Goal: Task Accomplishment & Management: Manage account settings

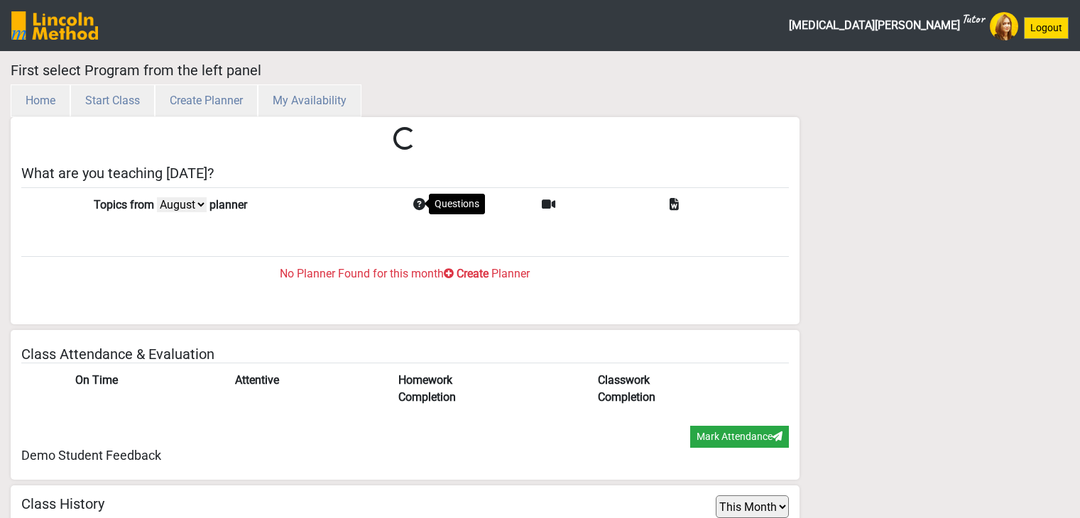
select select "month"
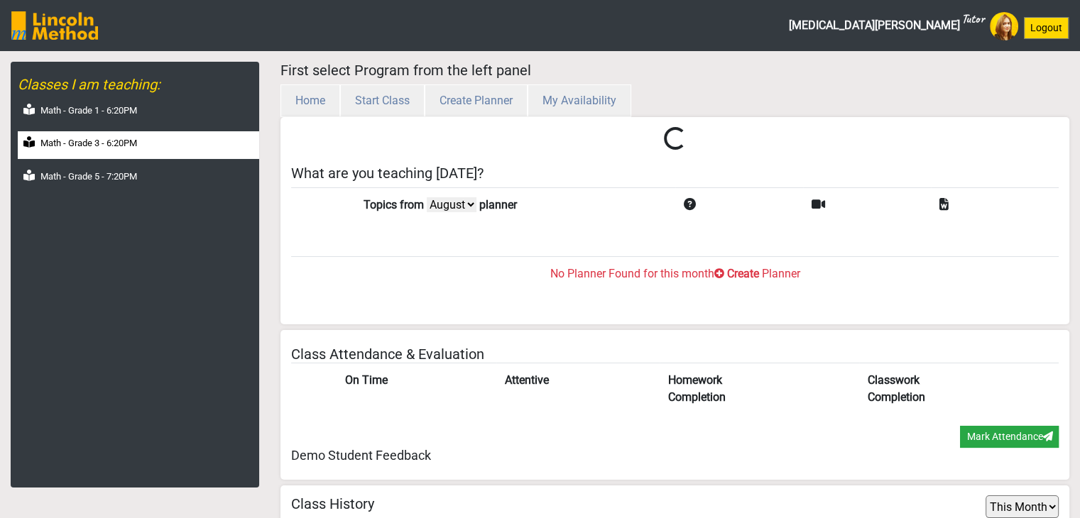
click at [156, 148] on div "Math - Grade 3 - 6:20PM" at bounding box center [138, 145] width 241 height 28
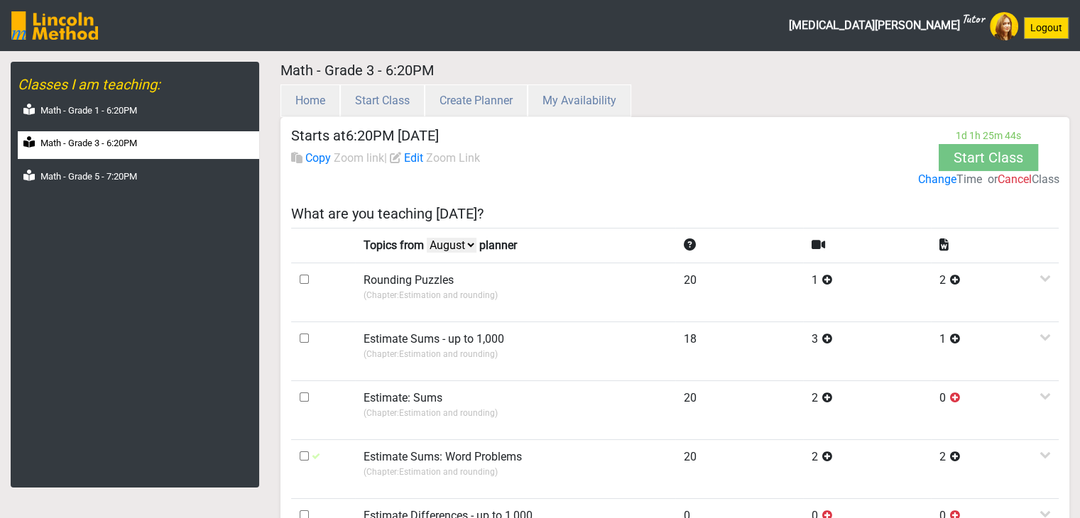
click at [922, 178] on label "Change" at bounding box center [936, 179] width 38 height 17
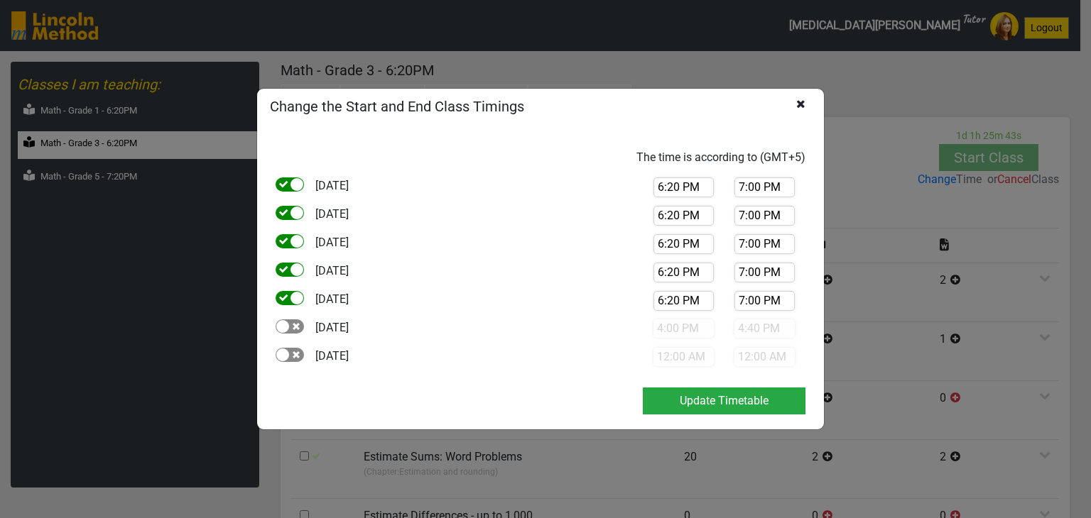
click at [284, 332] on div at bounding box center [282, 326] width 13 height 13
checkbox input "true"
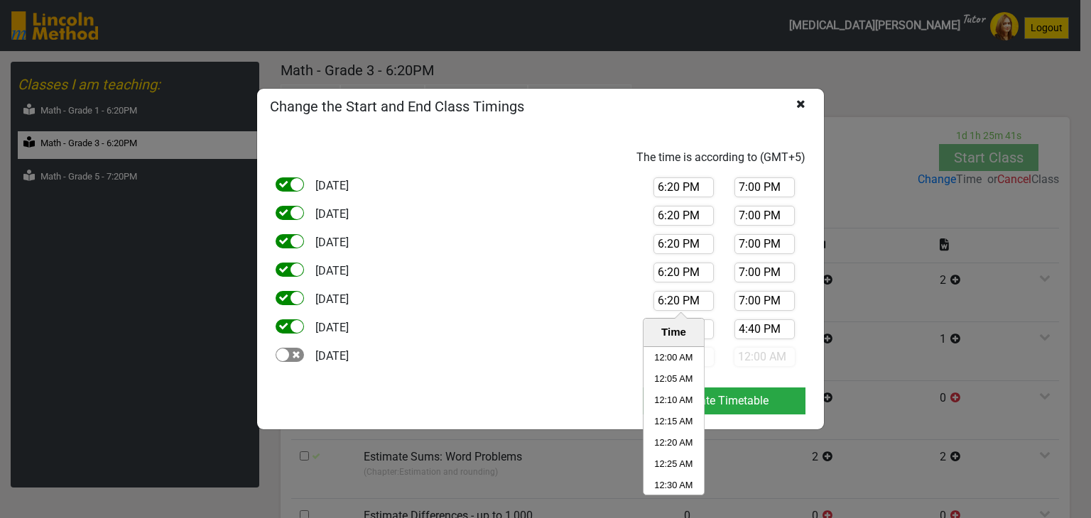
drag, startPoint x: 678, startPoint y: 302, endPoint x: 639, endPoint y: 302, distance: 39.0
click at [639, 302] on div "6:20 PM Time 12:00 AM 12:05 AM 12:10 AM 12:15 AM 12:20 AM 12:25 AM 12:30 AM 12:…" at bounding box center [724, 305] width 184 height 28
click at [677, 361] on li "5:00 PM" at bounding box center [673, 364] width 60 height 21
type input "5:00 PM"
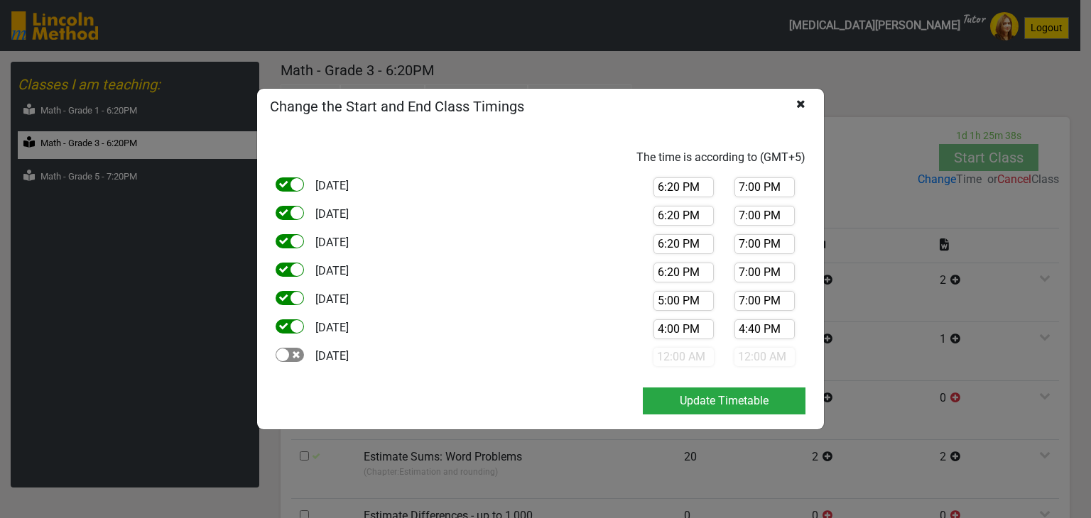
click at [753, 310] on input "7:00 PM" at bounding box center [764, 301] width 60 height 20
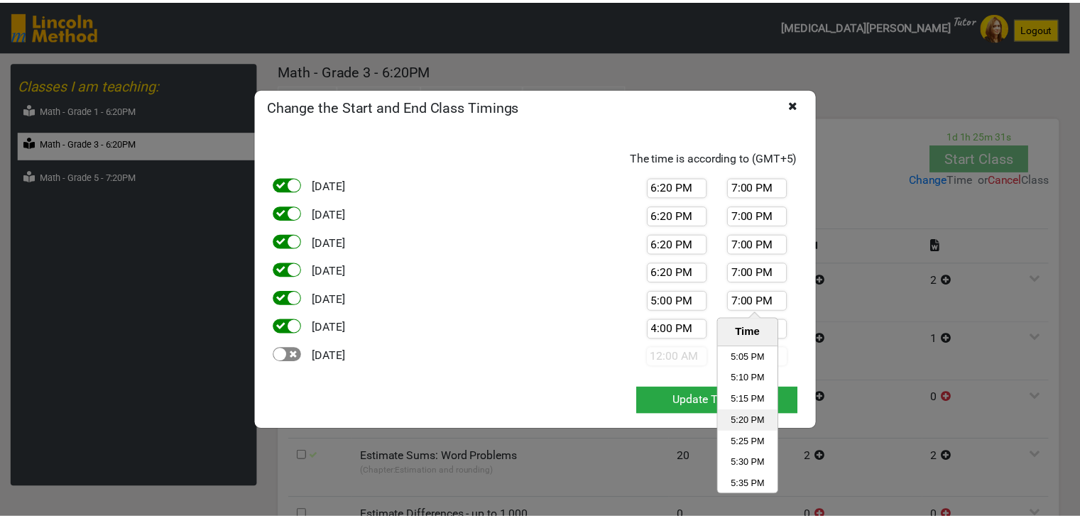
scroll to position [4508, 0]
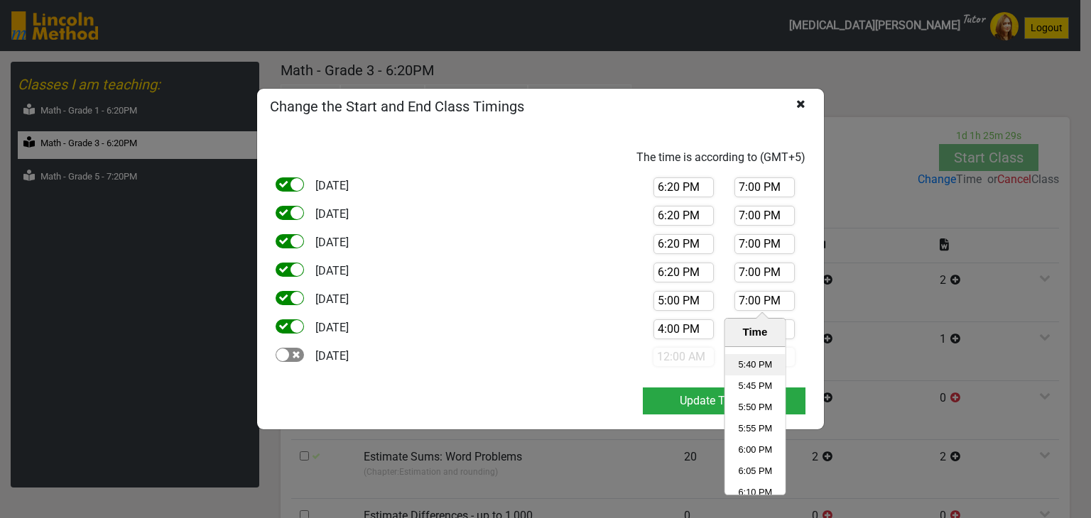
click at [749, 370] on li "5:40 PM" at bounding box center [754, 364] width 60 height 21
type input "5:40 PM"
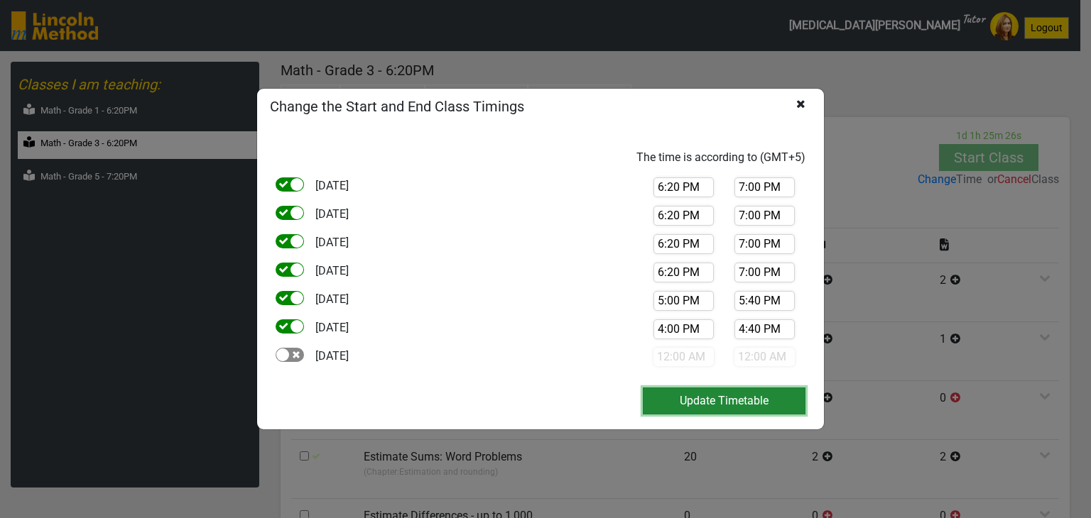
click at [755, 396] on button "Update Timetable" at bounding box center [724, 401] width 163 height 27
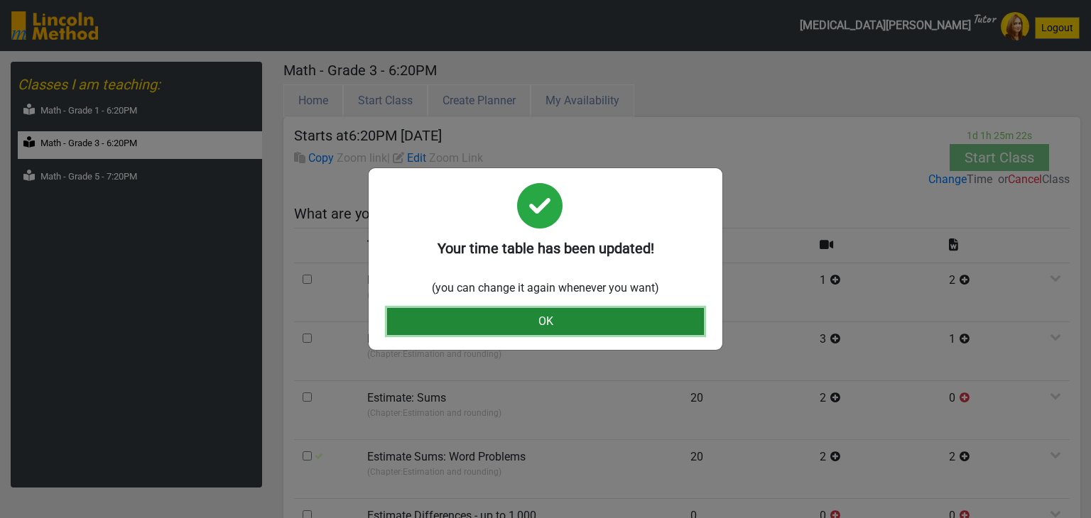
click at [603, 329] on button "OK" at bounding box center [545, 321] width 317 height 27
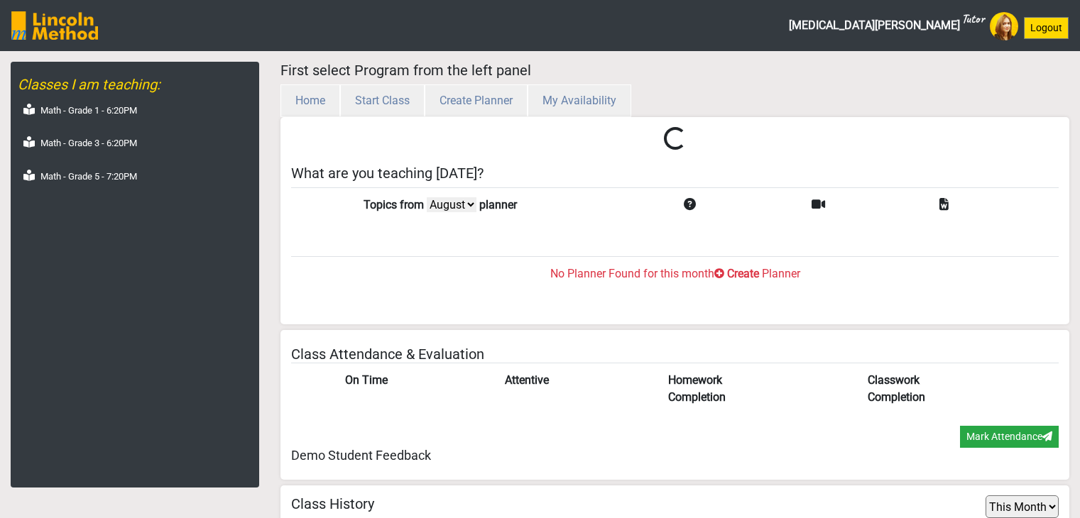
select select "month"
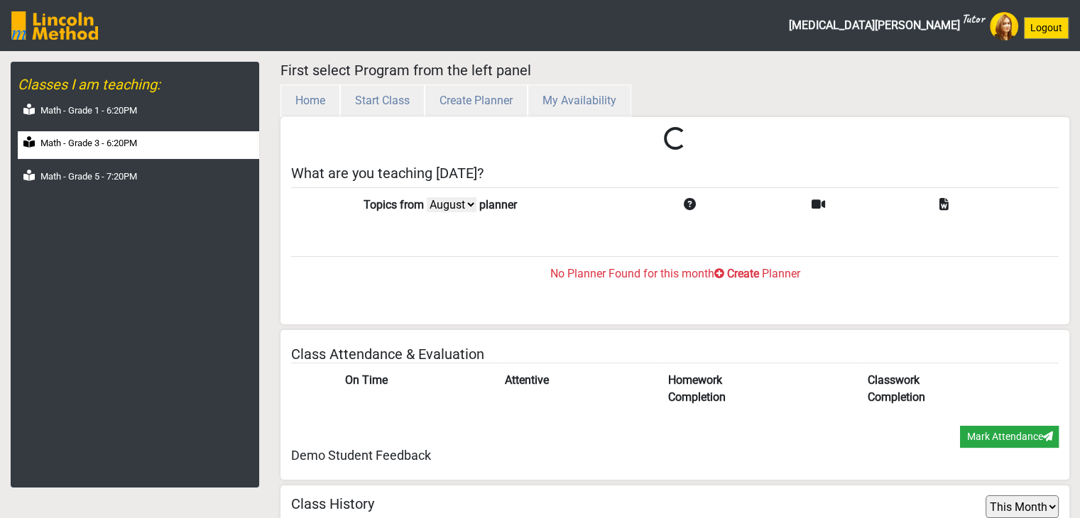
click at [97, 147] on label "Math - Grade 3 - 6:20PM" at bounding box center [88, 143] width 97 height 14
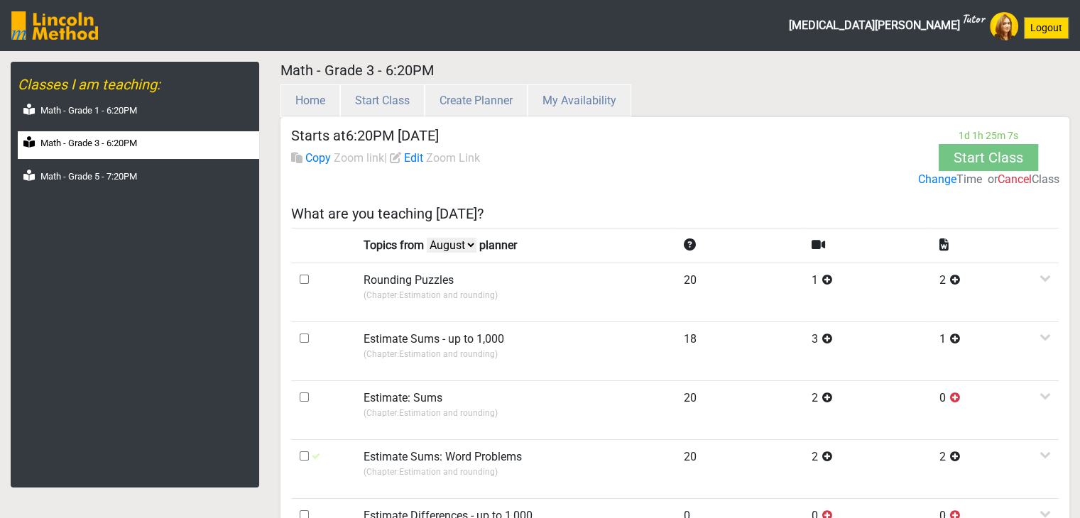
click at [931, 161] on label "Change" at bounding box center [937, 143] width 40 height 38
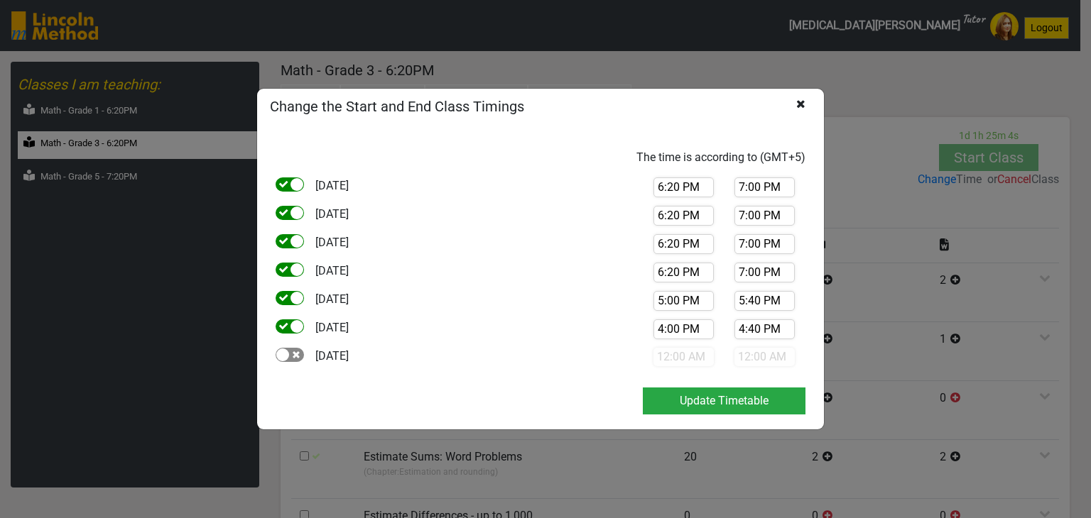
click at [283, 319] on div "[DATE]" at bounding box center [357, 305] width 184 height 28
click at [672, 328] on input "4:00 PM" at bounding box center [683, 329] width 60 height 20
click at [288, 357] on div at bounding box center [282, 355] width 13 height 13
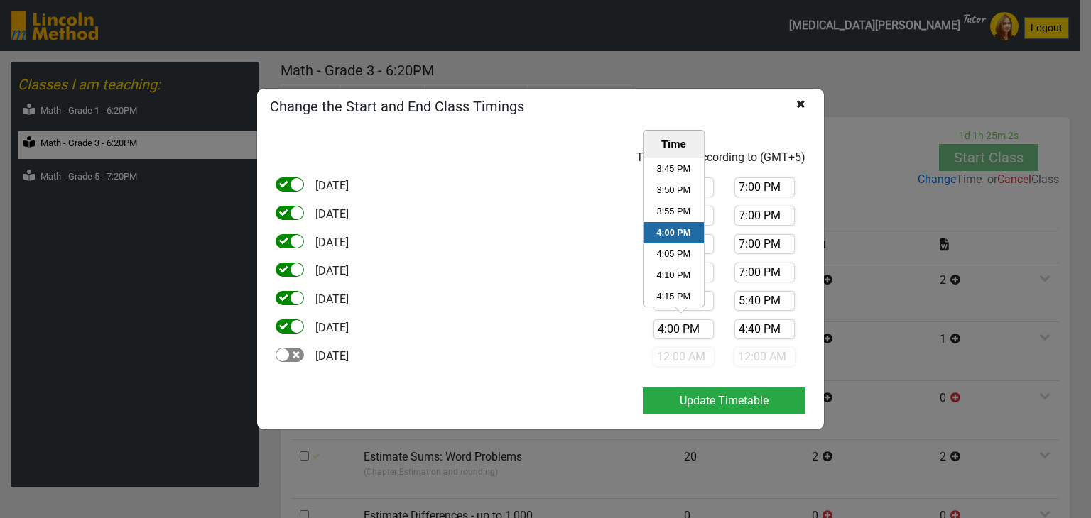
checkbox input "true"
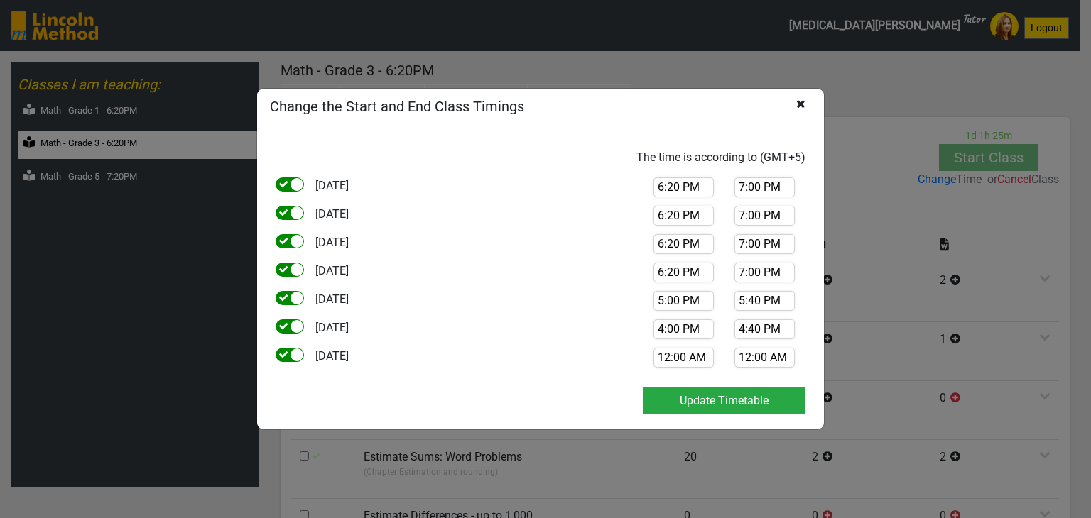
click at [679, 324] on input "4:00 PM" at bounding box center [683, 329] width 60 height 20
click at [679, 325] on input "4:00 PM" at bounding box center [683, 329] width 60 height 20
click at [704, 356] on input "12:00 AM" at bounding box center [683, 358] width 60 height 20
click at [686, 356] on input "12:00 AM" at bounding box center [683, 358] width 60 height 20
click at [679, 358] on input "12:00 AM" at bounding box center [683, 358] width 60 height 20
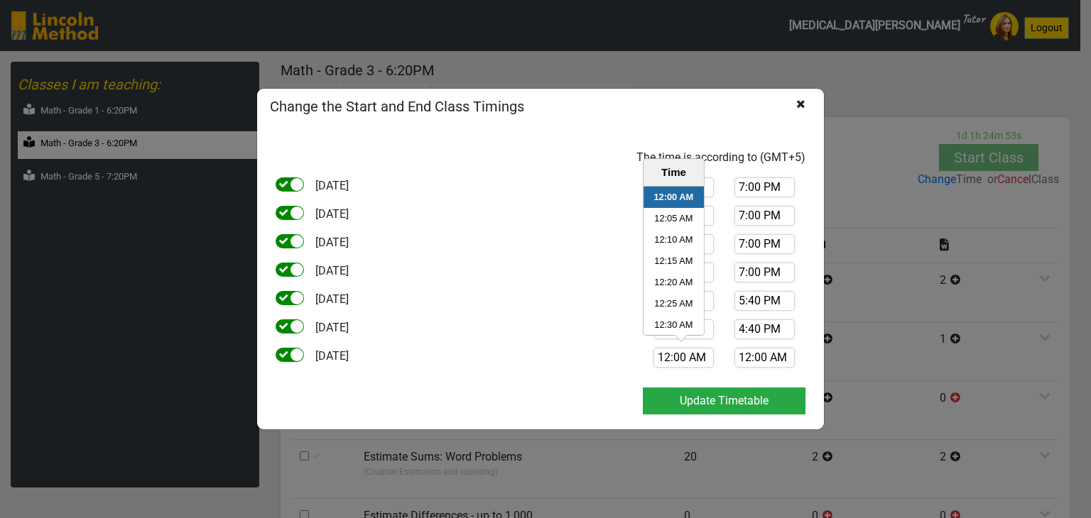
click at [679, 359] on input "12:00 AM" at bounding box center [683, 358] width 60 height 20
paste input "4:00 P"
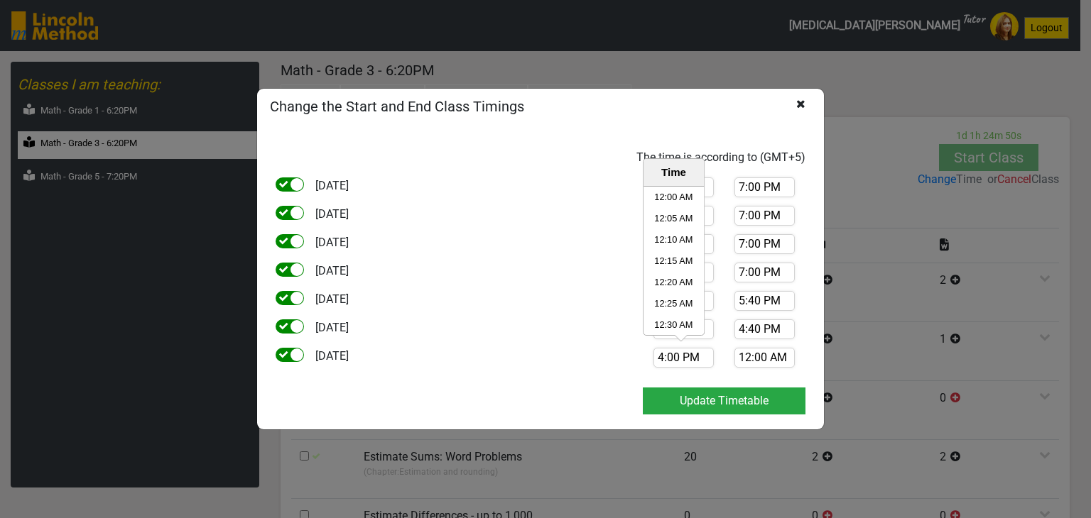
type input "4:00 PM"
click at [755, 328] on input "4:40 PM" at bounding box center [764, 329] width 60 height 20
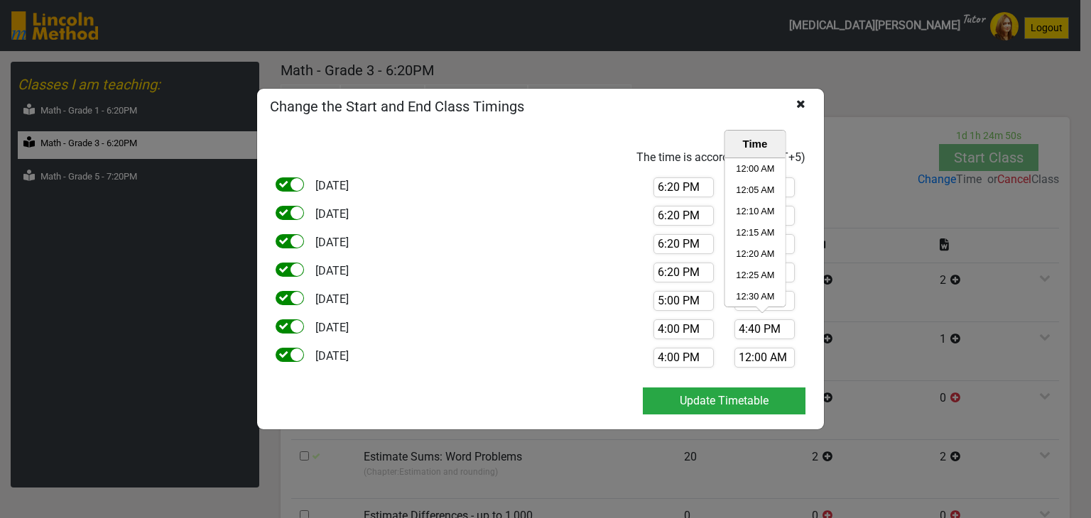
click at [755, 328] on input "4:40 PM" at bounding box center [764, 329] width 60 height 20
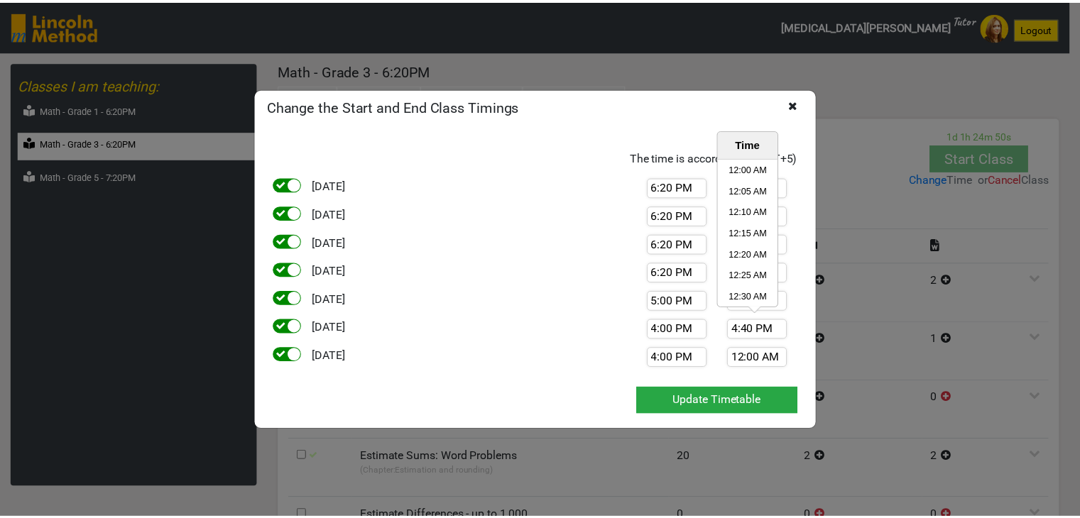
scroll to position [4196, 0]
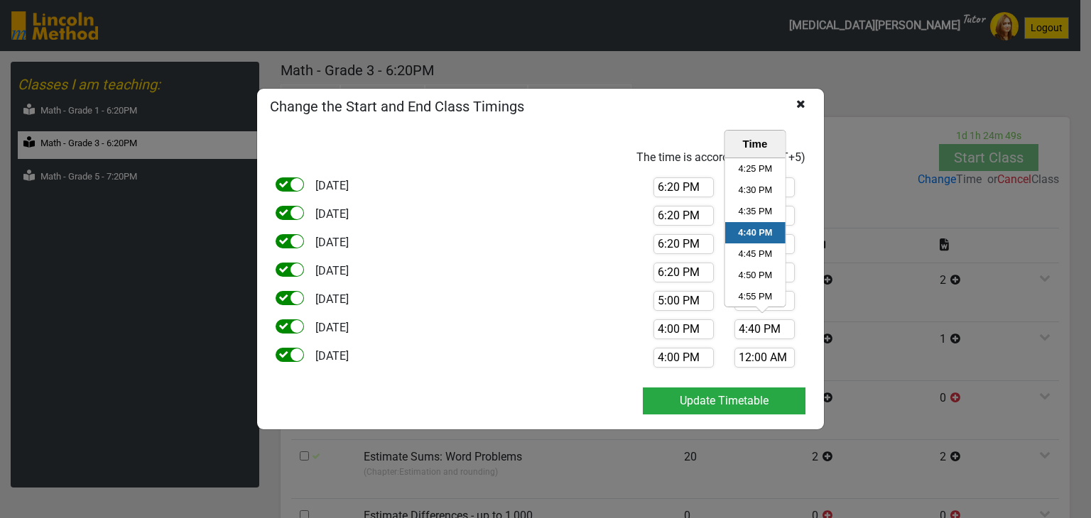
click at [755, 328] on input "4:40 PM" at bounding box center [764, 329] width 60 height 20
click at [778, 361] on input "12:00 AM" at bounding box center [764, 358] width 60 height 20
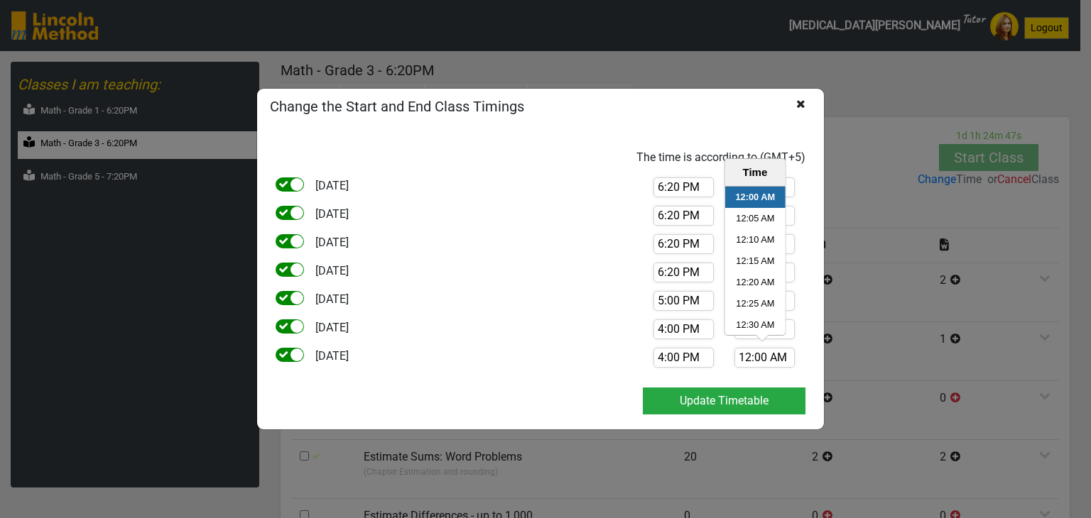
click at [778, 361] on input "12:00 AM" at bounding box center [764, 358] width 60 height 20
paste input "4:40 P"
type input "4:40 PM"
click at [297, 323] on div at bounding box center [296, 326] width 13 height 13
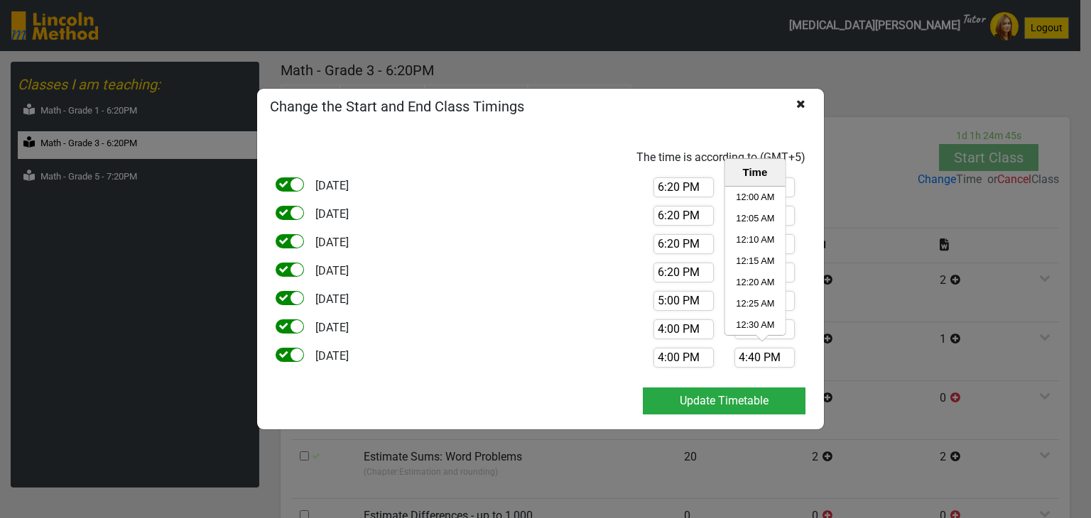
checkbox input "false"
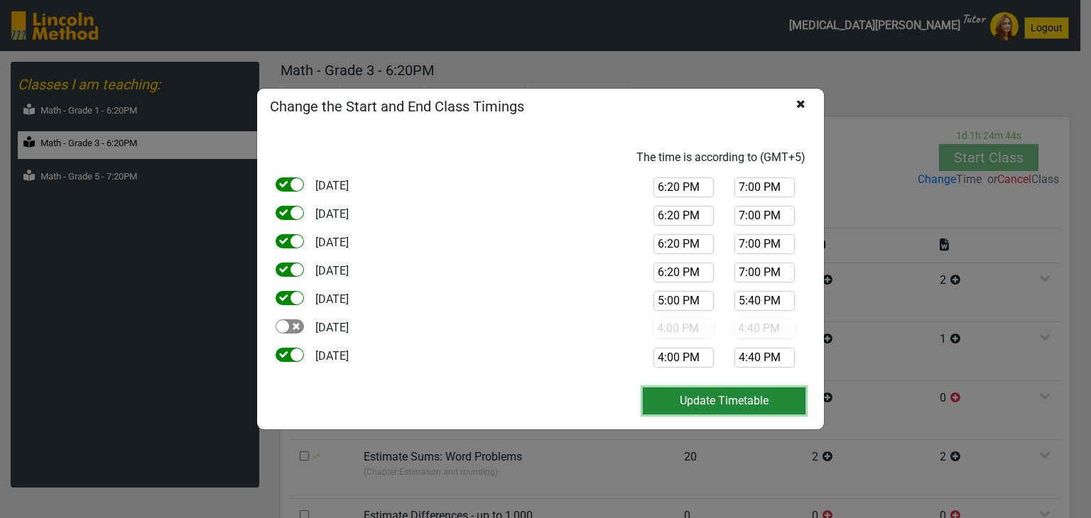
click at [665, 395] on button "Update Timetable" at bounding box center [724, 401] width 163 height 27
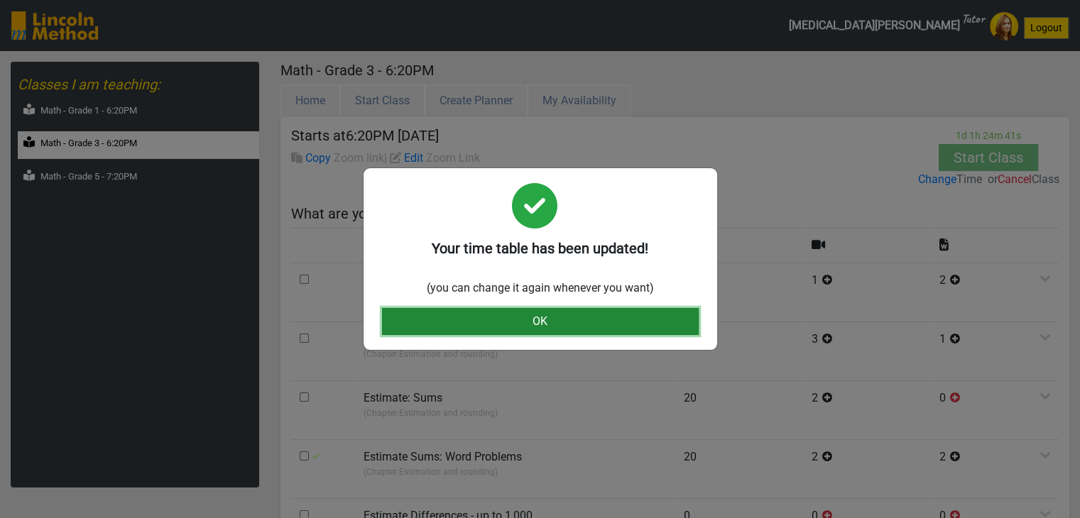
click at [607, 316] on button "OK" at bounding box center [540, 321] width 317 height 27
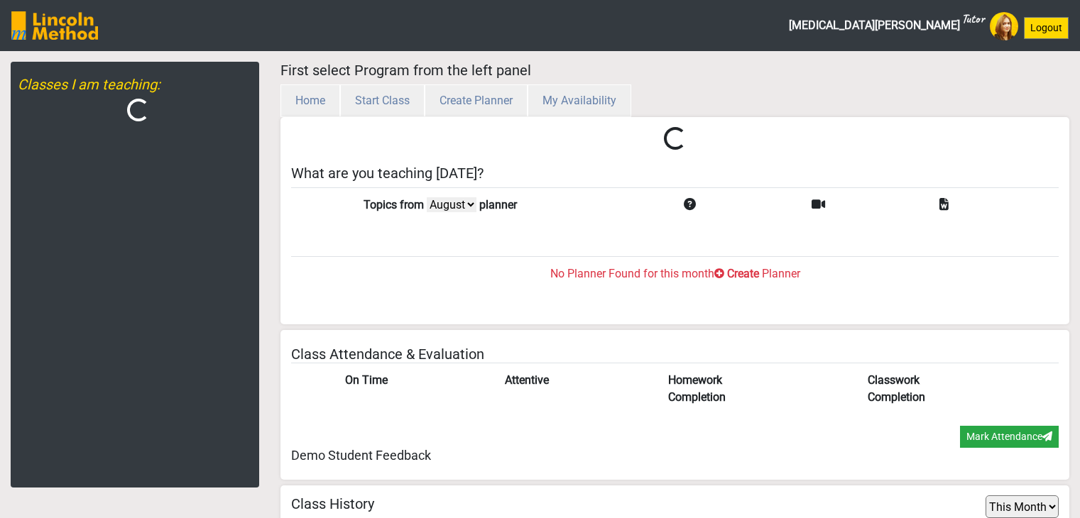
select select "month"
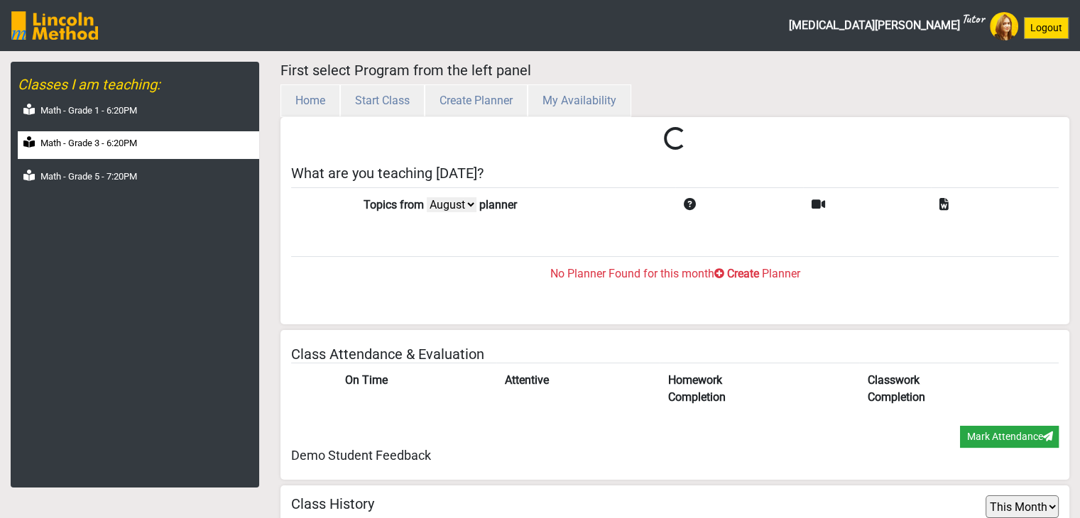
click at [105, 144] on label "Math - Grade 3 - 6:20PM" at bounding box center [88, 143] width 97 height 14
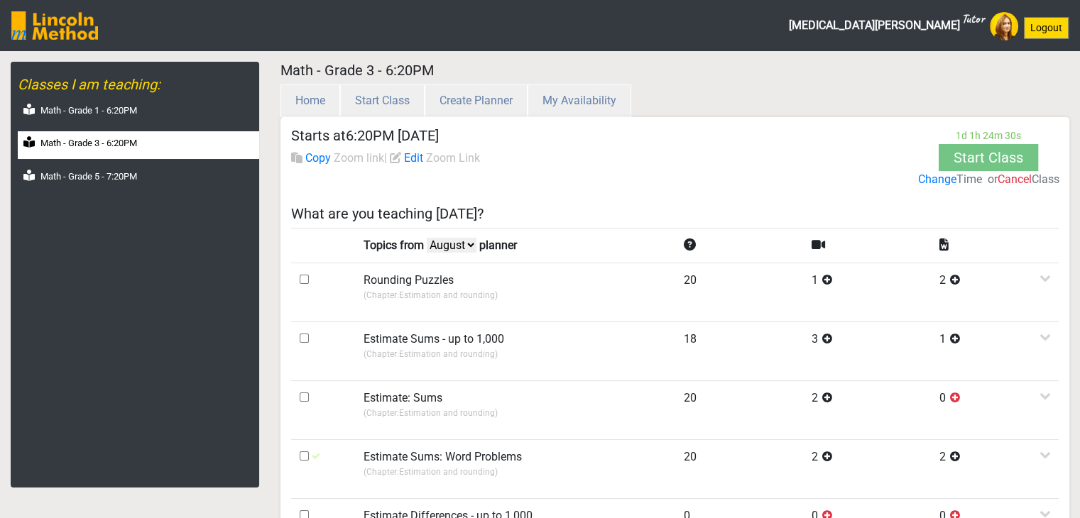
click at [930, 184] on label "Change" at bounding box center [936, 179] width 38 height 17
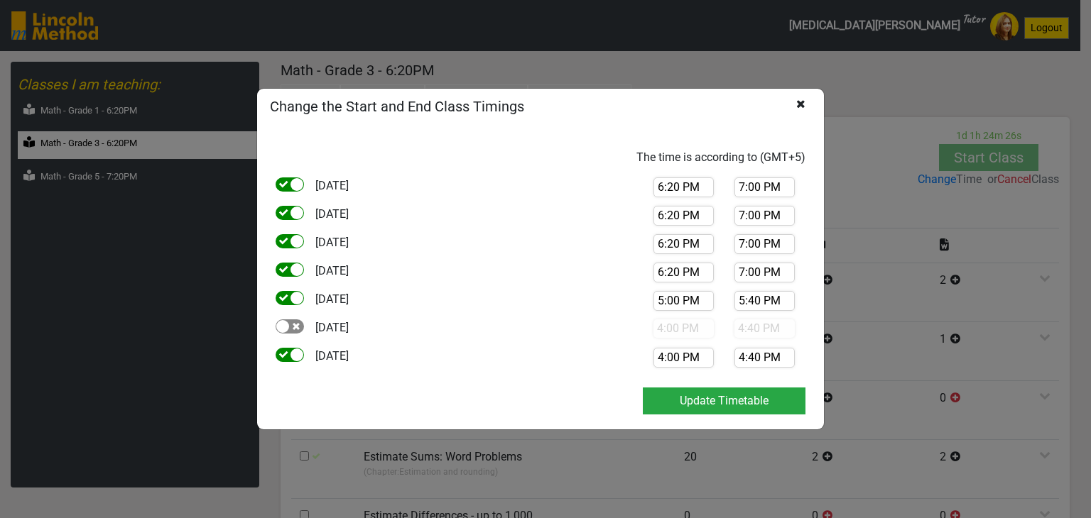
click at [663, 358] on input "4:00 PM" at bounding box center [683, 358] width 60 height 20
click at [674, 233] on li "5:00 PM" at bounding box center [673, 232] width 60 height 21
type input "5:00 PM"
click at [764, 350] on input "4:40 PM" at bounding box center [764, 358] width 60 height 20
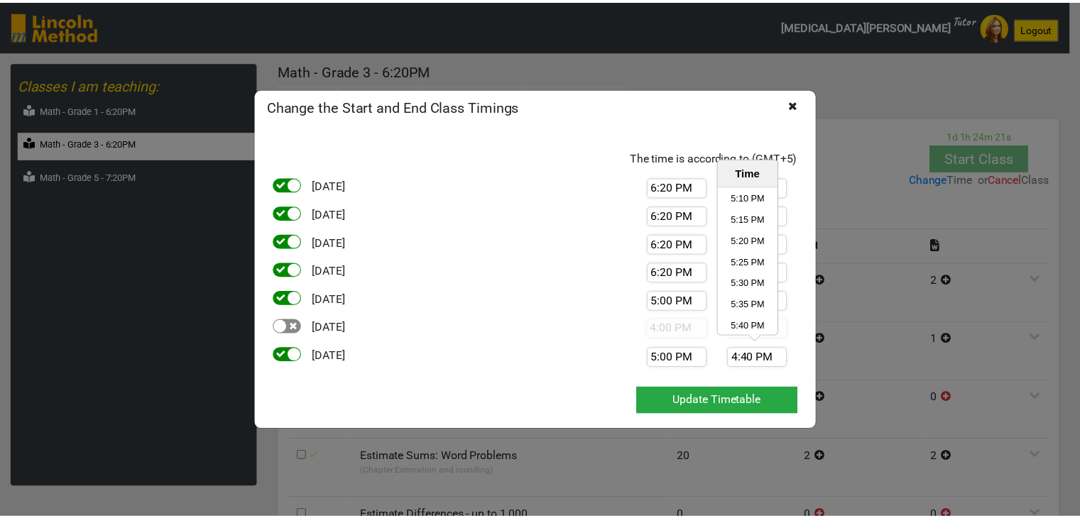
scroll to position [4480, 0]
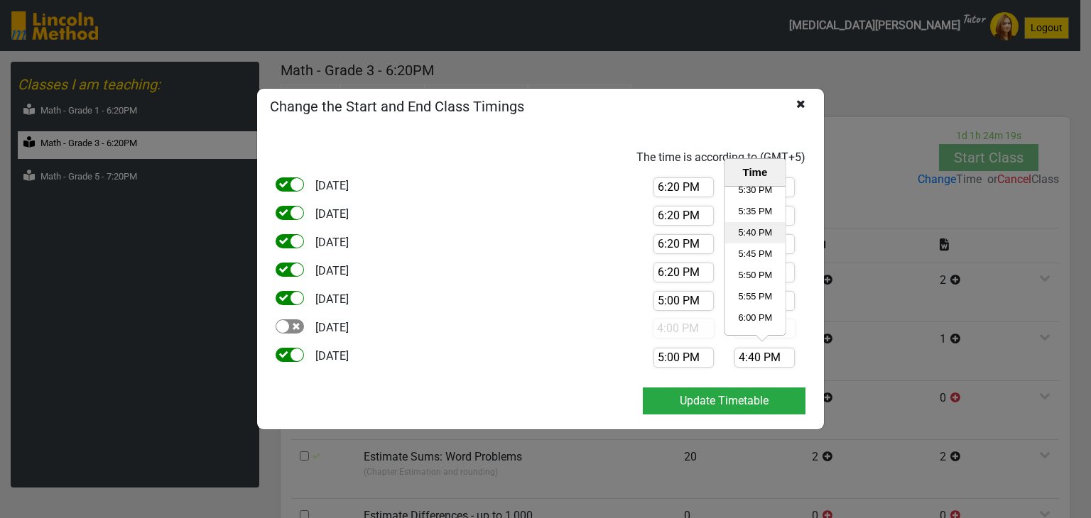
click at [753, 237] on li "5:40 PM" at bounding box center [754, 232] width 60 height 21
type input "5:40 PM"
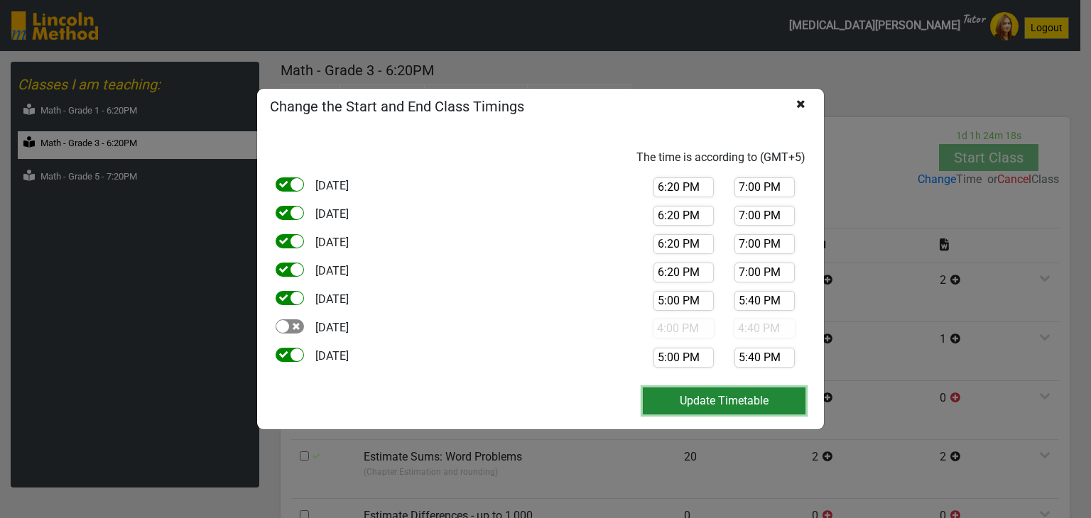
click at [695, 394] on button "Update Timetable" at bounding box center [724, 401] width 163 height 27
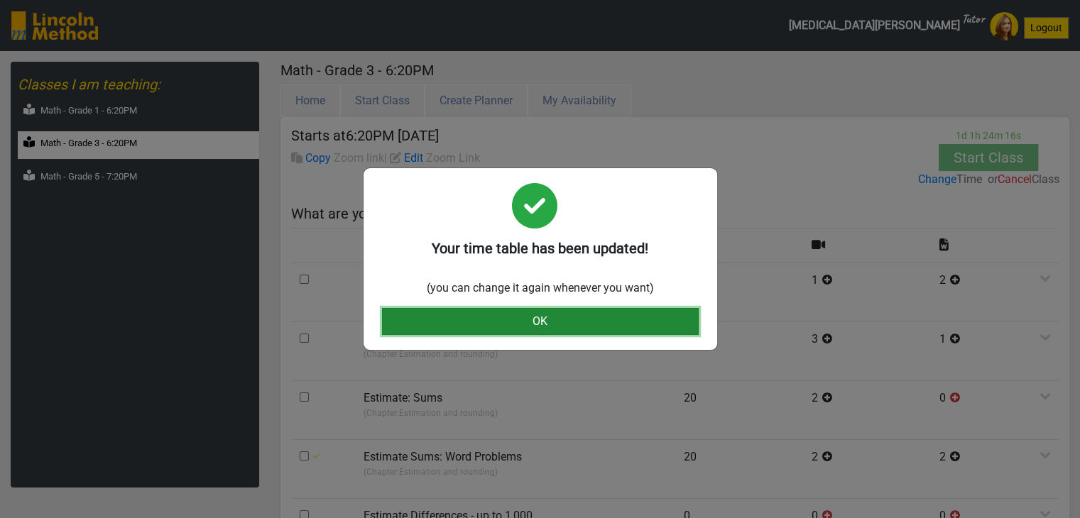
click at [540, 325] on button "OK" at bounding box center [540, 321] width 317 height 27
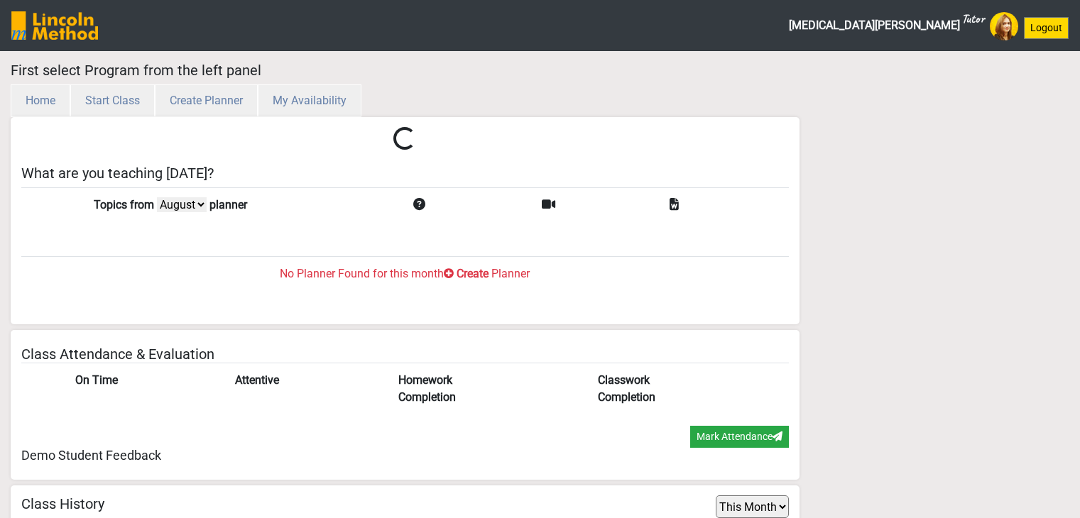
select select "month"
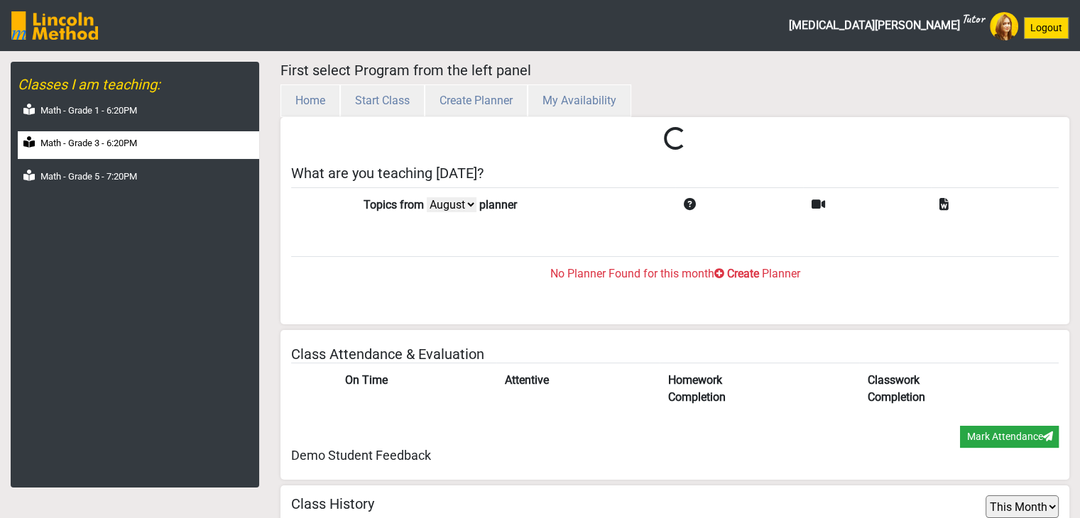
click at [158, 143] on div "Math - Grade 3 - 6:20PM" at bounding box center [138, 145] width 241 height 28
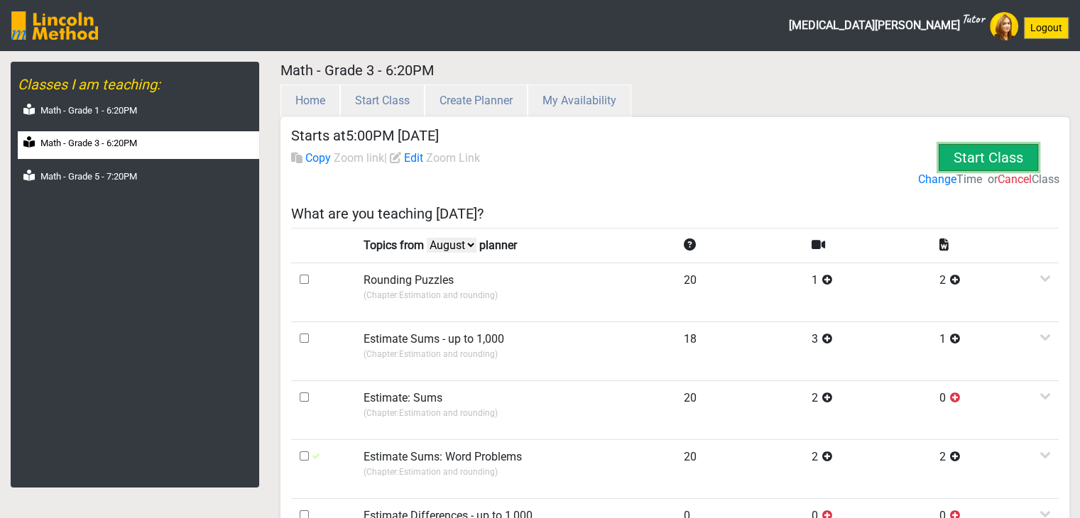
click at [958, 150] on button "Start Class" at bounding box center [988, 158] width 102 height 40
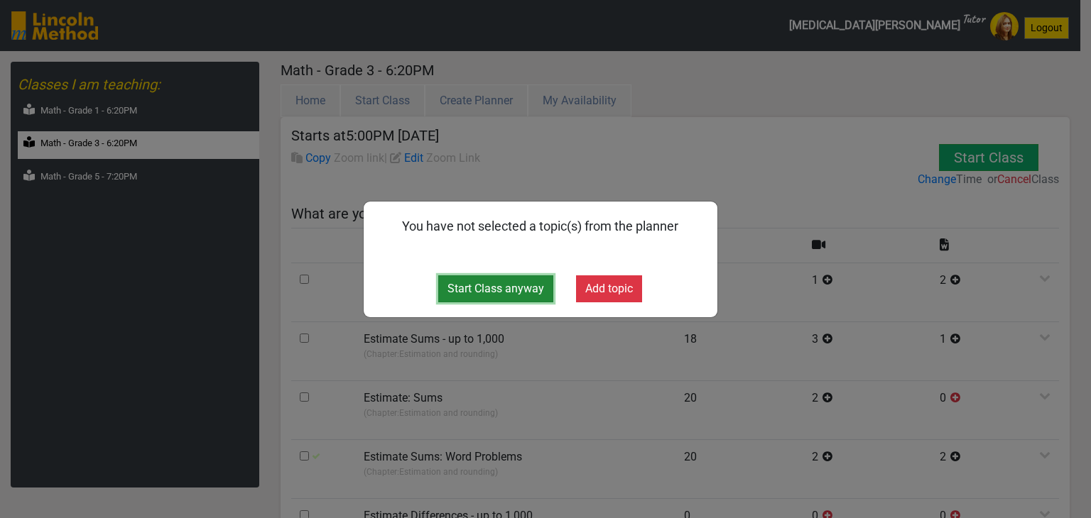
click at [534, 285] on button "Start Class anyway" at bounding box center [495, 288] width 115 height 27
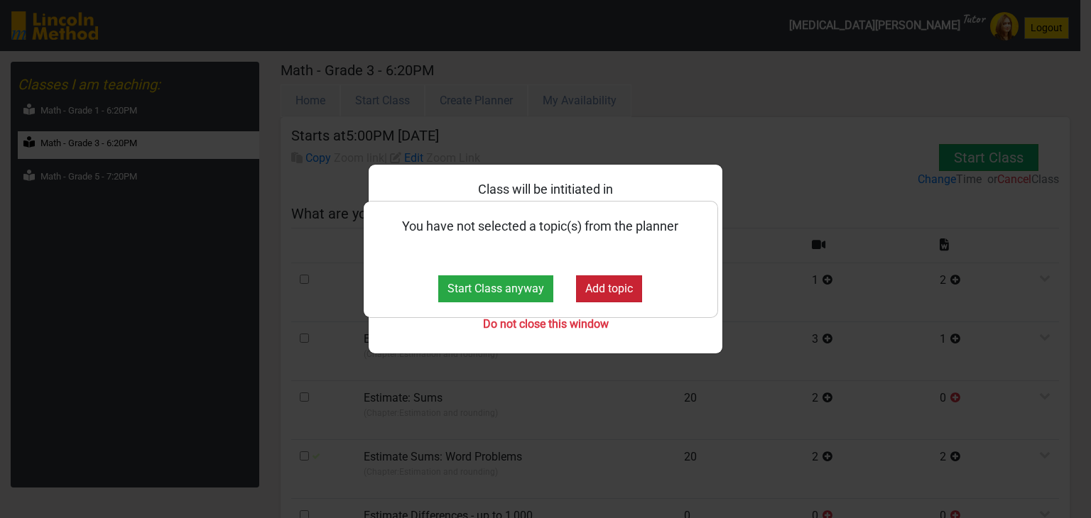
click at [613, 290] on button "Add topic" at bounding box center [609, 288] width 66 height 27
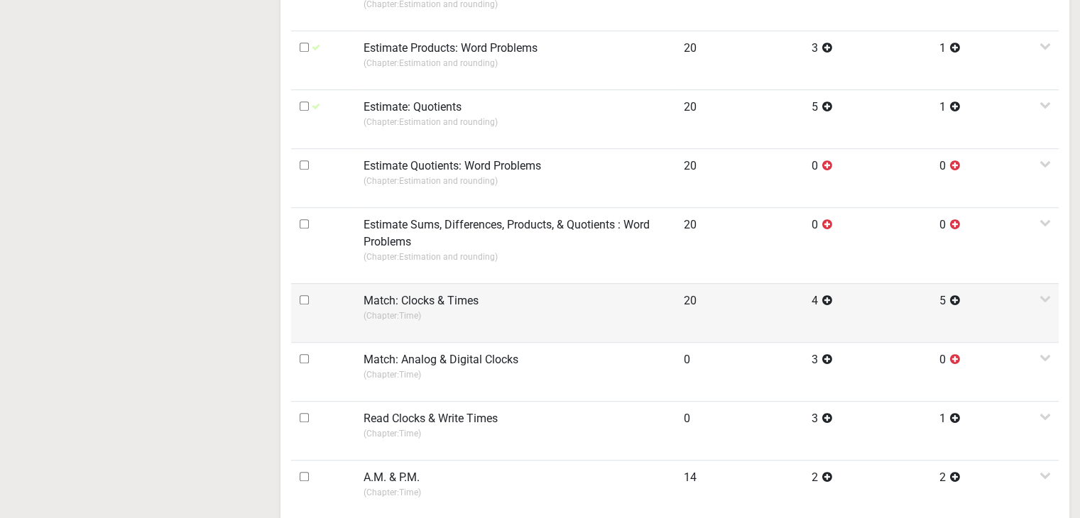
scroll to position [764, 0]
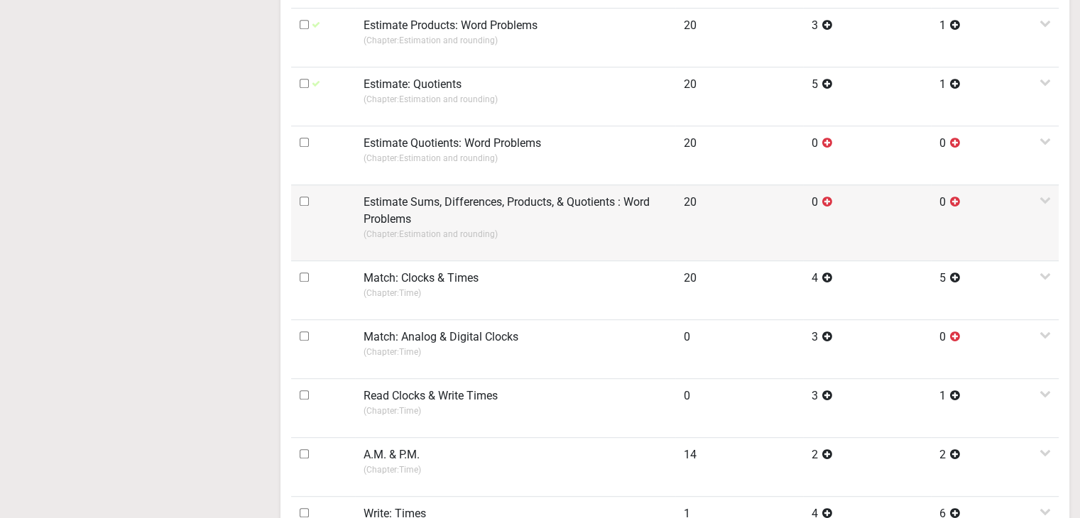
click at [421, 222] on label "Estimate Sums, Differences, Products, & Quotients : Word Problems" at bounding box center [515, 211] width 303 height 34
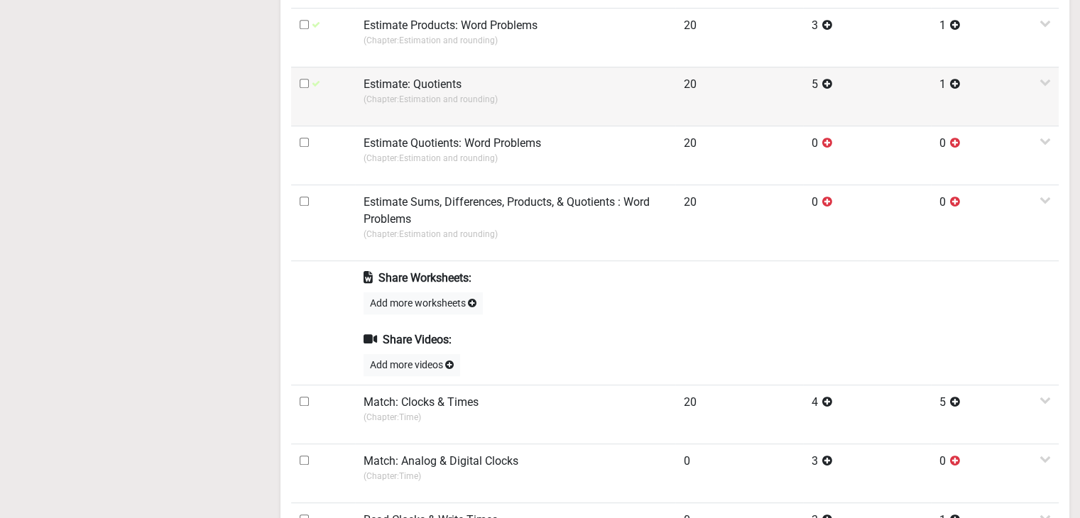
click at [436, 97] on p "(Chapter: Estimation and rounding )" at bounding box center [515, 99] width 303 height 13
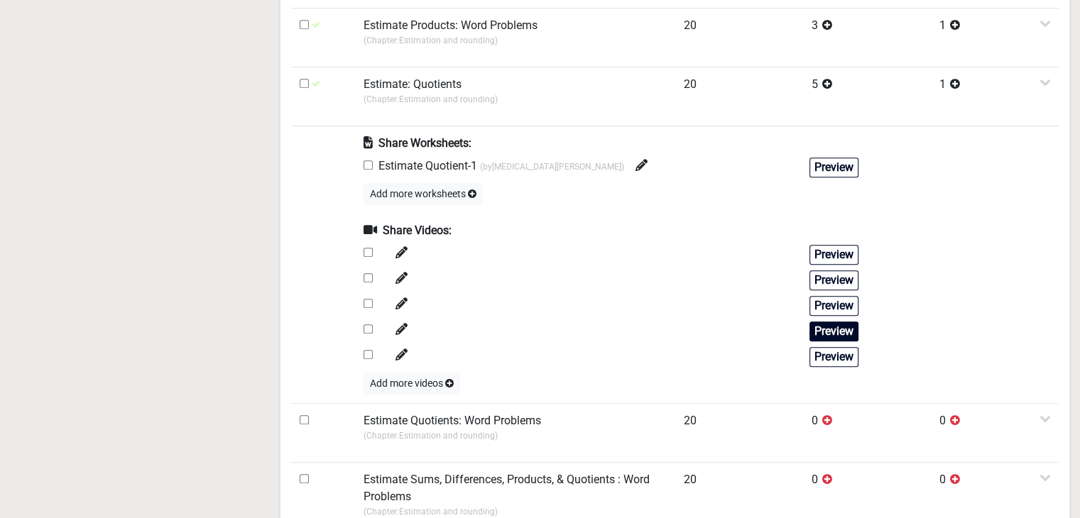
click at [815, 322] on button "Preview" at bounding box center [833, 332] width 49 height 20
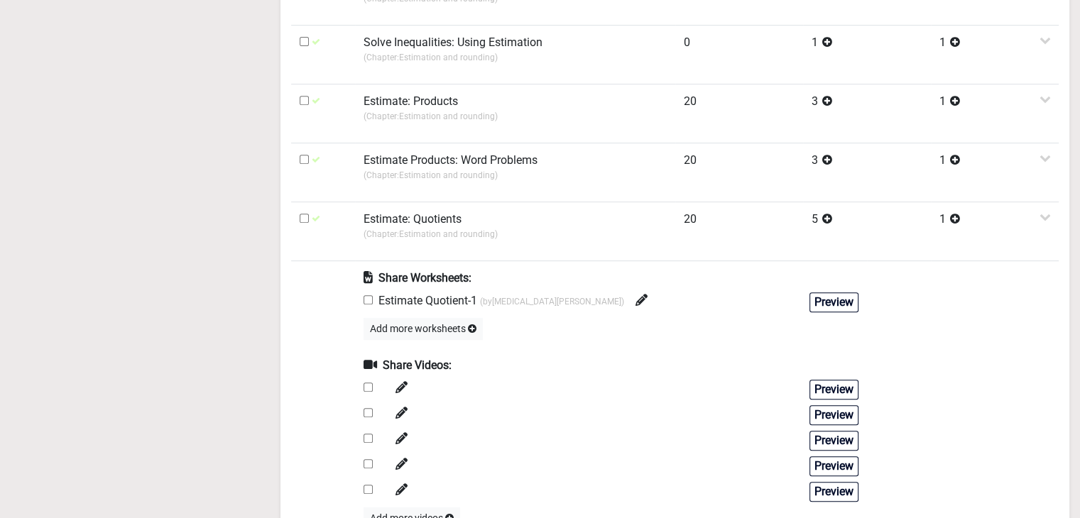
scroll to position [480, 0]
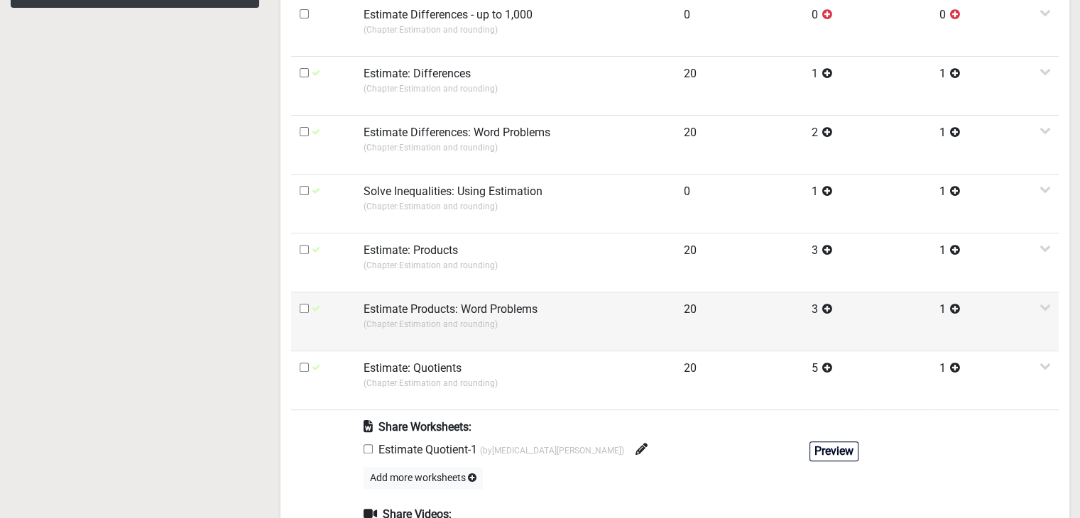
click at [386, 262] on p "(Chapter: Estimation and rounding )" at bounding box center [515, 265] width 303 height 13
click at [425, 256] on label "Estimate: Products" at bounding box center [411, 250] width 94 height 17
click at [440, 253] on label "Estimate: Products" at bounding box center [411, 250] width 94 height 17
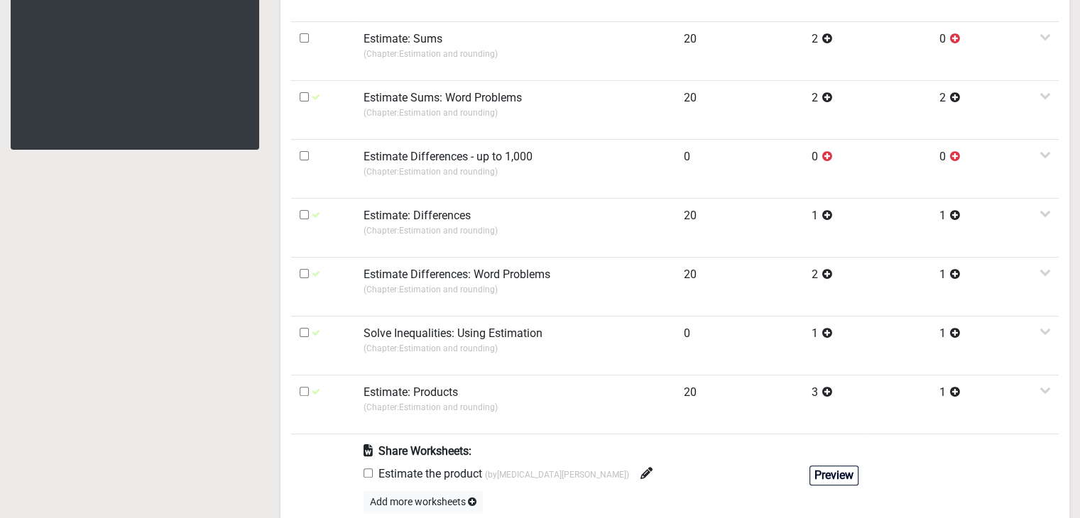
scroll to position [622, 0]
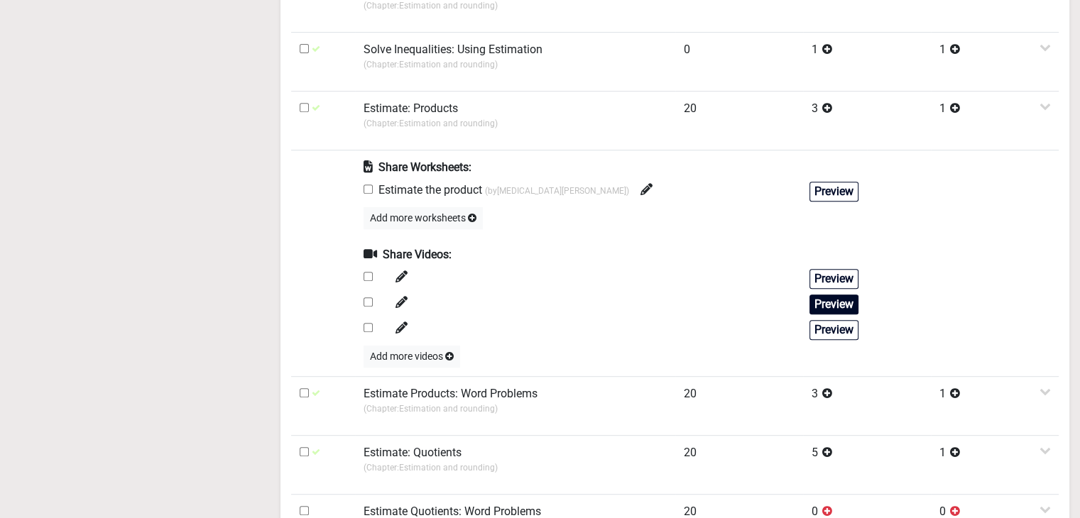
click at [827, 299] on button "Preview" at bounding box center [833, 305] width 49 height 20
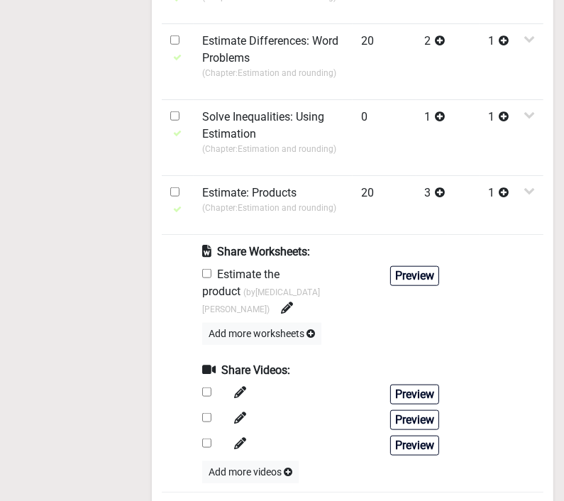
scroll to position [480, 0]
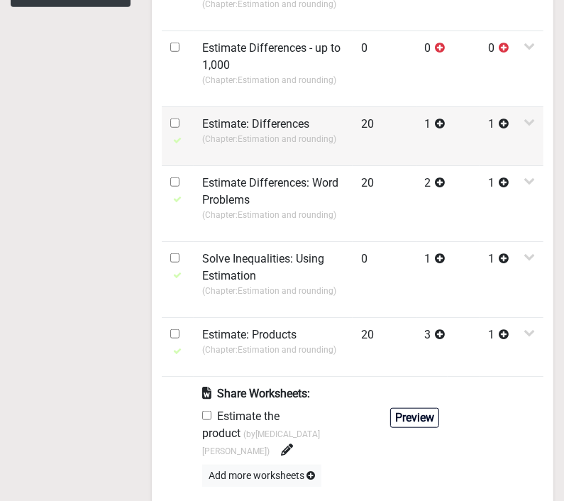
click at [273, 146] on td "Estimate: Differences (Chapter: Estimation and rounding )" at bounding box center [273, 135] width 159 height 59
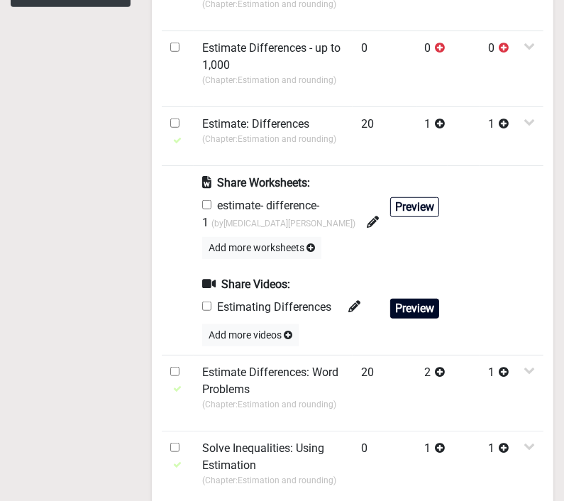
click at [395, 310] on button "Preview" at bounding box center [414, 309] width 49 height 20
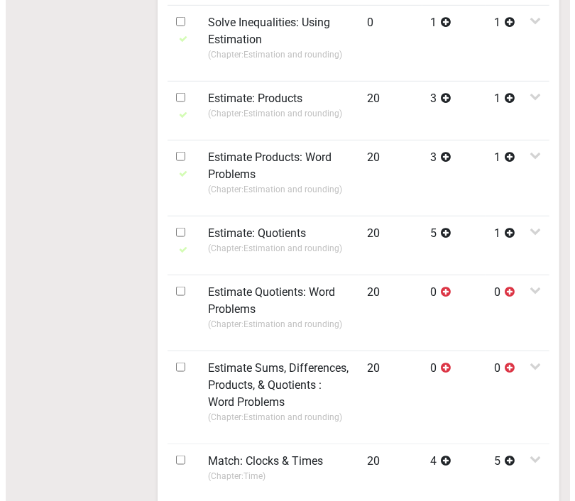
scroll to position [1048, 0]
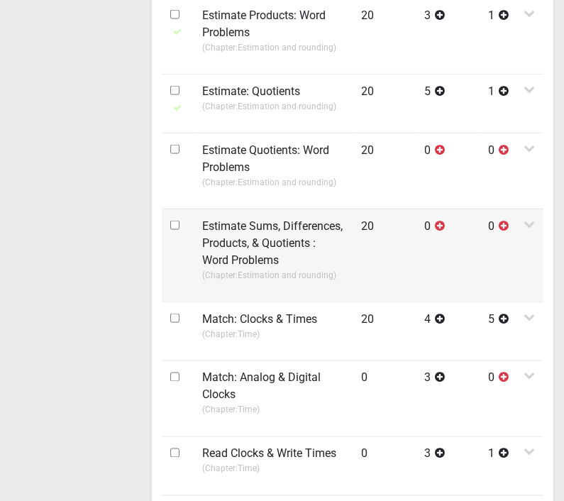
click at [246, 229] on label "Estimate Sums, Differences, Products, & Quotients : Word Problems" at bounding box center [273, 243] width 142 height 51
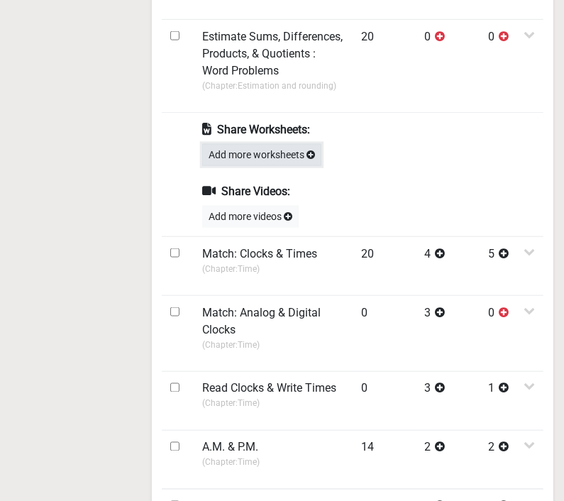
click at [258, 150] on button "Add more worksheets" at bounding box center [261, 155] width 119 height 22
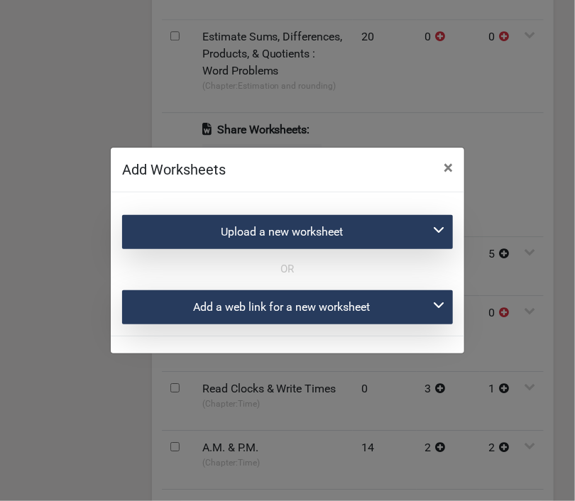
click at [315, 239] on div "Upload a new worksheet" at bounding box center [287, 232] width 331 height 34
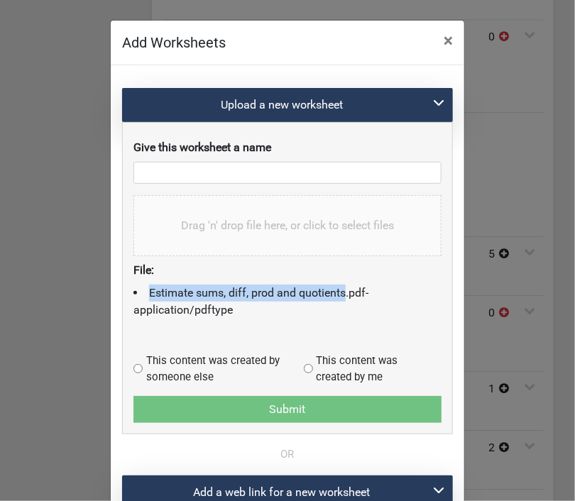
drag, startPoint x: 145, startPoint y: 291, endPoint x: 337, endPoint y: 290, distance: 192.4
click at [339, 291] on li "Estimate sums, diff, prod and quotients.pdf - application/pdf type" at bounding box center [287, 302] width 308 height 34
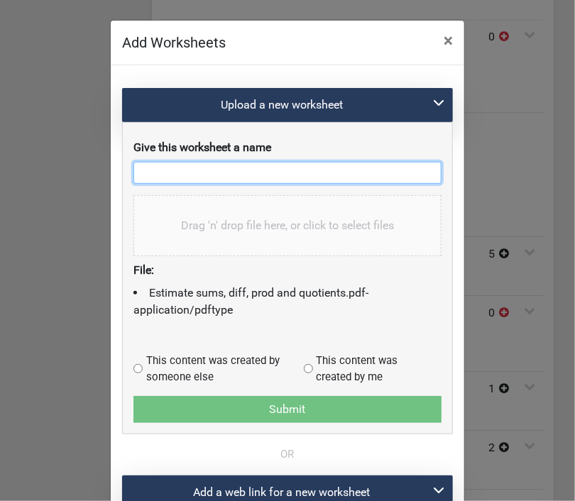
click at [251, 170] on input "text" at bounding box center [287, 173] width 308 height 22
click at [267, 174] on input "text" at bounding box center [287, 173] width 308 height 22
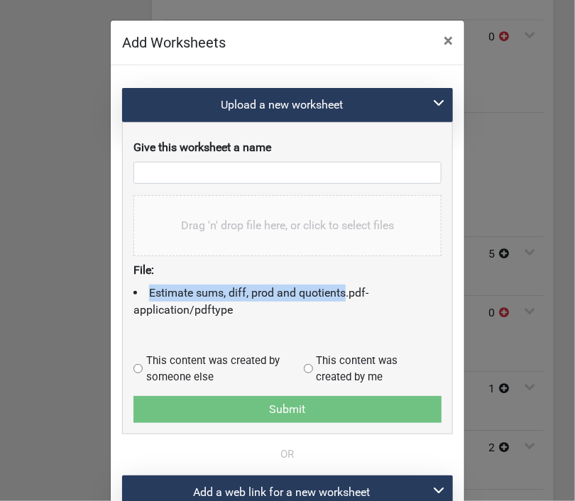
drag, startPoint x: 144, startPoint y: 290, endPoint x: 338, endPoint y: 294, distance: 193.9
click at [338, 294] on li "Estimate sums, diff, prod and quotients.pdf - application/pdf type" at bounding box center [287, 302] width 308 height 34
copy li "Estimate sums, diff, prod and quotients"
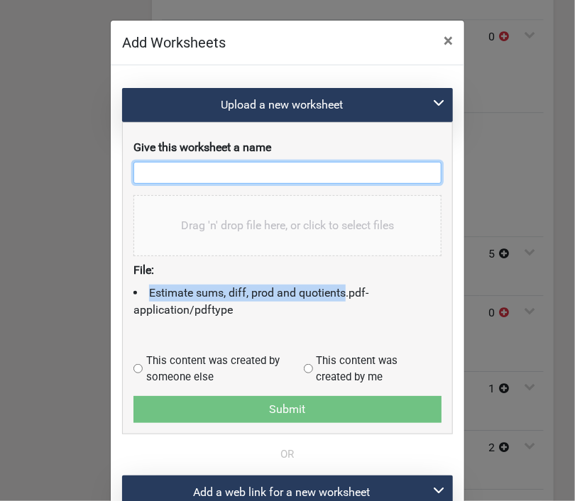
click at [200, 169] on input "text" at bounding box center [287, 173] width 308 height 22
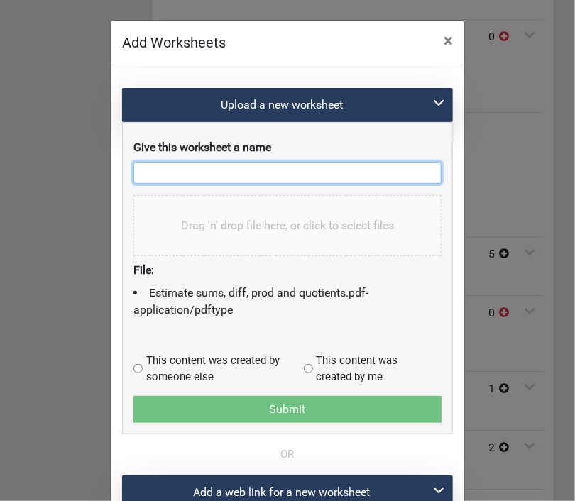
paste input "Estimate sums, diff, prod and quotients"
type input "Estimate sums, diff, prod and quotients-1"
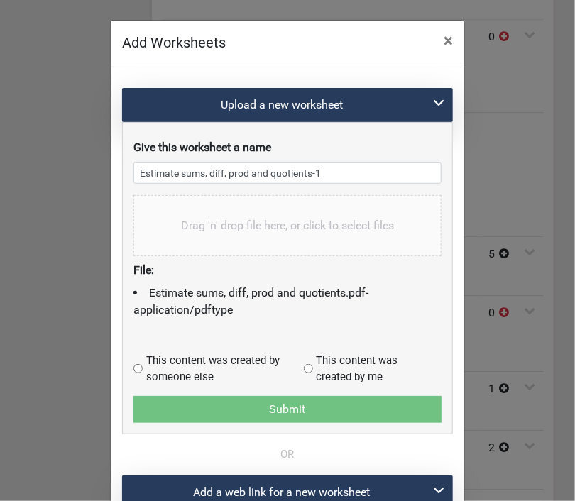
click at [133, 366] on input "radio" at bounding box center [137, 368] width 9 height 9
radio input "true"
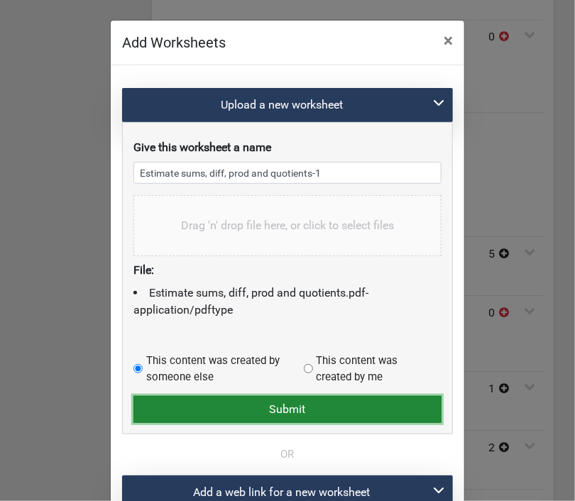
click at [183, 407] on button "Submit" at bounding box center [287, 409] width 308 height 27
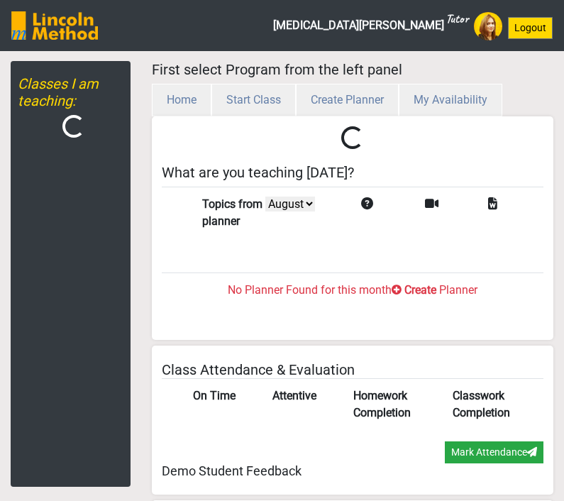
select select "month"
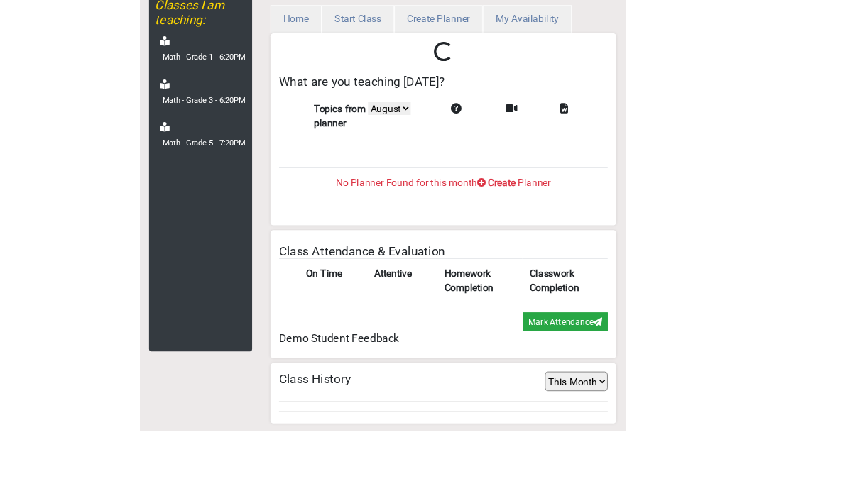
scroll to position [60, 0]
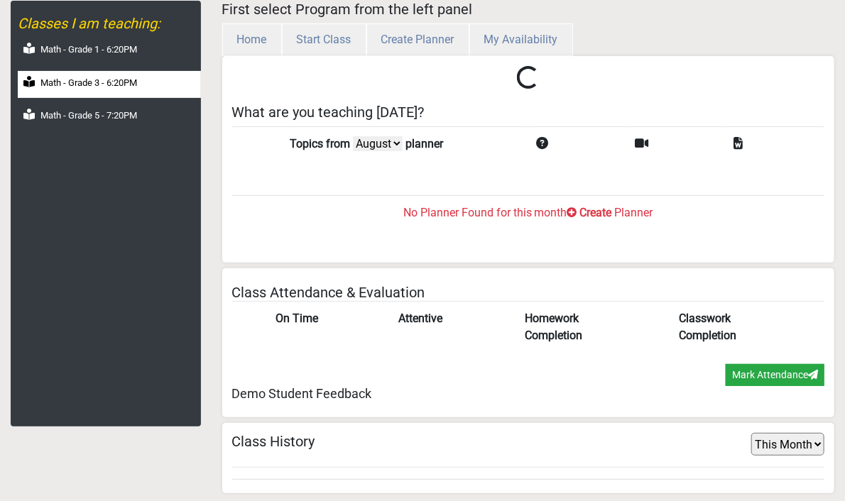
click at [69, 83] on label "Math - Grade 3 - 6:20PM" at bounding box center [88, 83] width 97 height 14
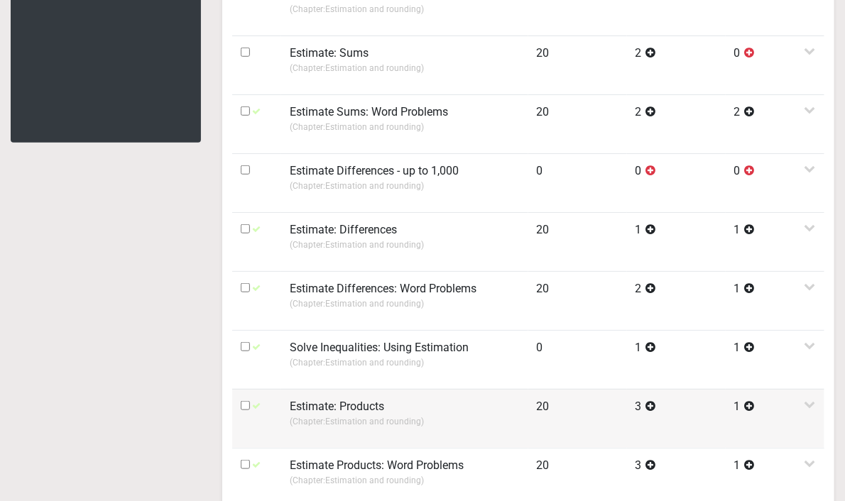
scroll to position [486, 0]
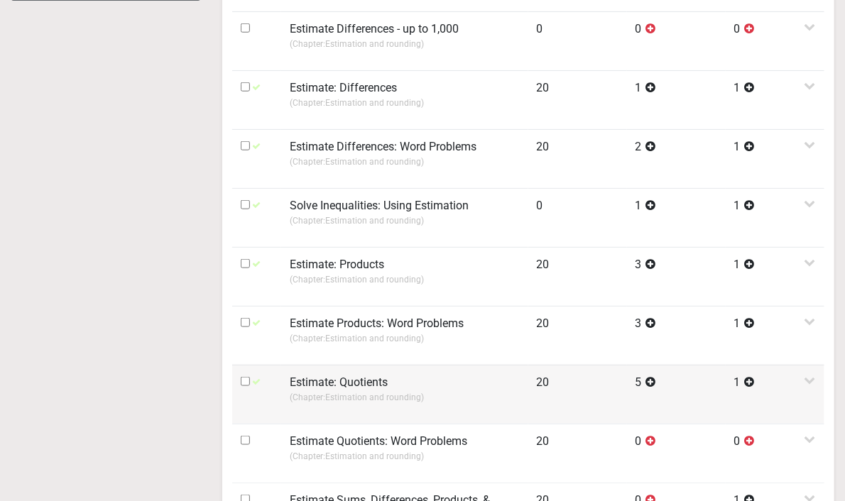
click at [374, 391] on p "(Chapter: Estimation and rounding )" at bounding box center [405, 397] width 230 height 13
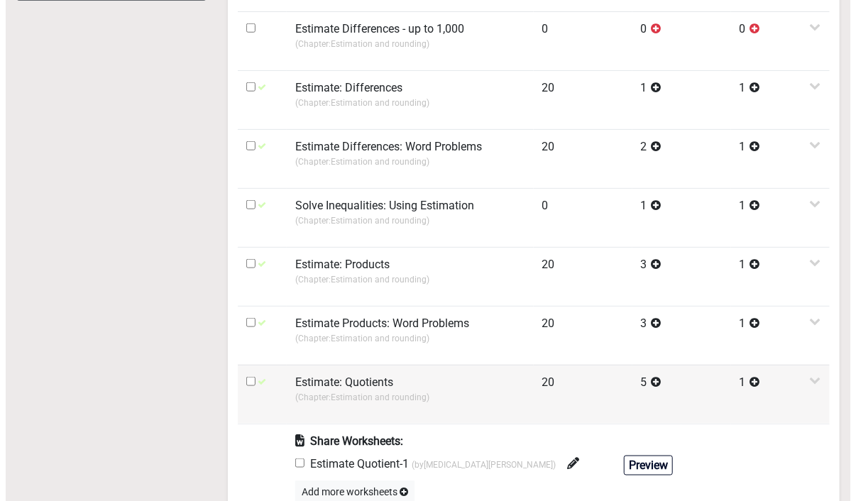
scroll to position [628, 0]
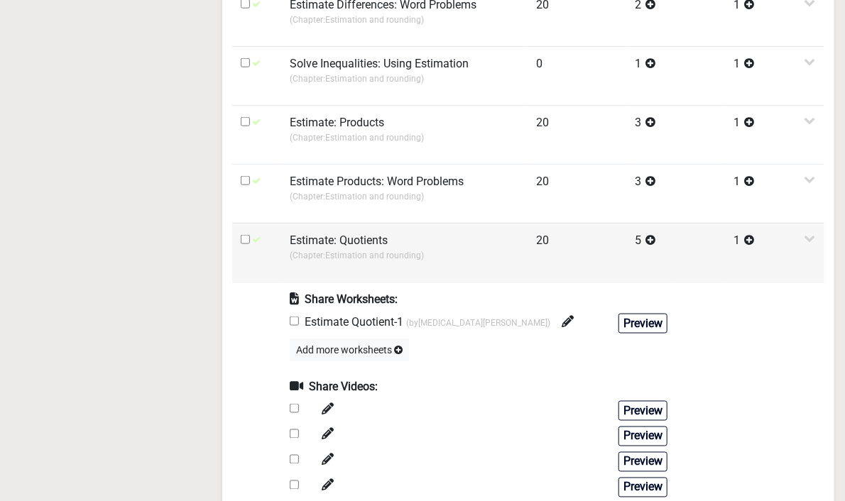
click at [412, 252] on p "(Chapter: Estimation and rounding )" at bounding box center [405, 255] width 230 height 13
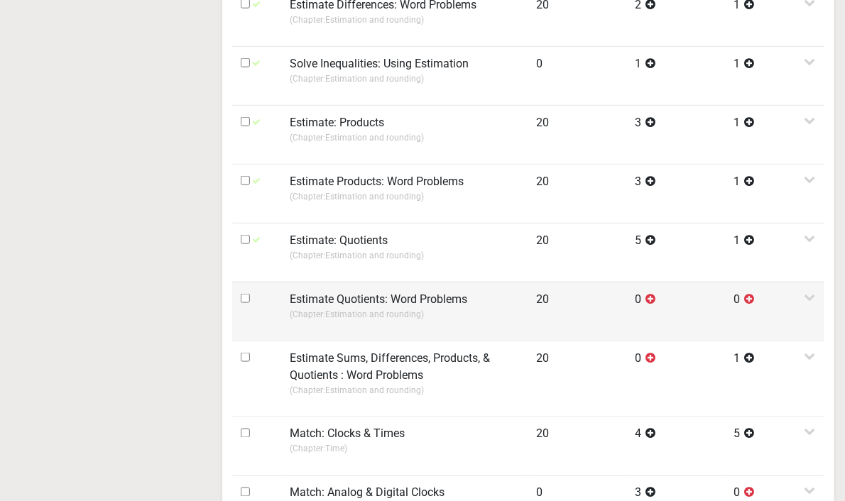
click at [405, 305] on label "Estimate Quotients: Word Problems" at bounding box center [378, 299] width 177 height 17
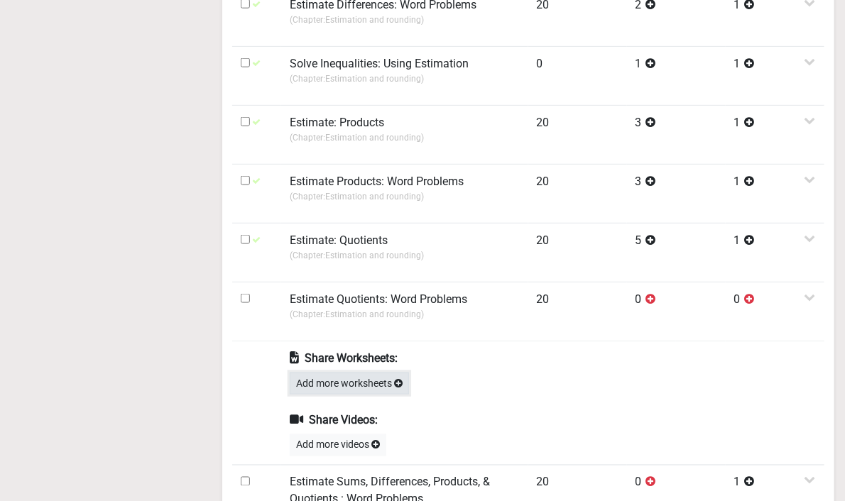
click at [375, 379] on button "Add more worksheets" at bounding box center [349, 384] width 119 height 22
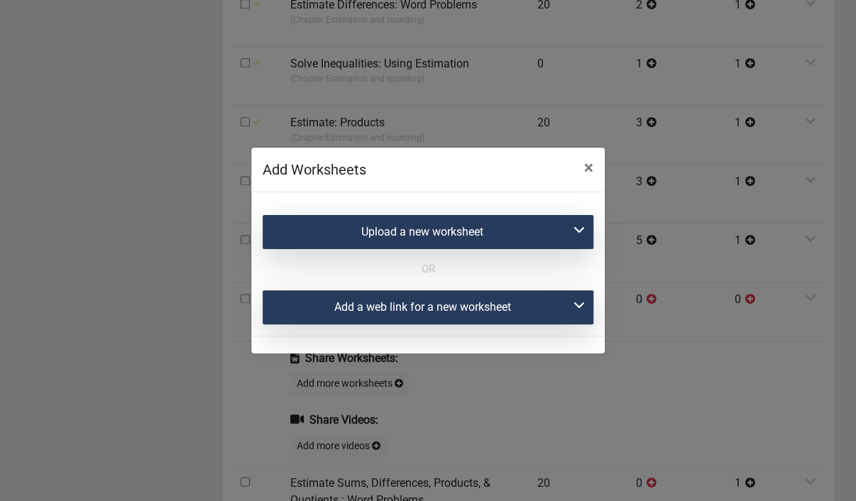
click at [551, 248] on div "Upload a new worksheet" at bounding box center [428, 232] width 331 height 34
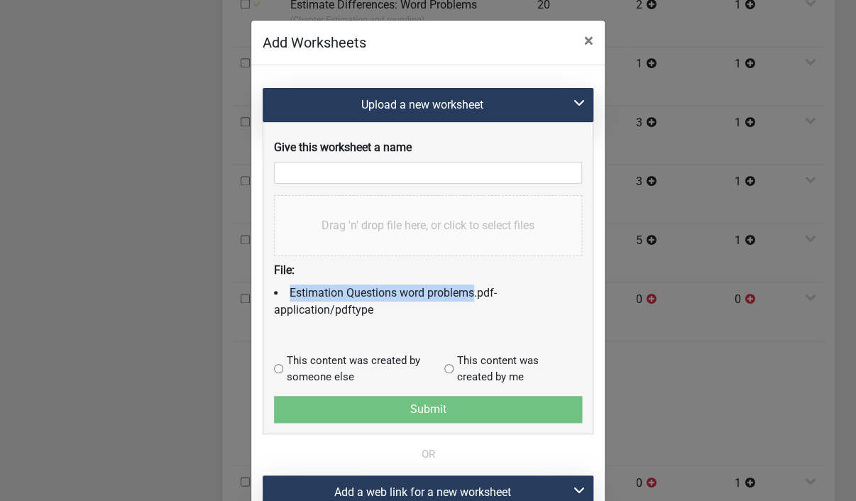
drag, startPoint x: 294, startPoint y: 295, endPoint x: 469, endPoint y: 290, distance: 174.7
click at [469, 290] on li "Estimation Questions word problems.pdf - application/pdf type" at bounding box center [428, 302] width 308 height 34
copy li "Estimation Questions word problems"
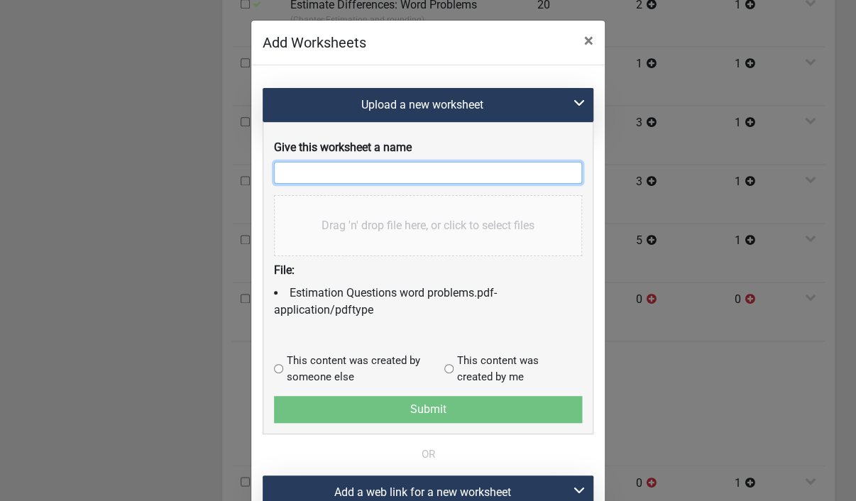
click at [392, 170] on input "text" at bounding box center [428, 173] width 308 height 22
paste input "Estimation Questions word problems"
type input "Estimation Questions word problems-1"
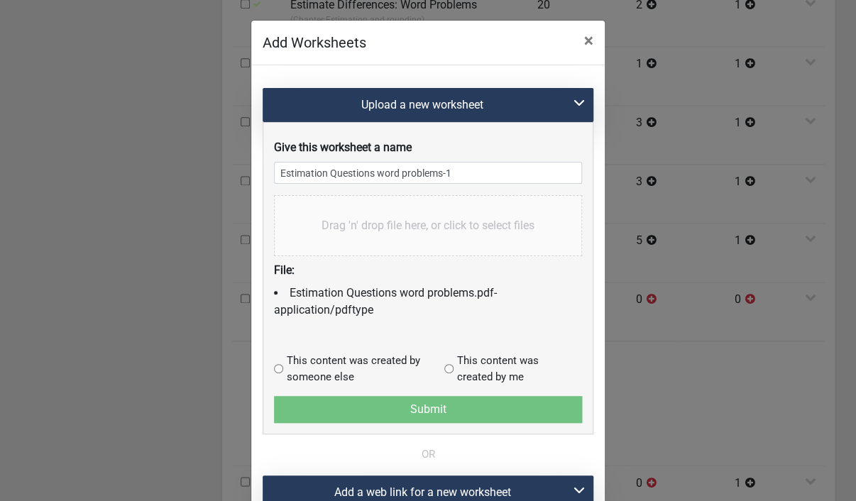
click at [274, 370] on input "radio" at bounding box center [278, 368] width 9 height 9
radio input "true"
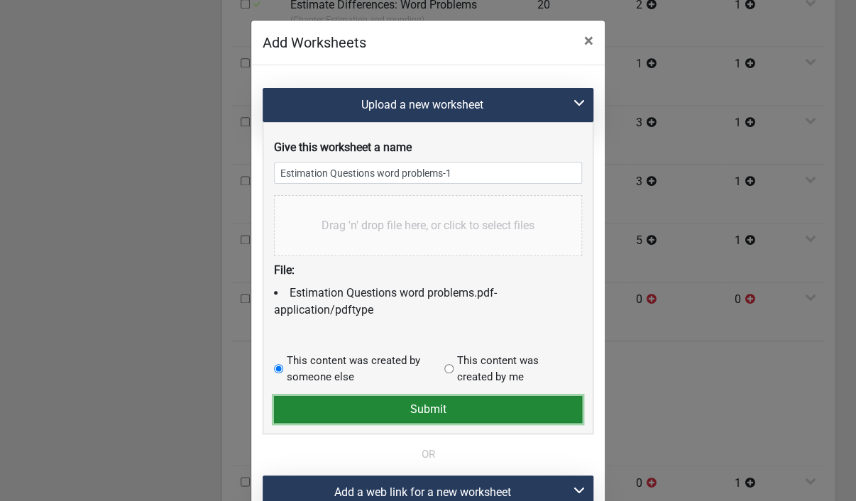
click at [416, 404] on button "Submit" at bounding box center [428, 409] width 308 height 27
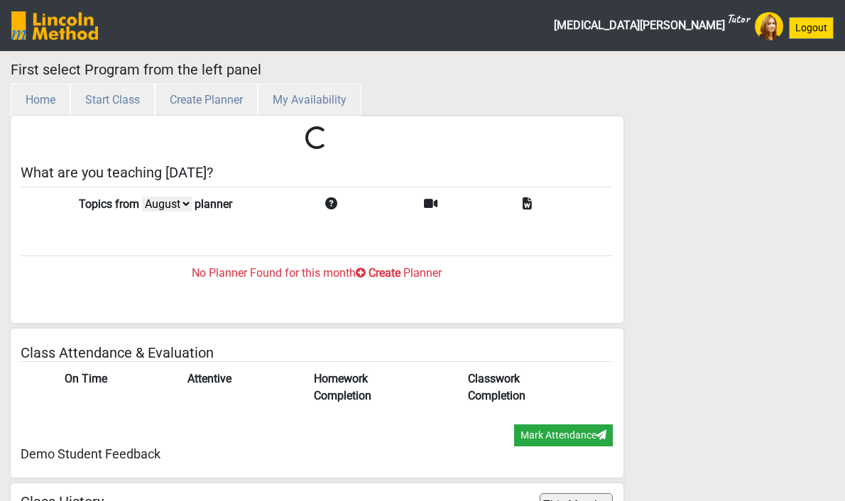
select select "month"
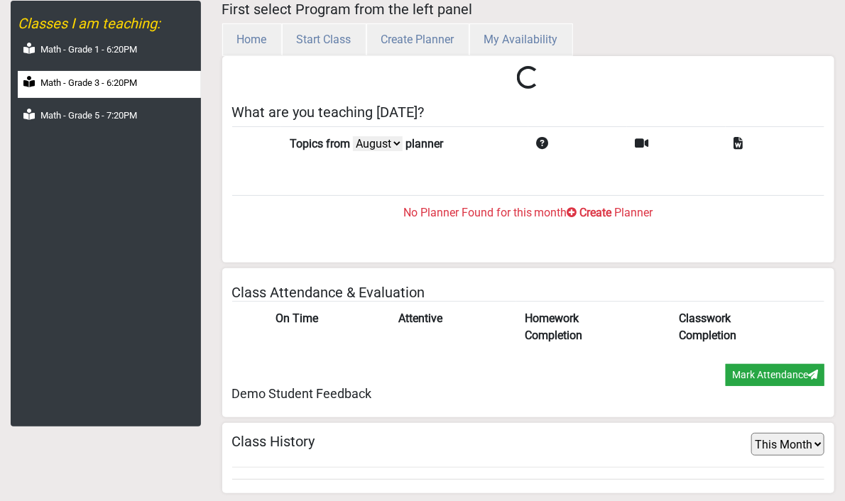
click at [133, 84] on label "Math - Grade 3 - 6:20PM" at bounding box center [88, 83] width 97 height 14
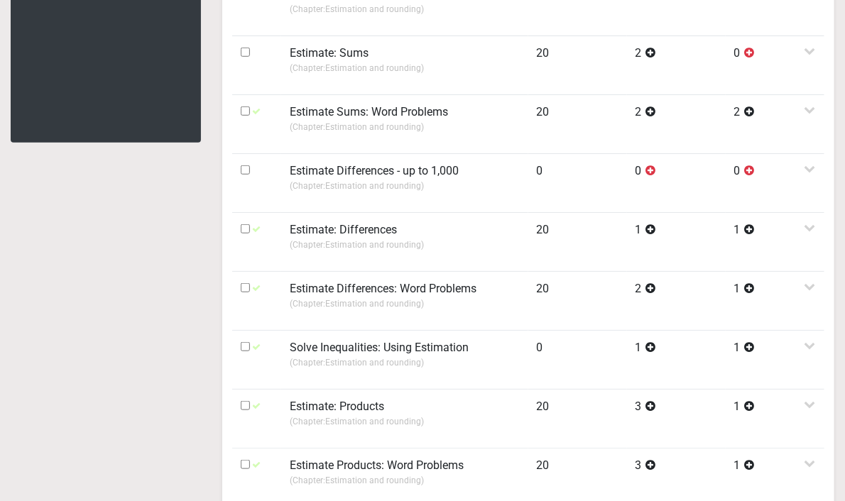
scroll to position [486, 0]
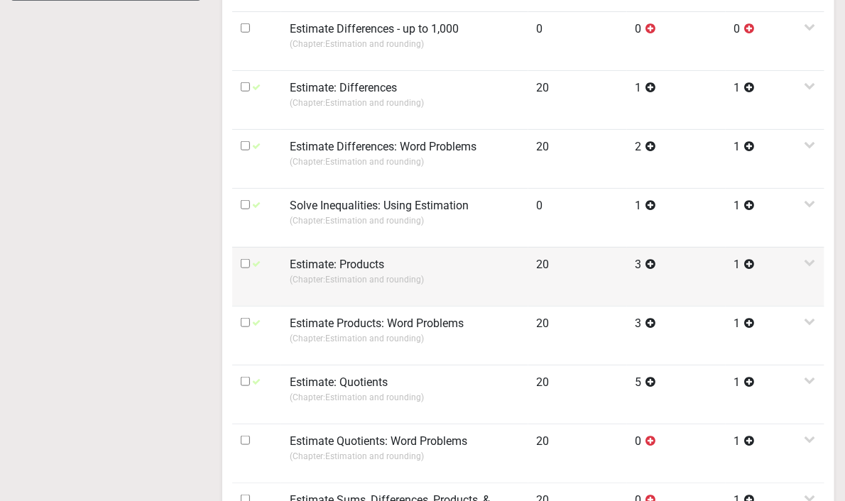
click at [414, 279] on p "(Chapter: Estimation and rounding )" at bounding box center [405, 279] width 230 height 13
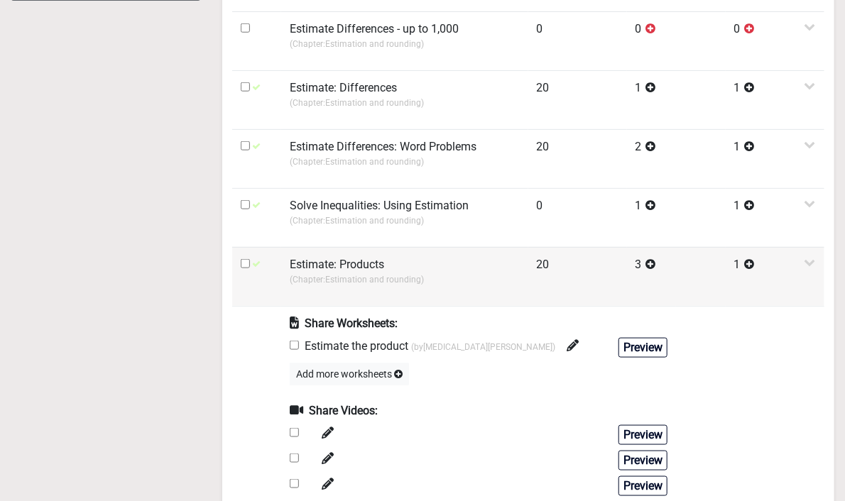
click at [368, 258] on label "Estimate: Products" at bounding box center [337, 264] width 94 height 17
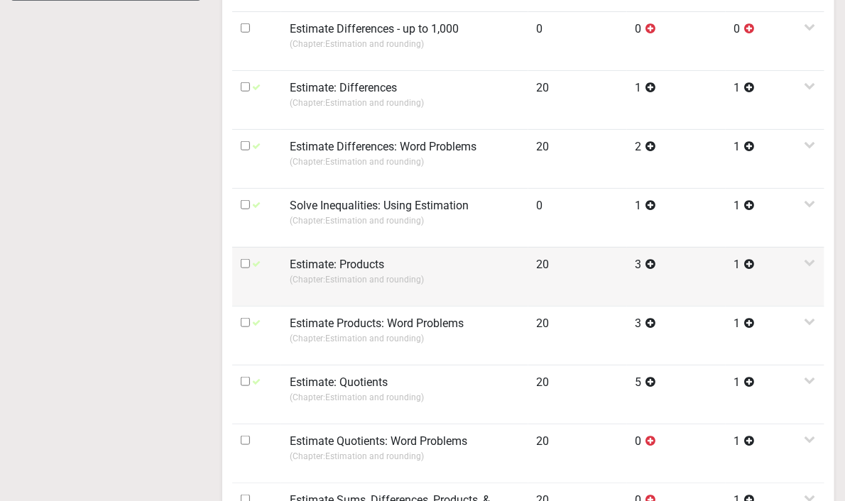
click at [372, 273] on p "(Chapter: Estimation and rounding )" at bounding box center [405, 279] width 230 height 13
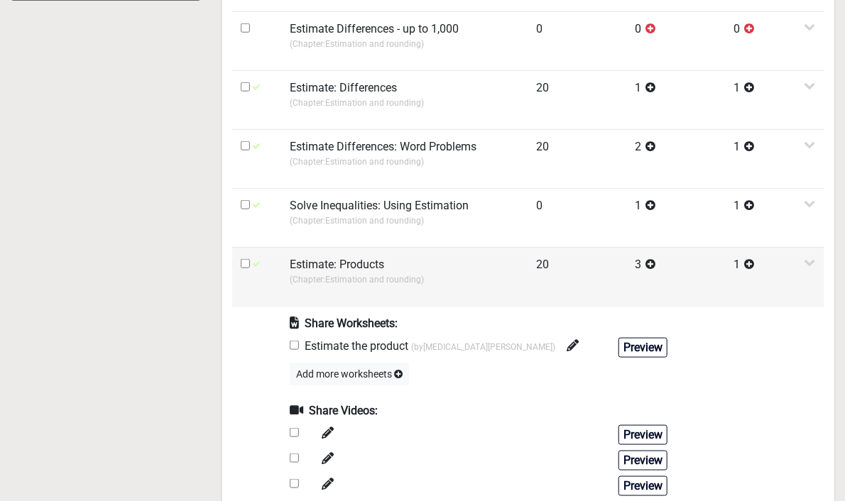
click at [372, 273] on p "(Chapter: Estimation and rounding )" at bounding box center [405, 279] width 230 height 13
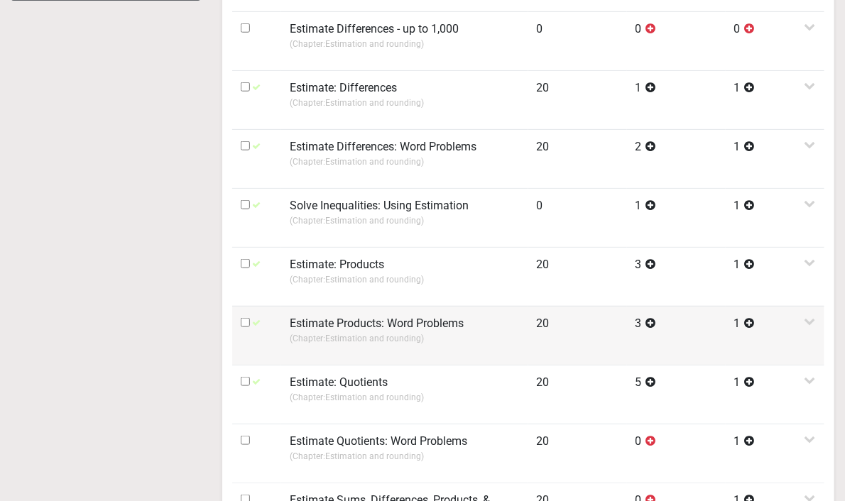
click at [372, 322] on label "Estimate Products: Word Problems" at bounding box center [377, 323] width 174 height 17
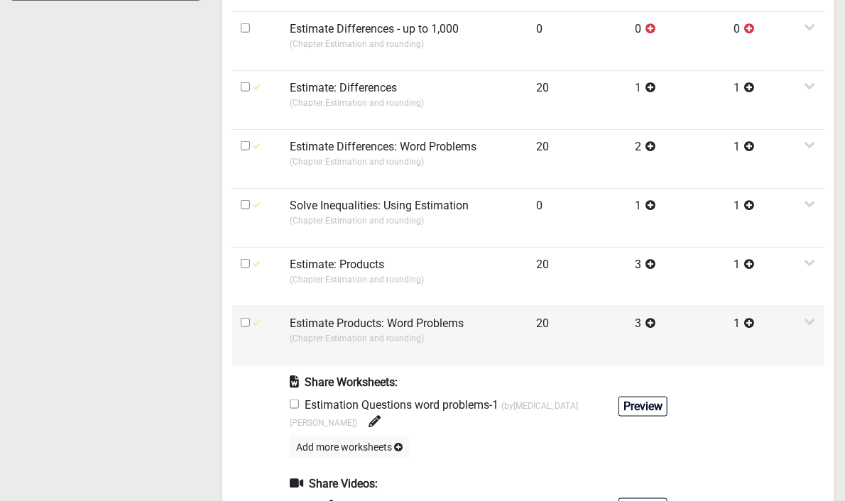
click at [372, 322] on label "Estimate Products: Word Problems" at bounding box center [377, 323] width 174 height 17
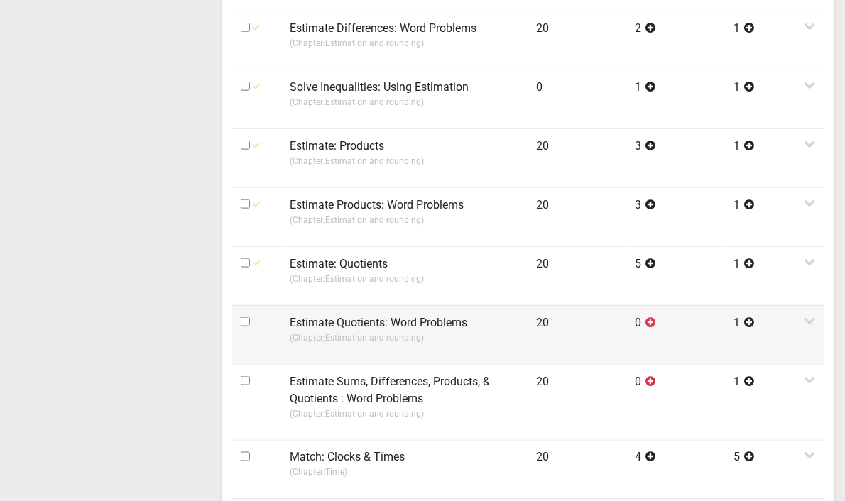
scroll to position [628, 0]
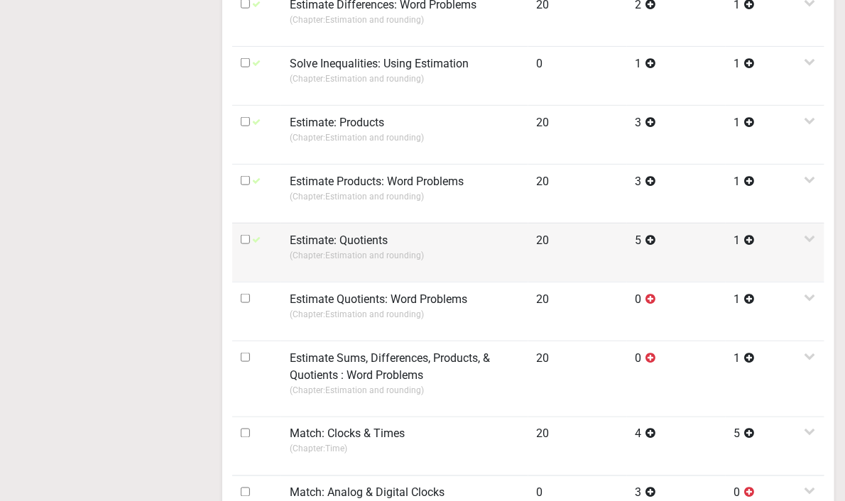
click at [365, 244] on label "Estimate: Quotients" at bounding box center [339, 240] width 98 height 17
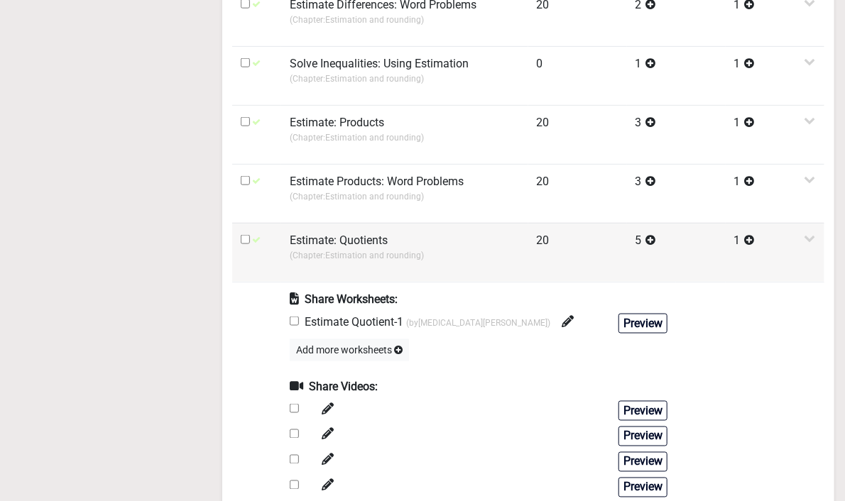
click at [365, 244] on label "Estimate: Quotients" at bounding box center [339, 240] width 98 height 17
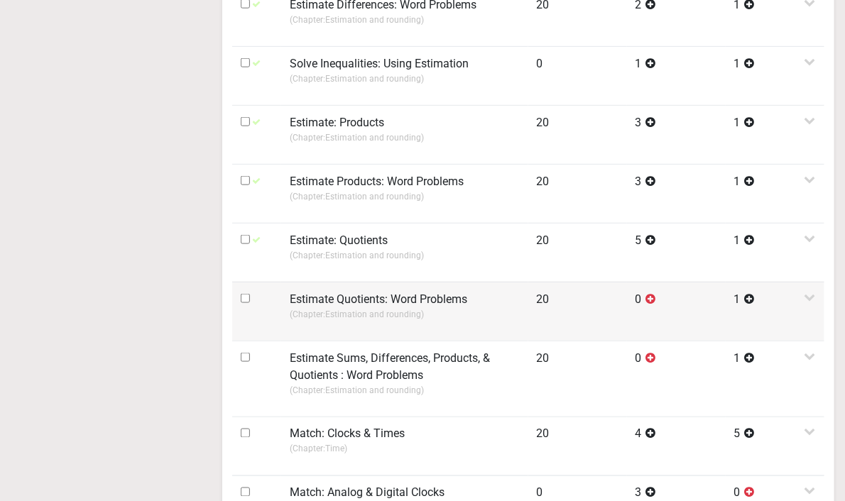
click at [375, 302] on label "Estimate Quotients: Word Problems" at bounding box center [378, 299] width 177 height 17
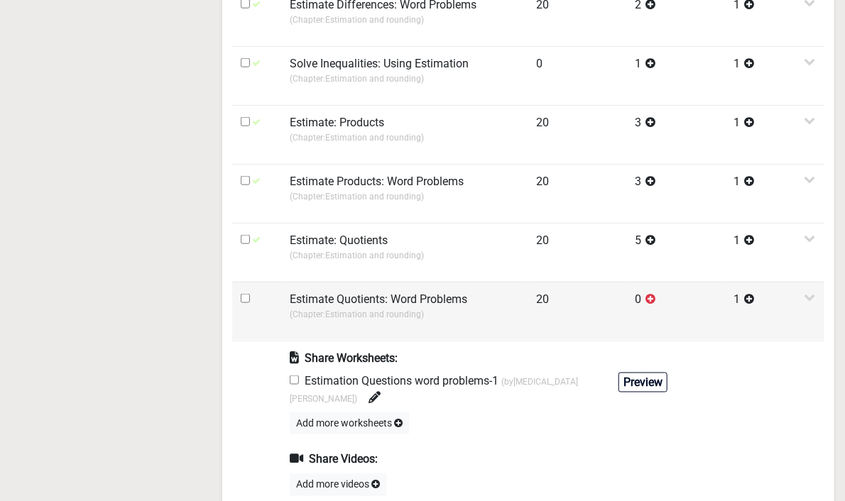
click at [375, 302] on label "Estimate Quotients: Word Problems" at bounding box center [378, 299] width 177 height 17
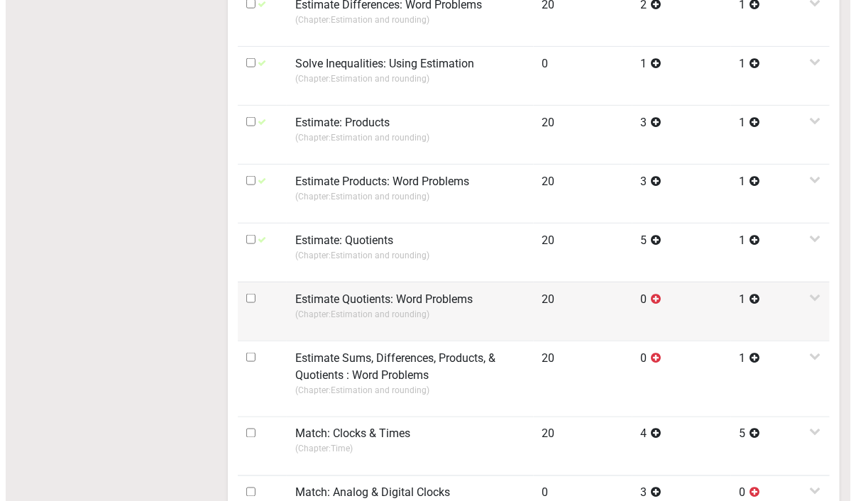
scroll to position [770, 0]
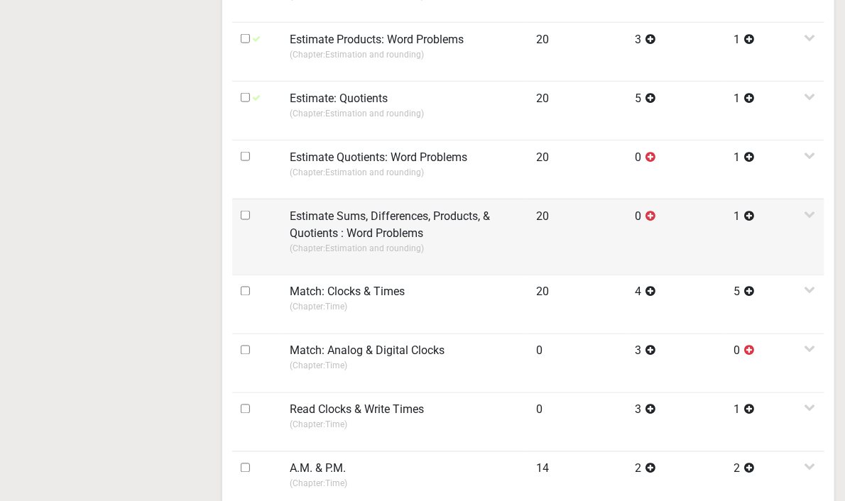
click at [371, 236] on label "Estimate Sums, Differences, Products, & Quotients : Word Problems" at bounding box center [405, 225] width 230 height 34
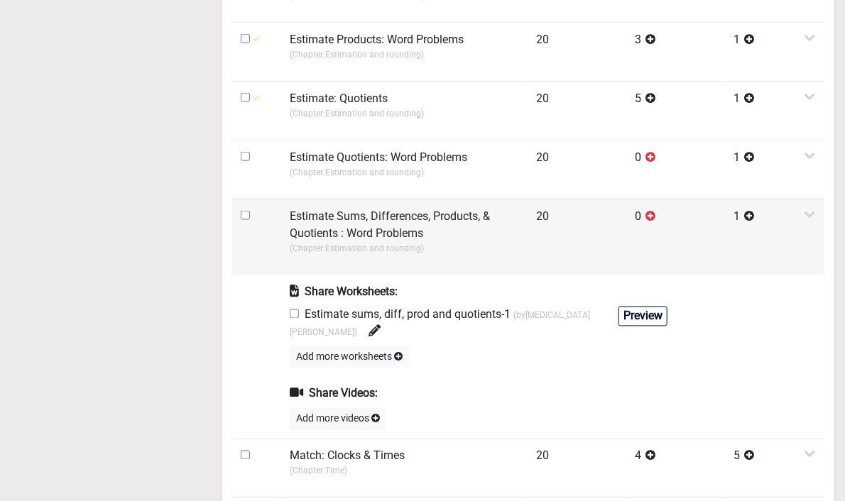
click at [338, 237] on label "Estimate Sums, Differences, Products, & Quotients : Word Problems" at bounding box center [405, 225] width 230 height 34
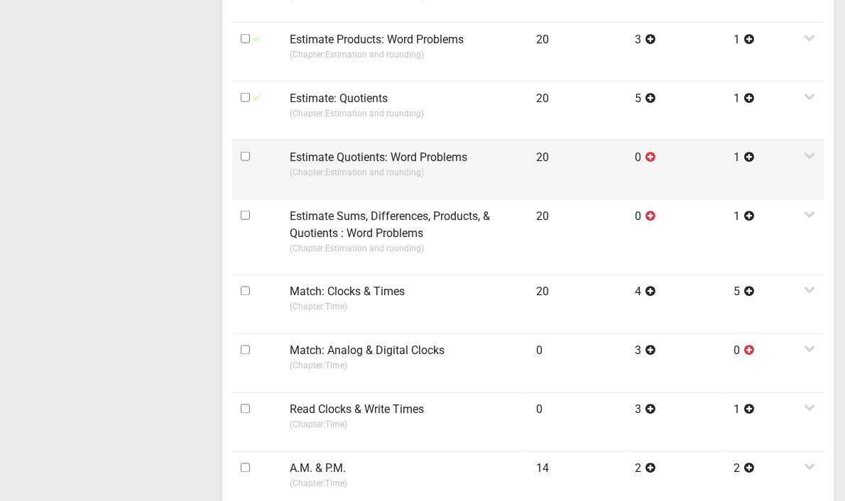
click at [375, 191] on td "Estimate Quotients: Word Problems (Chapter: Estimation and rounding )" at bounding box center [404, 169] width 247 height 59
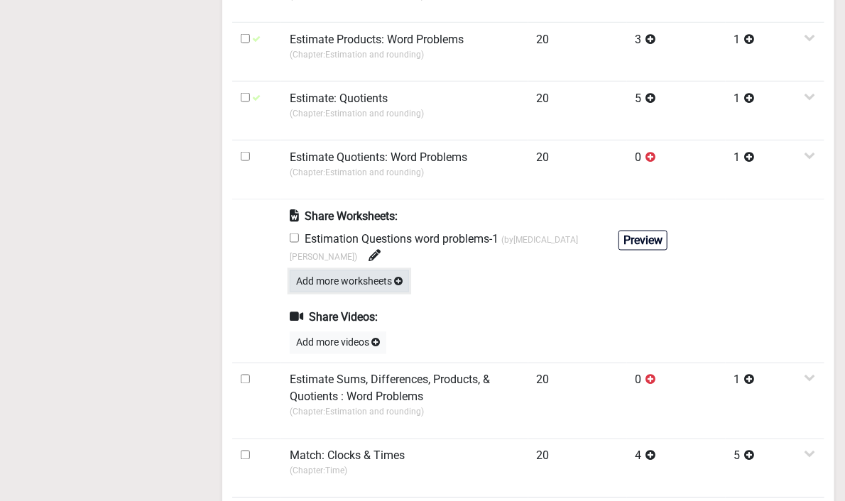
click at [309, 270] on button "Add more worksheets" at bounding box center [349, 281] width 119 height 22
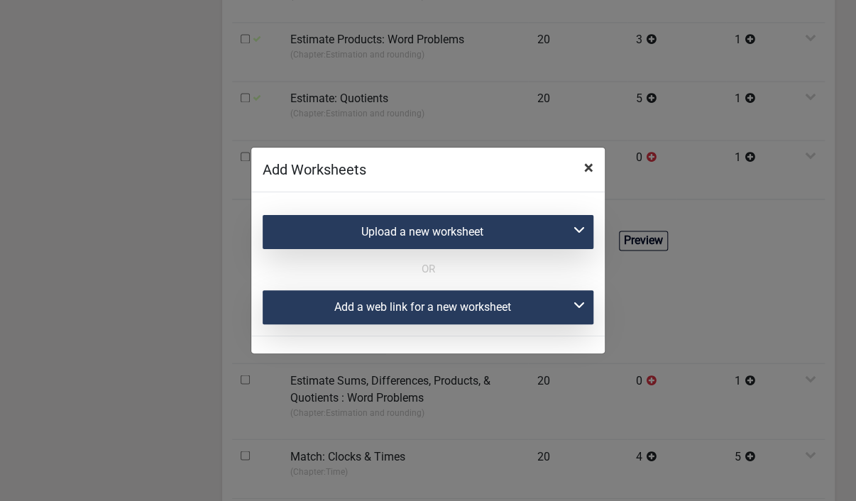
click at [591, 171] on span "×" at bounding box center [588, 168] width 9 height 20
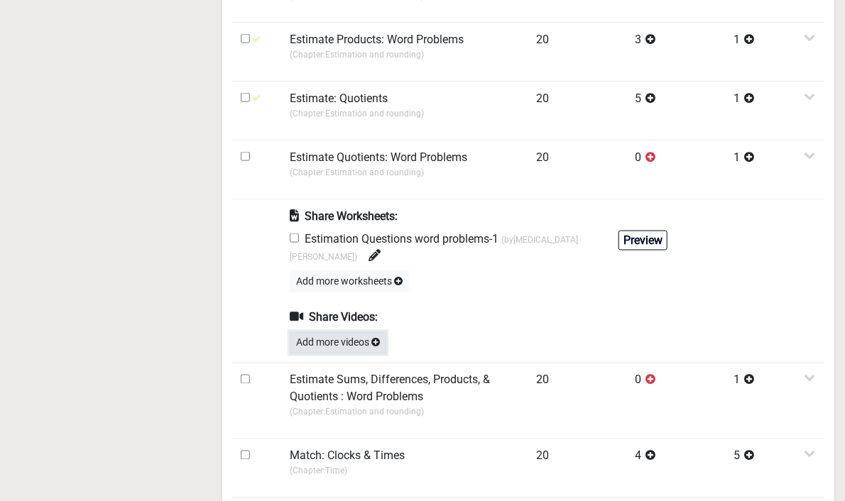
click at [349, 332] on button "Add more videos" at bounding box center [338, 343] width 97 height 22
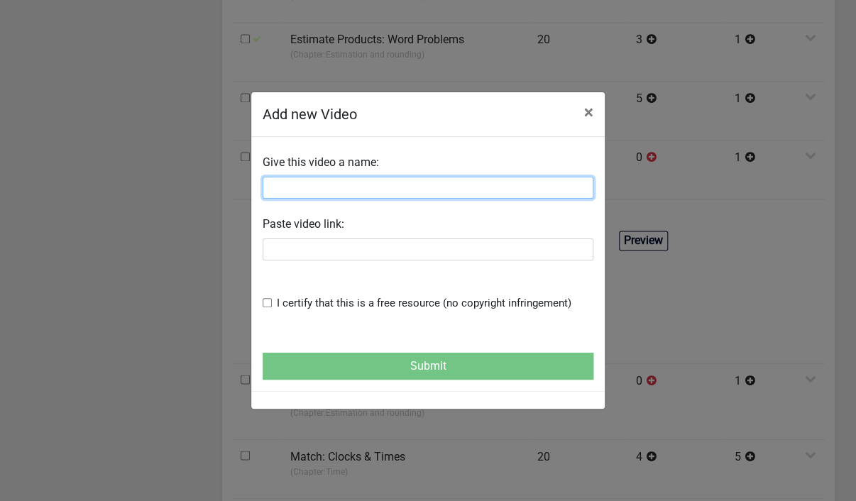
click at [319, 185] on input "text" at bounding box center [428, 188] width 331 height 22
paste input "Estimate Quotients"
type input "Estimate Quotients"
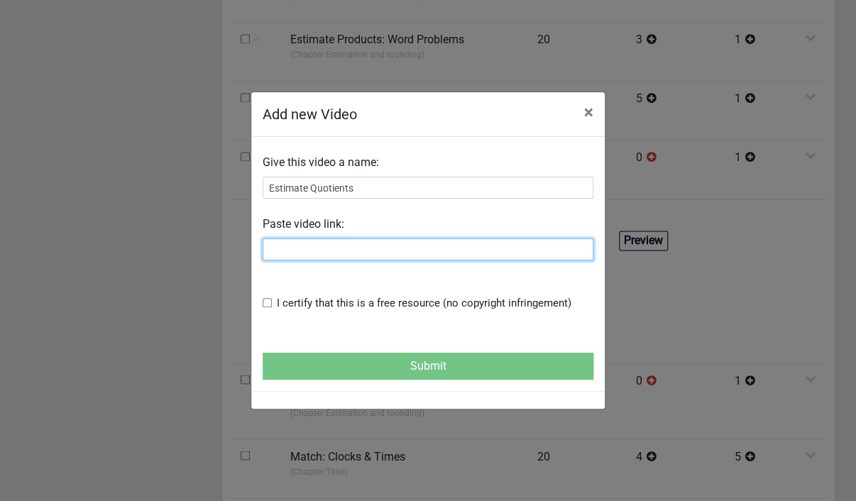
click at [325, 256] on input "text" at bounding box center [428, 250] width 331 height 22
paste input "https://www.youtube.com/watch?v=YLQBYDvVhIo"
type input "https://www.youtube.com/watch?v=YLQBYDvVhIo"
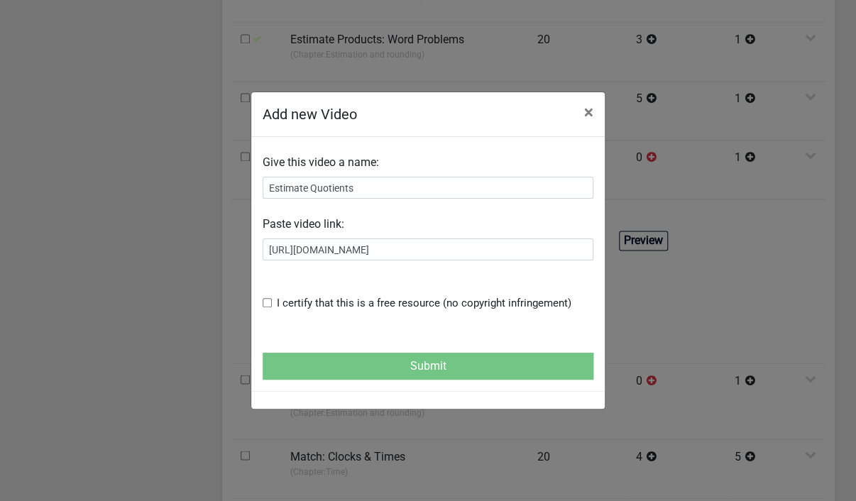
click at [261, 302] on div "Give this video a name: Estimate Quotients Paste video link: https://www.youtub…" at bounding box center [428, 235] width 352 height 175
click at [263, 302] on input "checkbox" at bounding box center [267, 302] width 9 height 9
checkbox input "true"
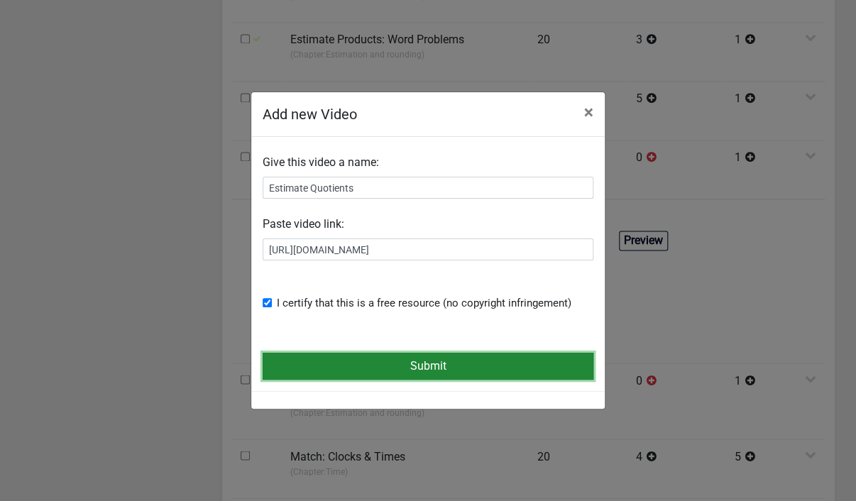
click at [290, 366] on button "Submit" at bounding box center [428, 366] width 331 height 27
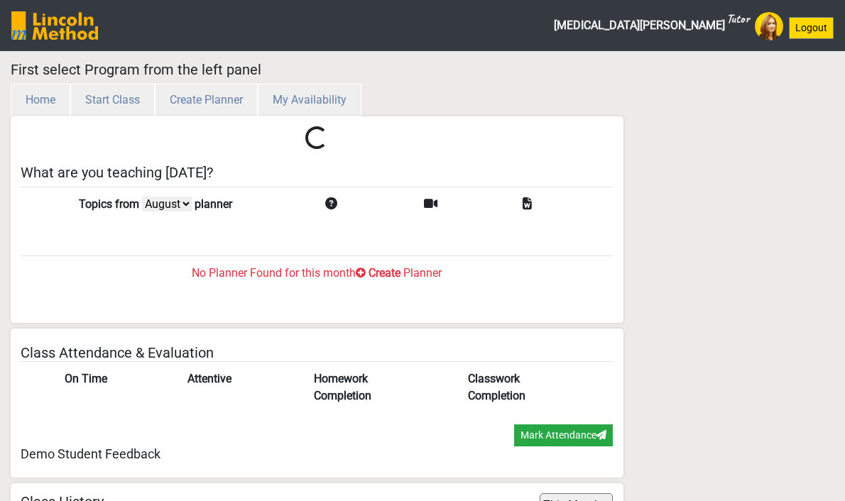
select select "month"
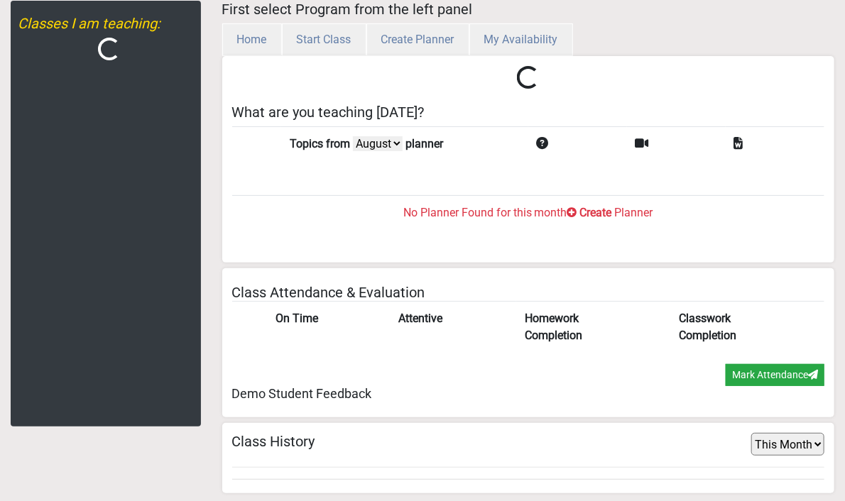
scroll to position [60, 0]
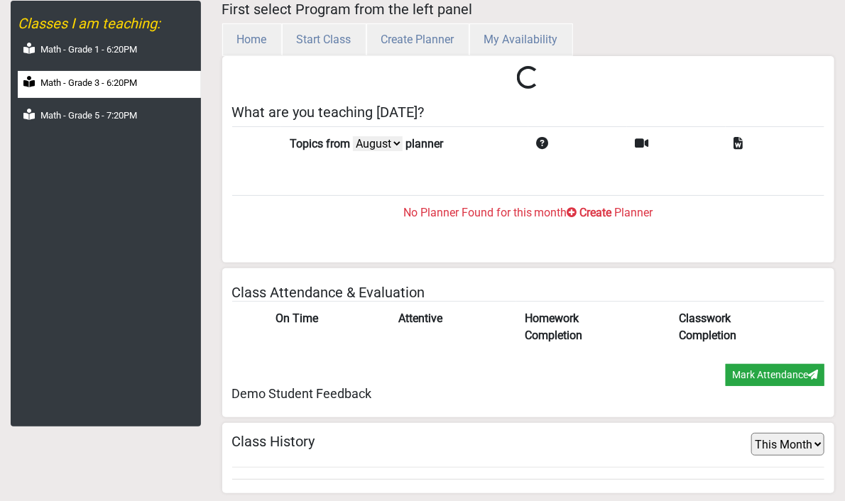
click at [103, 84] on label "Math - Grade 3 - 6:20PM" at bounding box center [88, 83] width 97 height 14
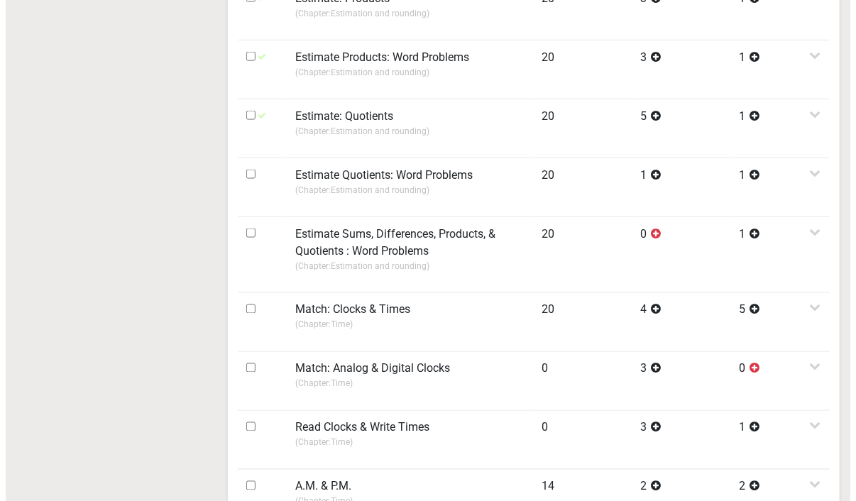
scroll to position [770, 0]
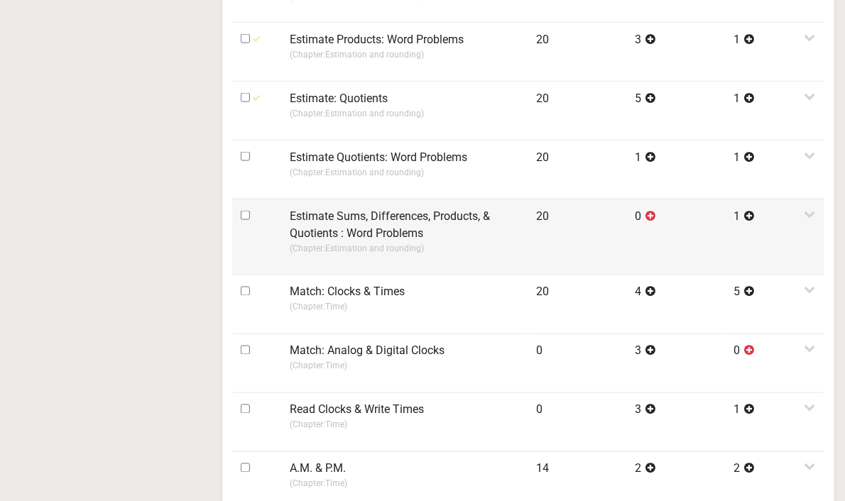
click at [358, 239] on label "Estimate Sums, Differences, Products, & Quotients : Word Problems" at bounding box center [405, 225] width 230 height 34
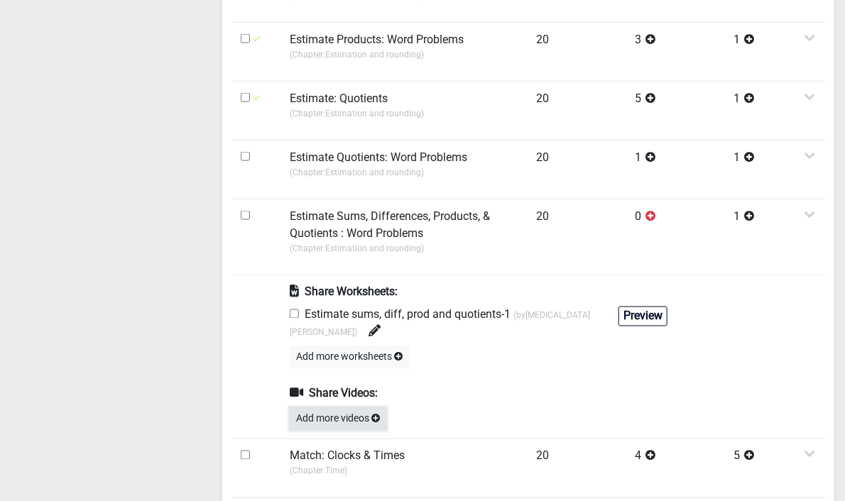
click at [341, 408] on button "Add more videos" at bounding box center [338, 419] width 97 height 22
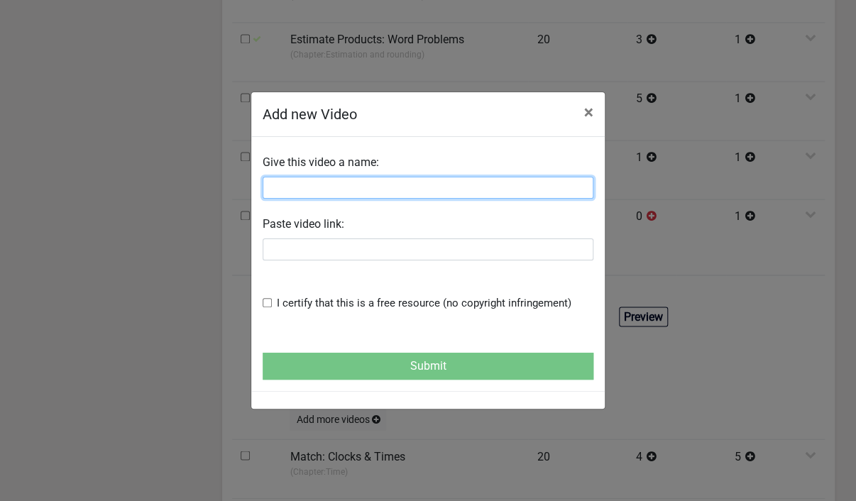
click at [318, 185] on input "text" at bounding box center [428, 188] width 331 height 22
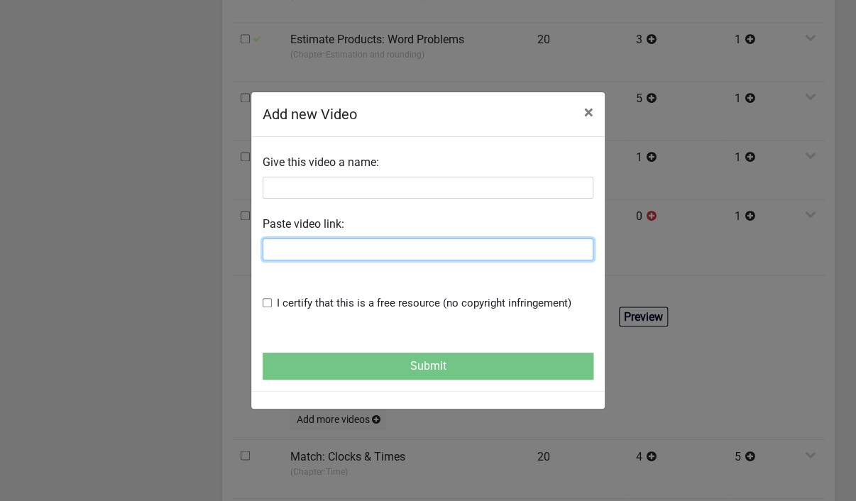
click at [298, 250] on input "text" at bounding box center [428, 250] width 331 height 22
paste input "https://www.youtube.com/watch?v=YLQBYDvVhIo"
type input "https://www.youtube.com/watch?v=YLQBYDvVhIo"
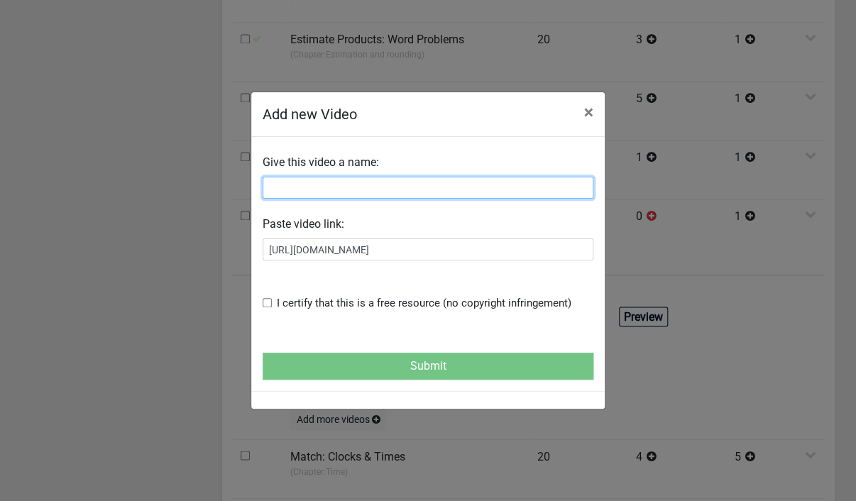
click at [294, 191] on input "text" at bounding box center [428, 188] width 331 height 22
paste input "Estimate Quotients"
type input "Estimate Quotients"
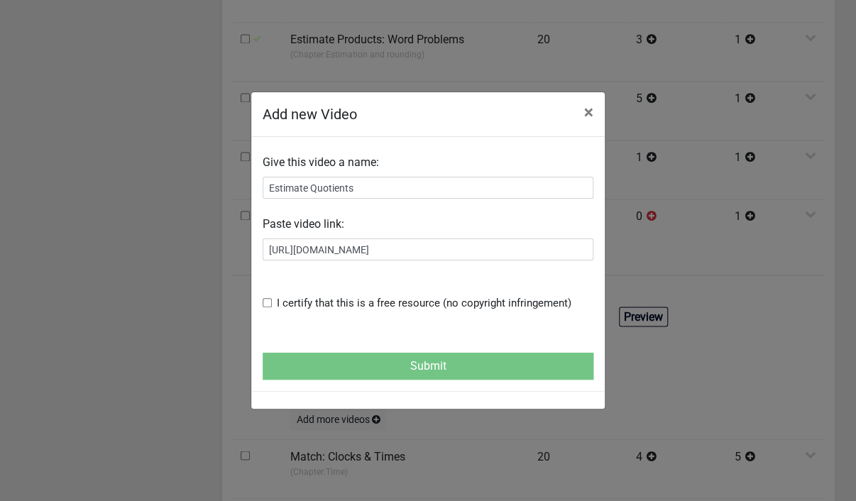
click at [268, 302] on input "checkbox" at bounding box center [267, 302] width 9 height 9
checkbox input "true"
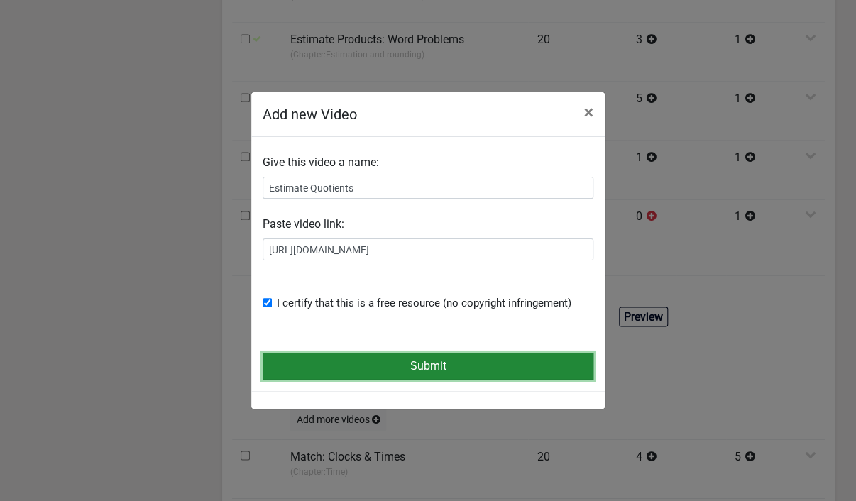
click at [310, 359] on button "Submit" at bounding box center [428, 366] width 331 height 27
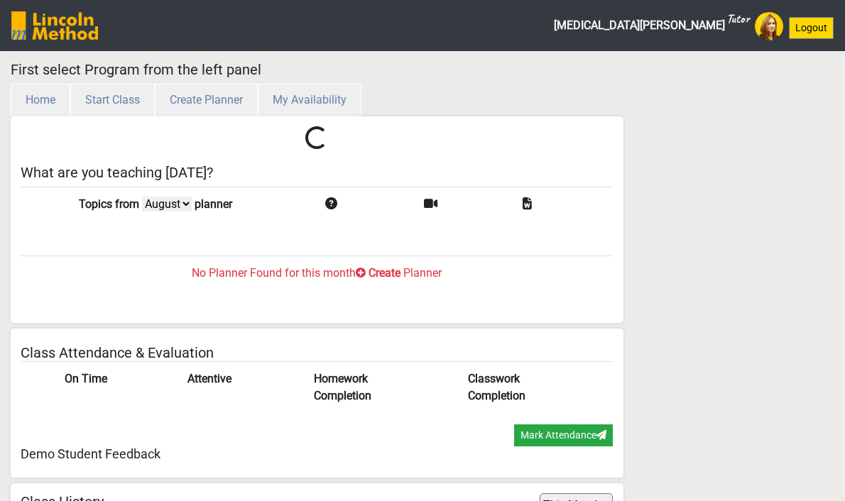
select select "month"
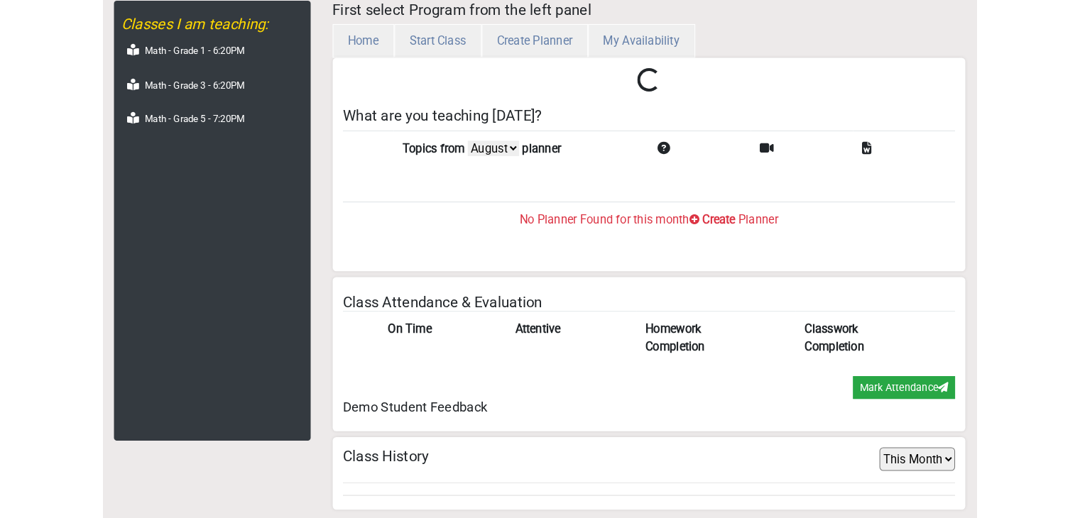
scroll to position [46, 0]
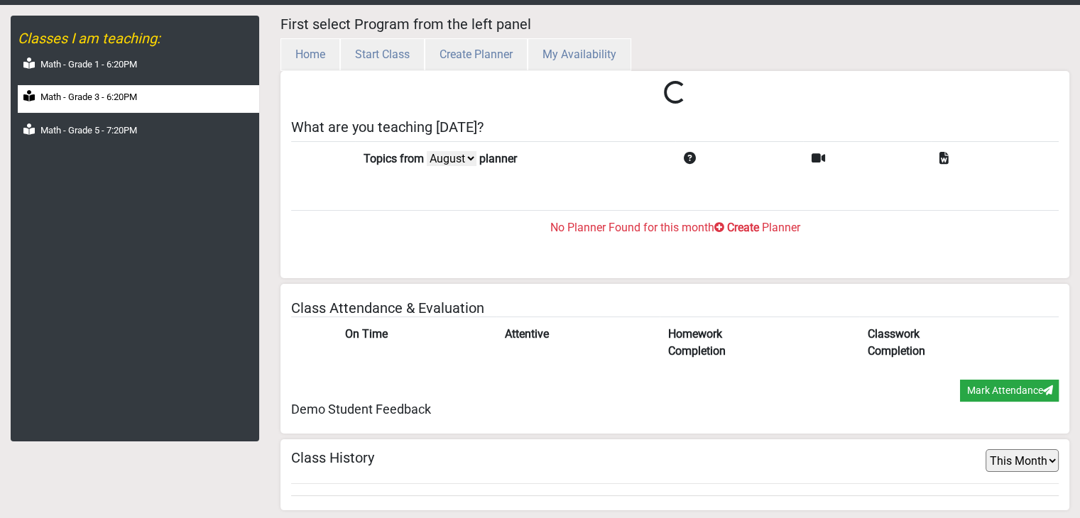
click at [131, 92] on label "Math - Grade 3 - 6:20PM" at bounding box center [88, 97] width 97 height 14
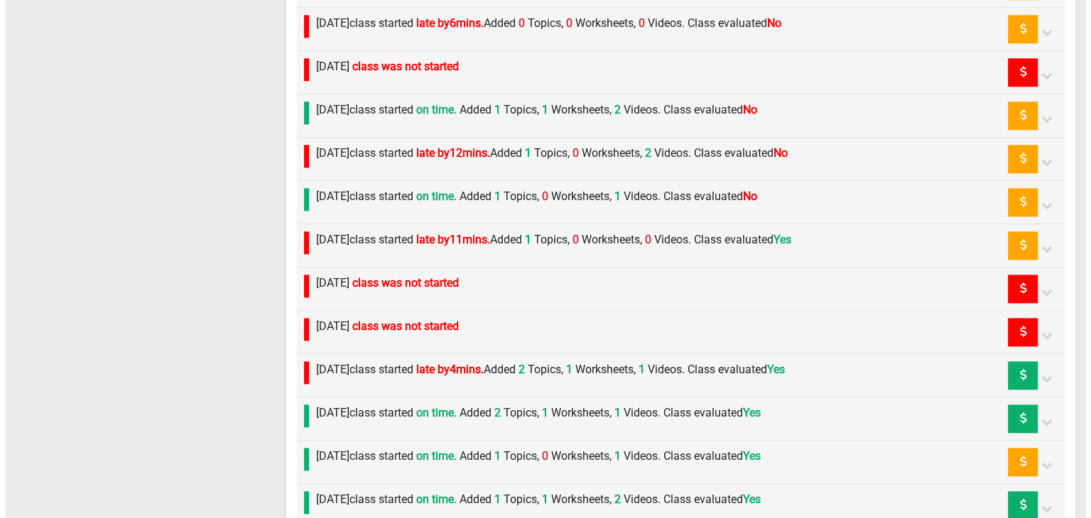
scroll to position [1753, 0]
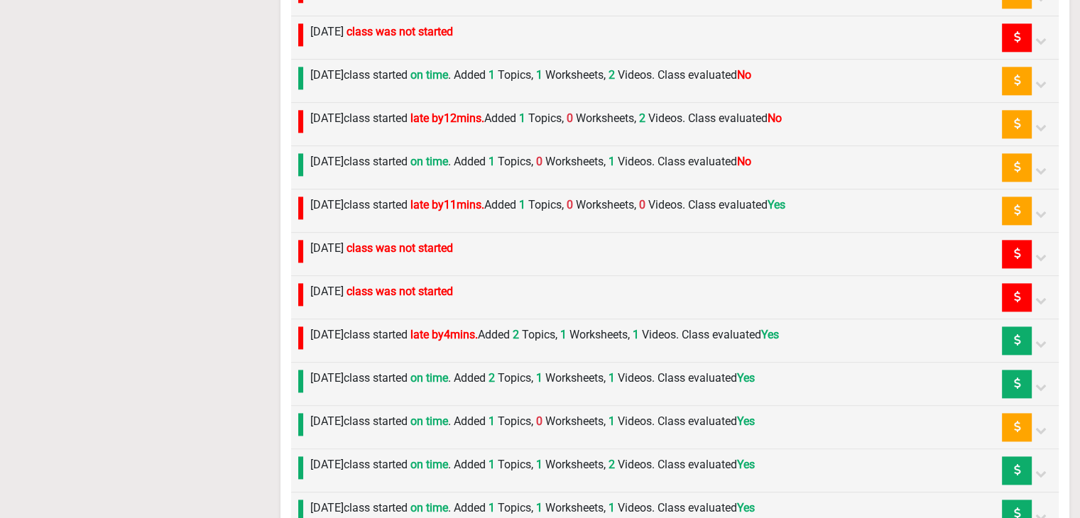
click at [484, 200] on span "late by 11 mins." at bounding box center [447, 204] width 74 height 13
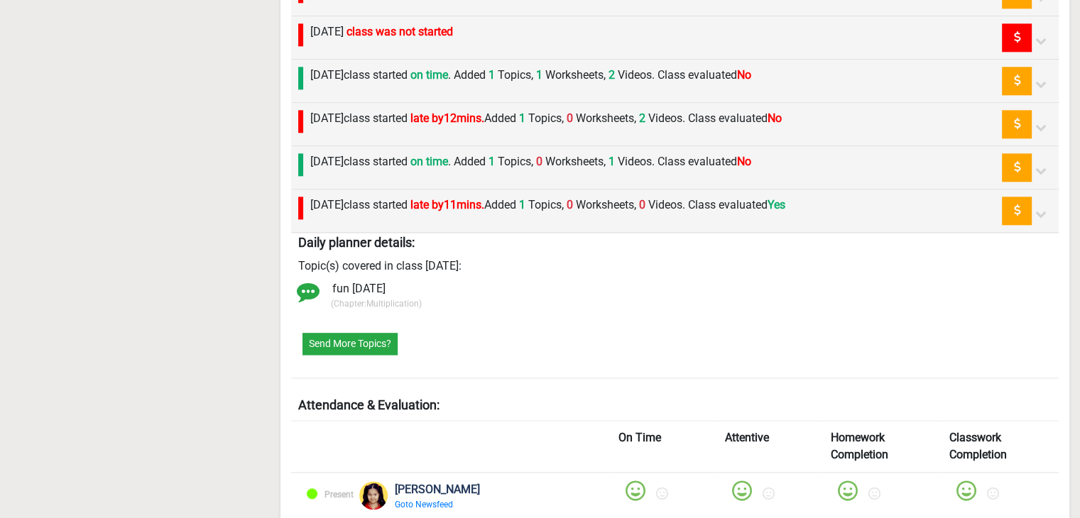
click at [398, 165] on div "[DATE] class started on time . Added 1 Topics, 0 Worksheets, 1 Videos. Class ev…" at bounding box center [527, 167] width 448 height 28
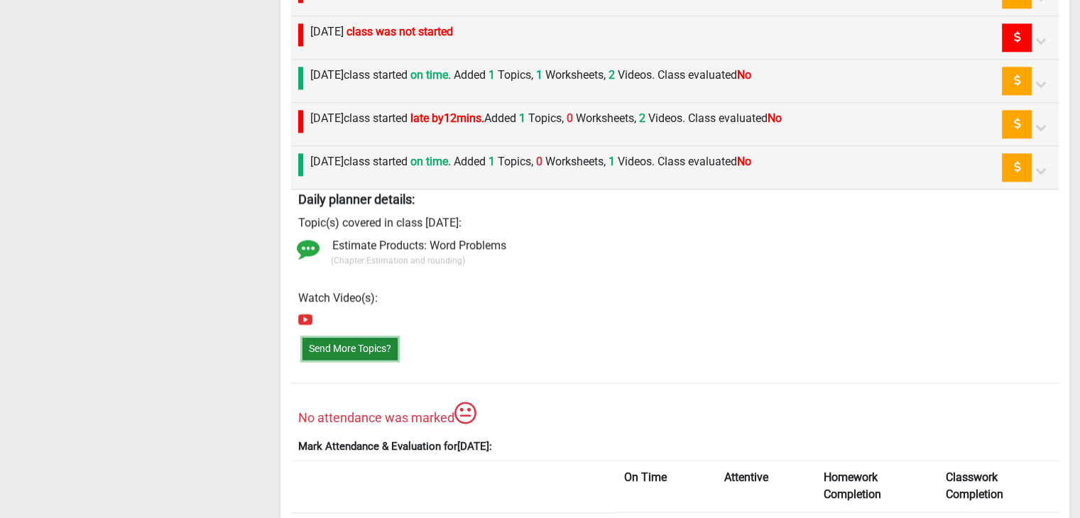
click at [349, 338] on button "Send More Topics?" at bounding box center [349, 349] width 95 height 22
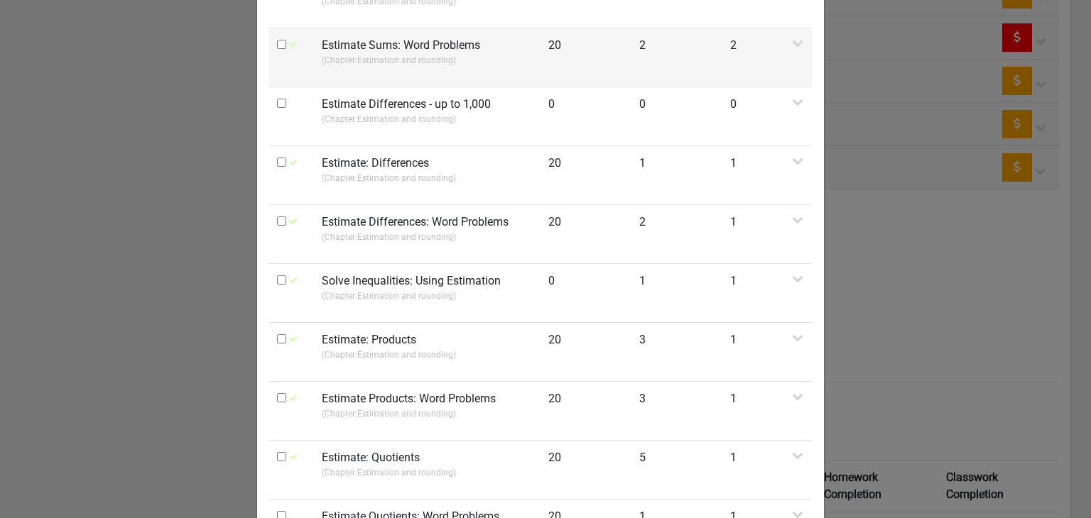
scroll to position [284, 0]
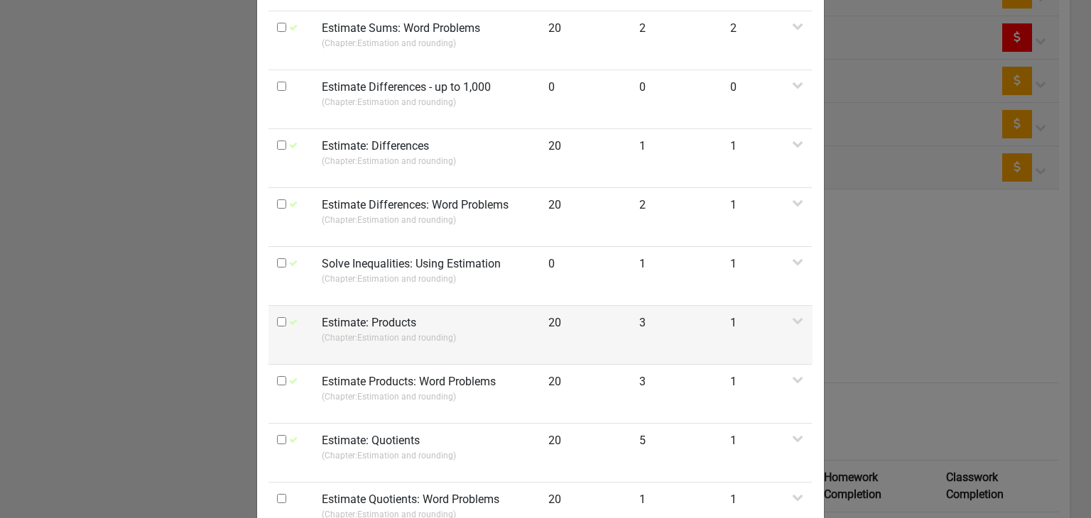
click at [277, 319] on input "checkbox" at bounding box center [281, 321] width 9 height 9
checkbox input "true"
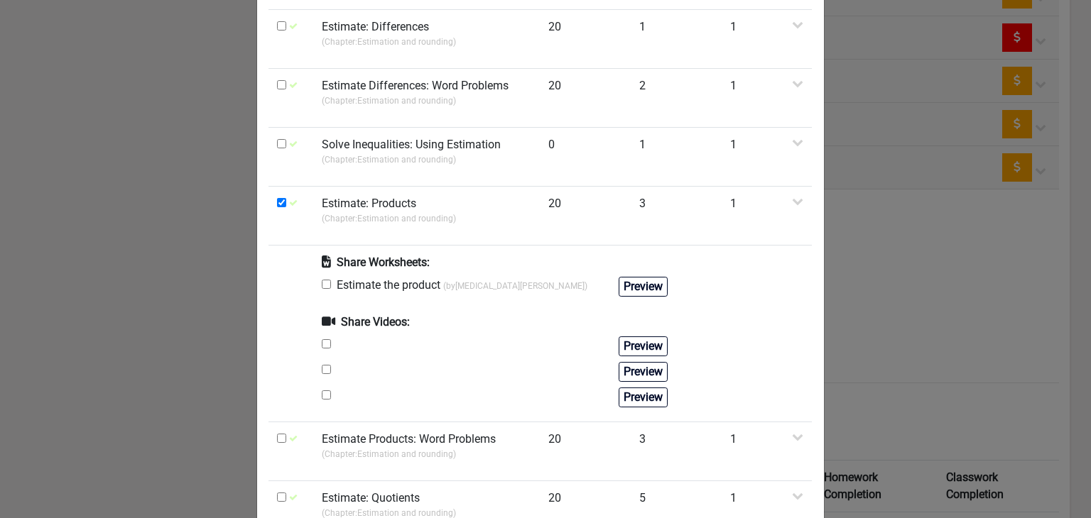
scroll to position [426, 0]
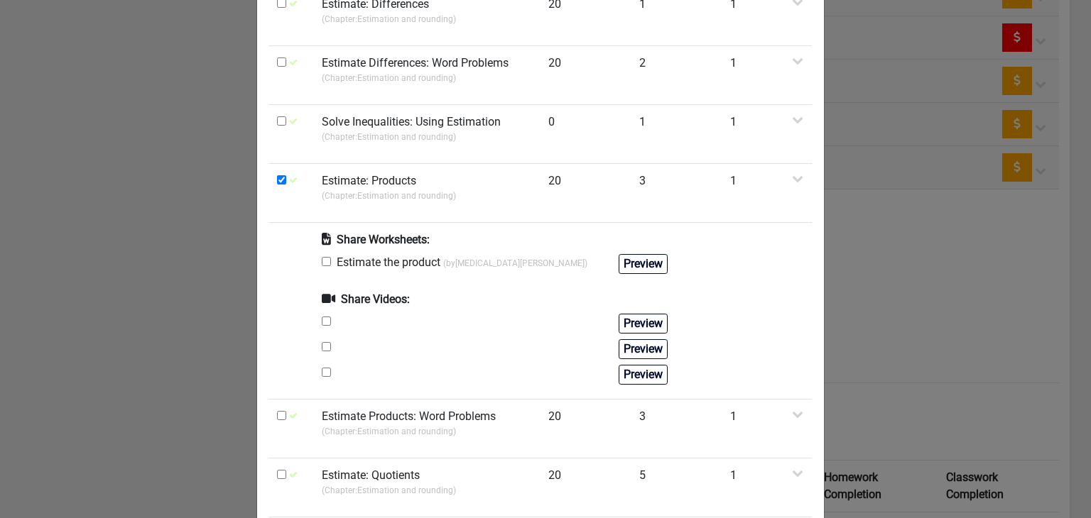
click at [322, 263] on input "checkbox" at bounding box center [326, 261] width 9 height 9
checkbox input "true"
click at [322, 324] on input "checkbox" at bounding box center [326, 321] width 9 height 9
checkbox input "true"
click at [322, 347] on input "checkbox" at bounding box center [326, 346] width 9 height 9
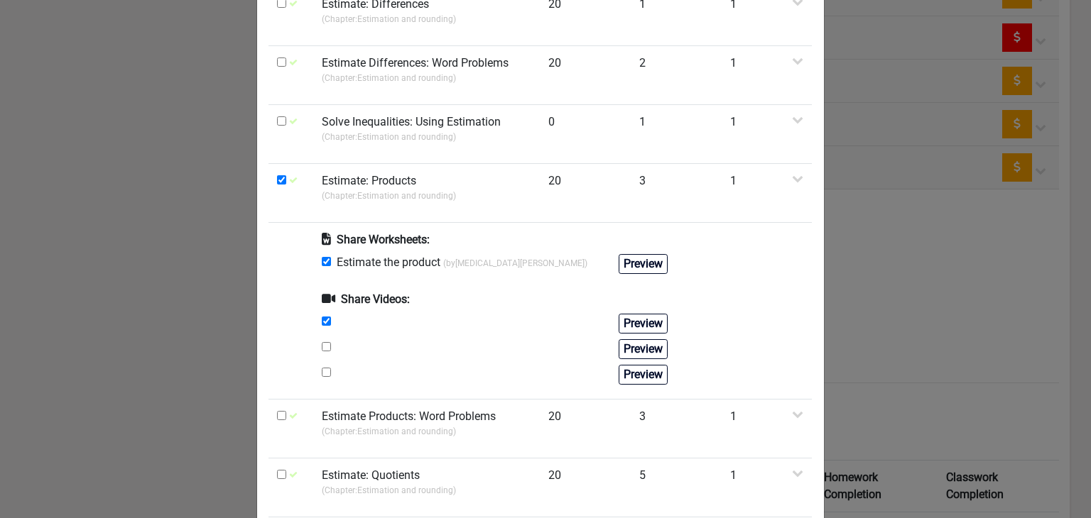
checkbox input "true"
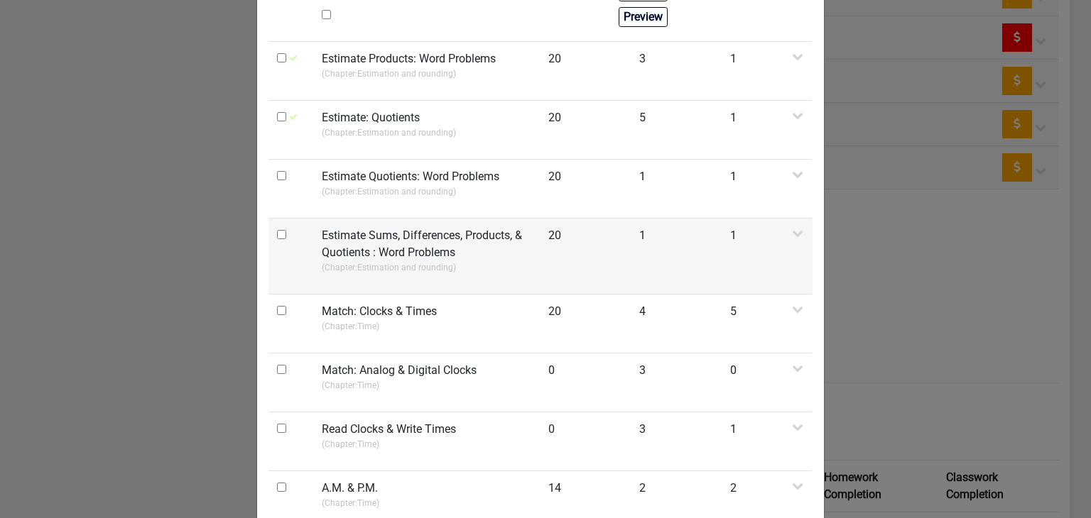
scroll to position [931, 0]
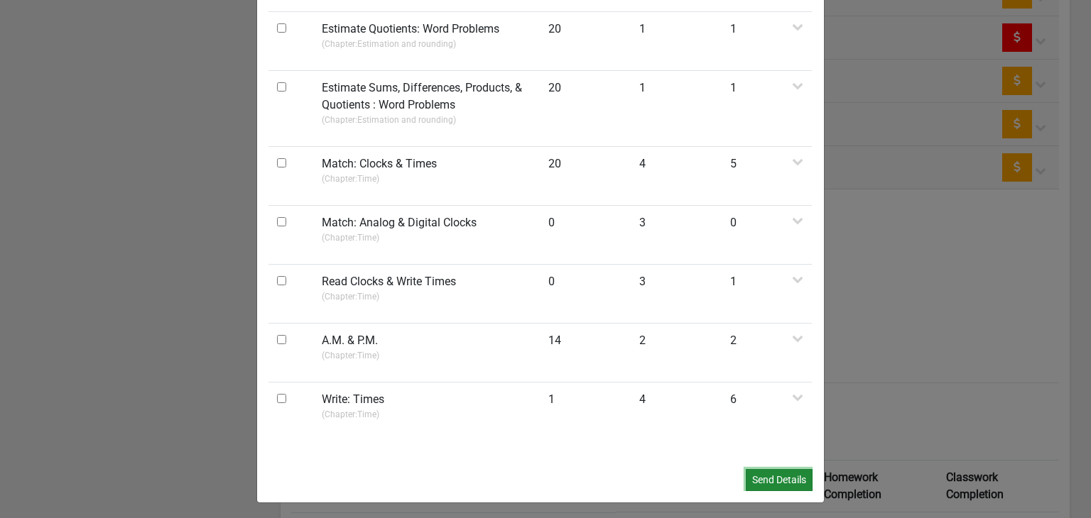
click at [778, 481] on button "Send Details" at bounding box center [778, 480] width 67 height 22
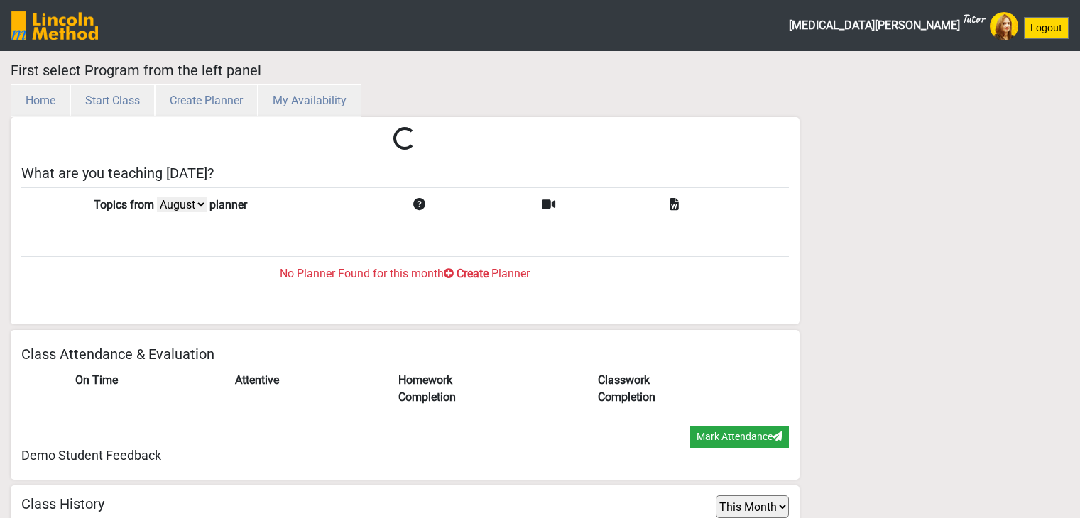
select select "month"
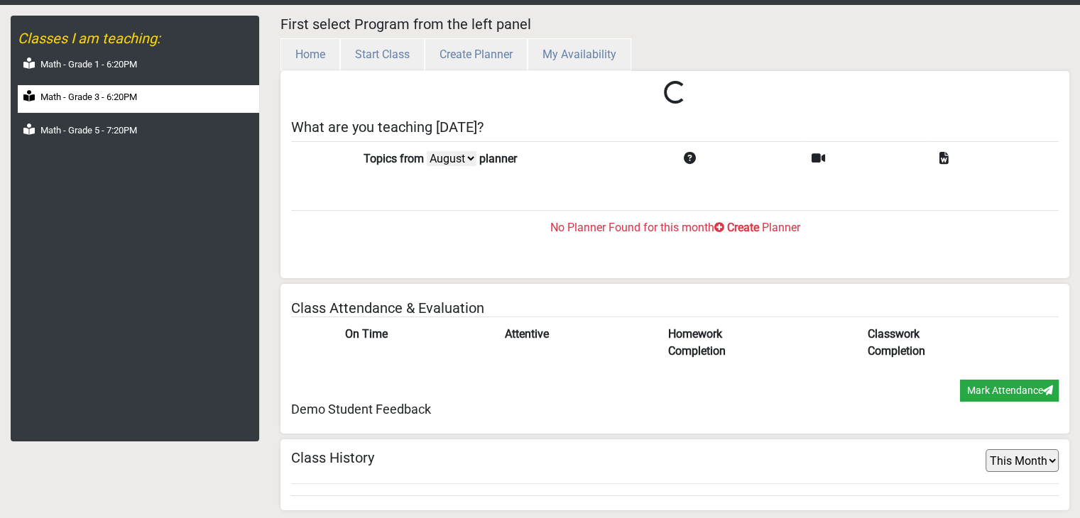
click at [108, 106] on div "Math - Grade 3 - 6:20PM" at bounding box center [138, 99] width 241 height 28
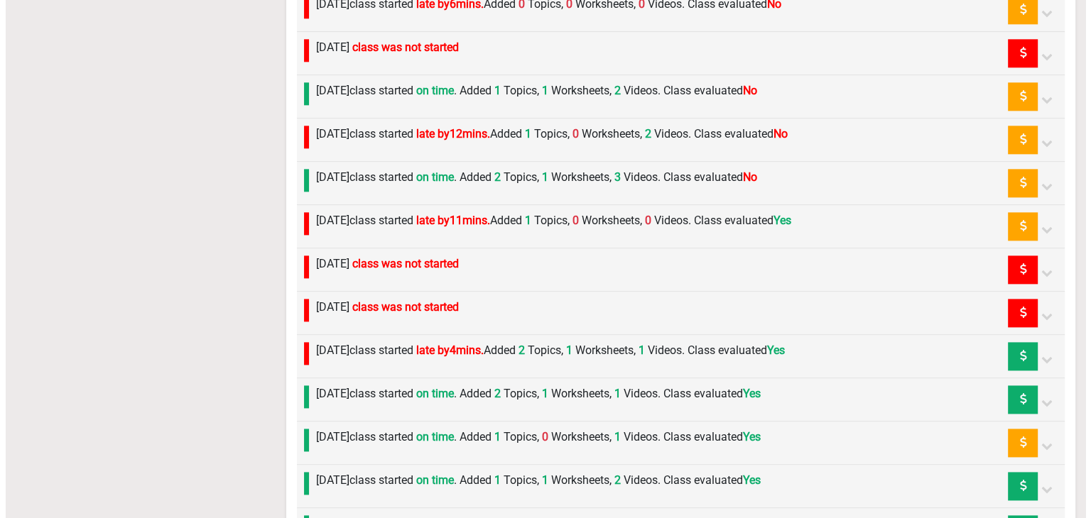
scroll to position [1753, 0]
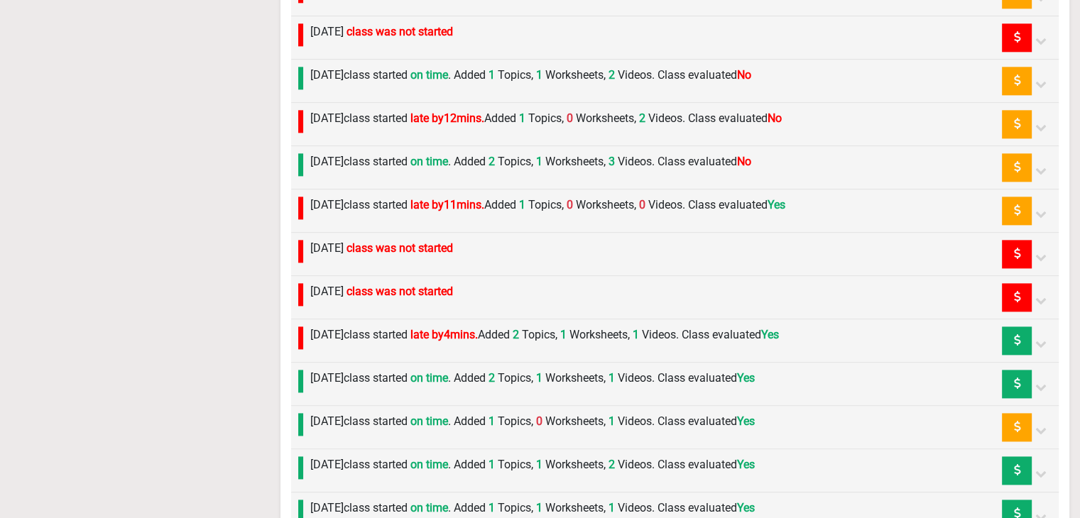
click at [405, 200] on label "[DATE] class started late by 11 mins. Added 1 Topics, 0 Worksheets, 0 Videos. C…" at bounding box center [547, 205] width 475 height 17
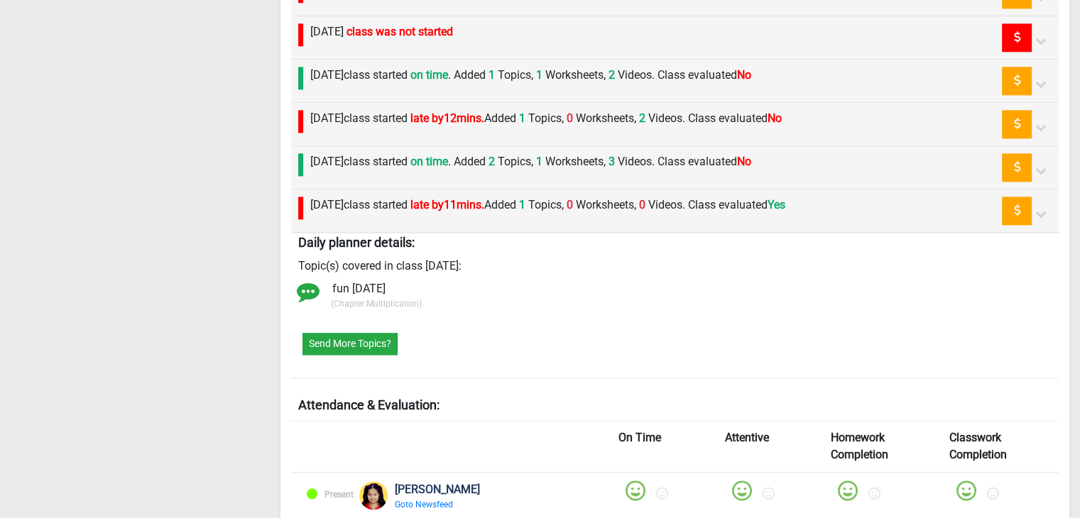
click at [405, 200] on label "[DATE] class started late by 11 mins. Added 1 Topics, 0 Worksheets, 0 Videos. C…" at bounding box center [547, 205] width 475 height 17
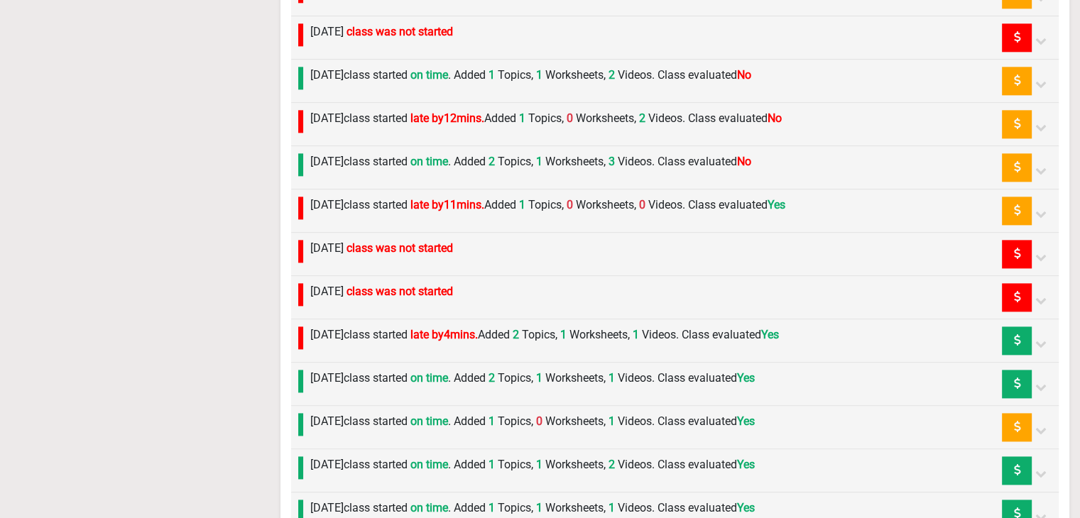
click at [398, 168] on div "[DATE] class started on time . Added 2 Topics, 1 Worksheets, 3 Videos. Class ev…" at bounding box center [527, 167] width 448 height 28
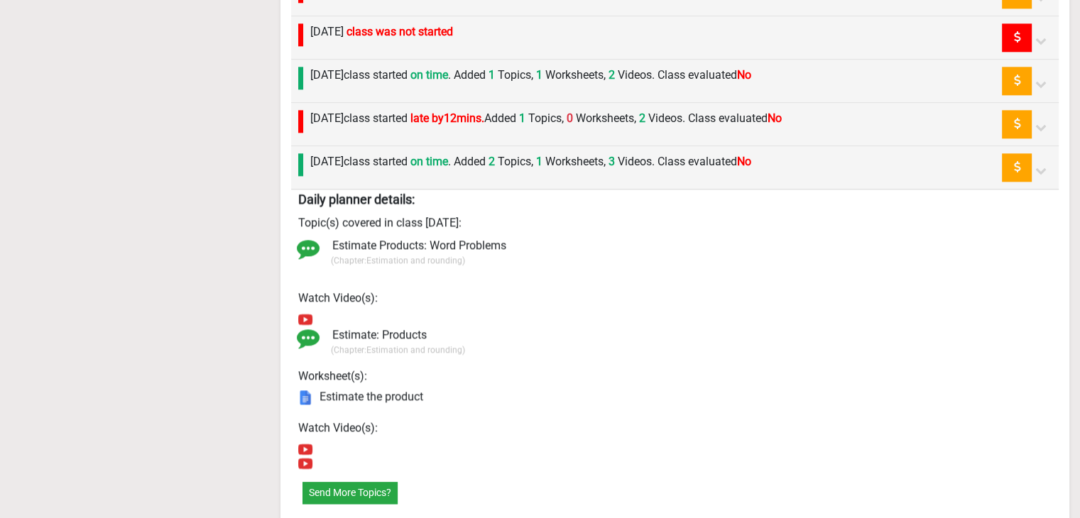
click at [366, 153] on label "[DATE] class started on time . Added 2 Topics, 1 Worksheets, 3 Videos. Class ev…" at bounding box center [530, 161] width 441 height 17
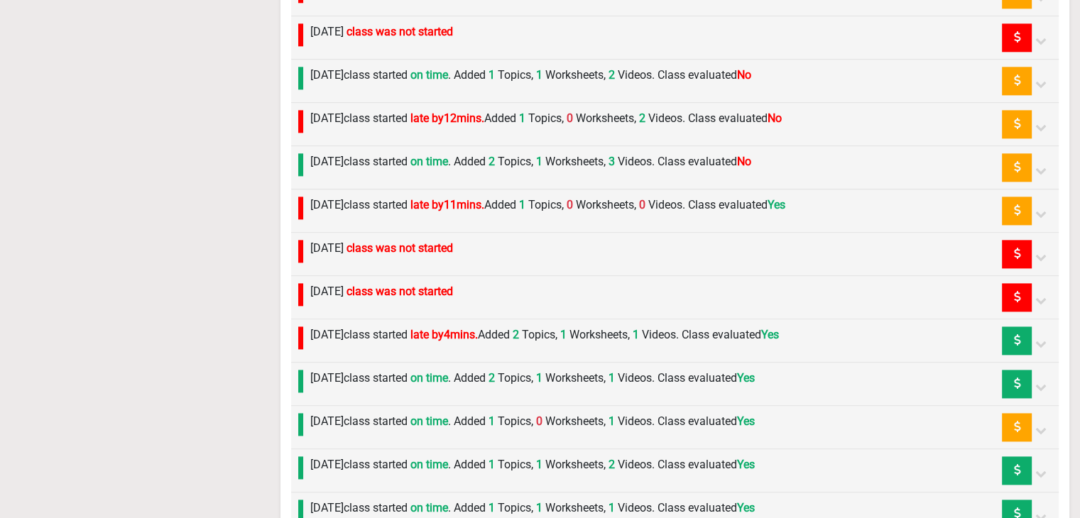
click at [364, 131] on div "[DATE] class started late by 12 mins. Added 1 Topics, 0 Worksheets, 2 Videos. C…" at bounding box center [542, 124] width 479 height 28
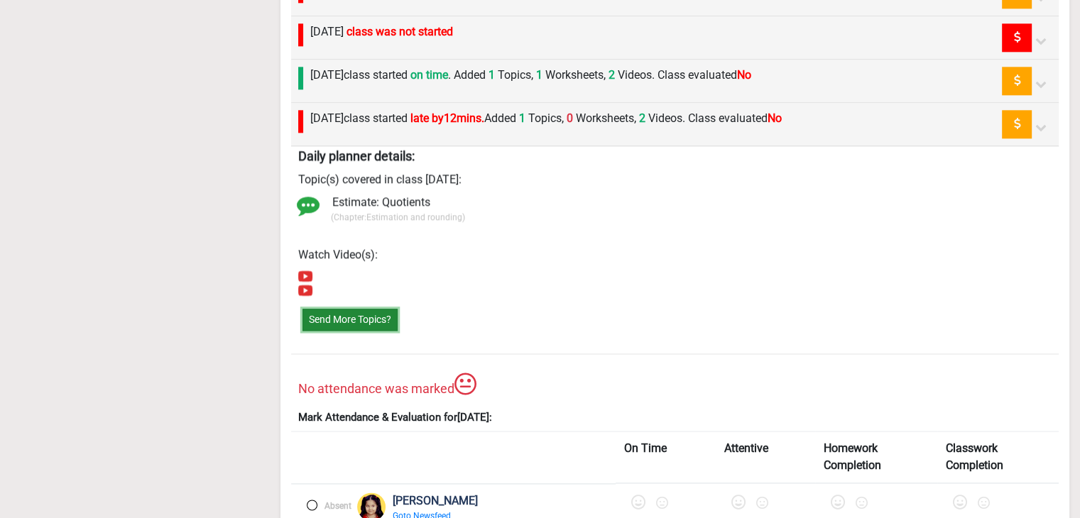
click at [358, 313] on button "Send More Topics?" at bounding box center [349, 320] width 95 height 22
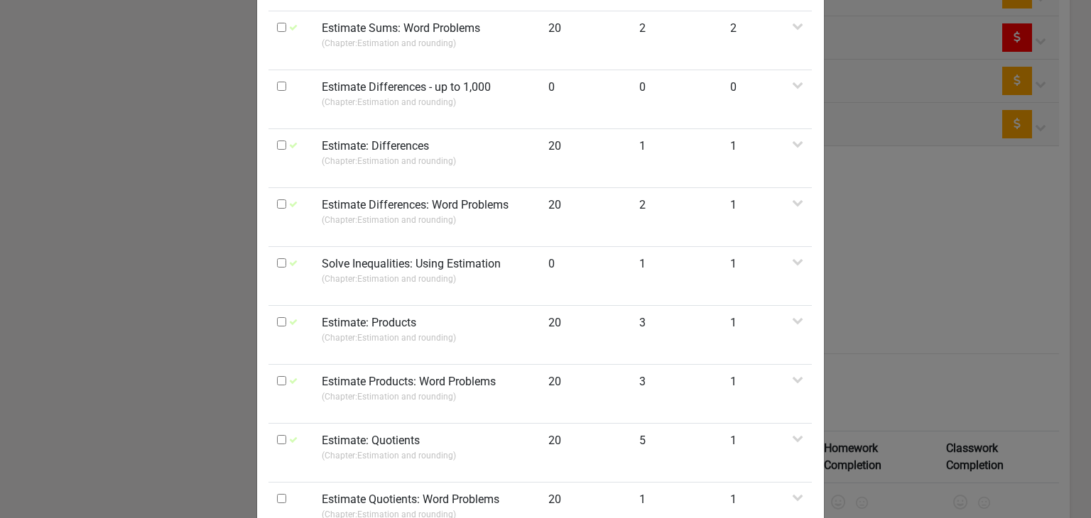
scroll to position [426, 0]
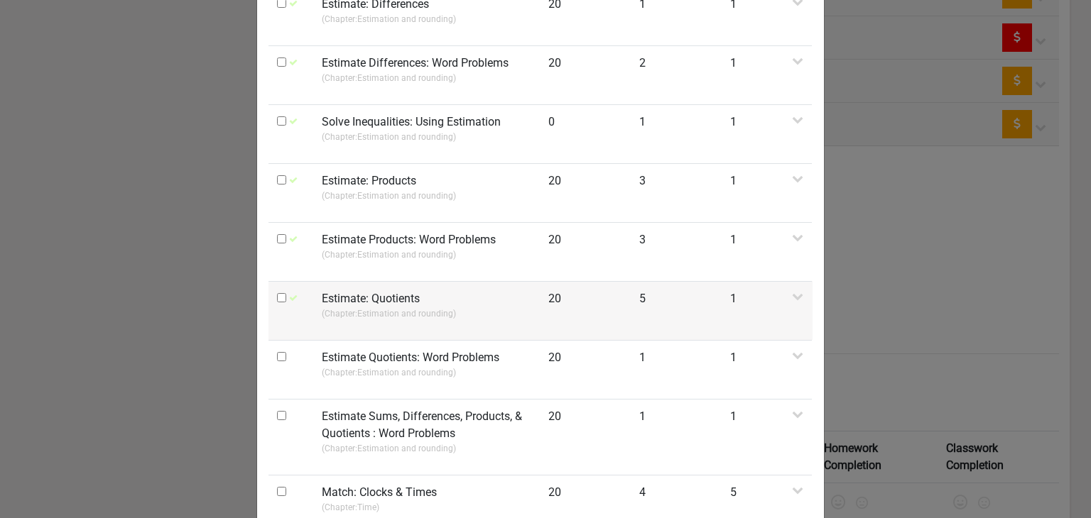
click at [277, 299] on input "checkbox" at bounding box center [281, 297] width 9 height 9
checkbox input "true"
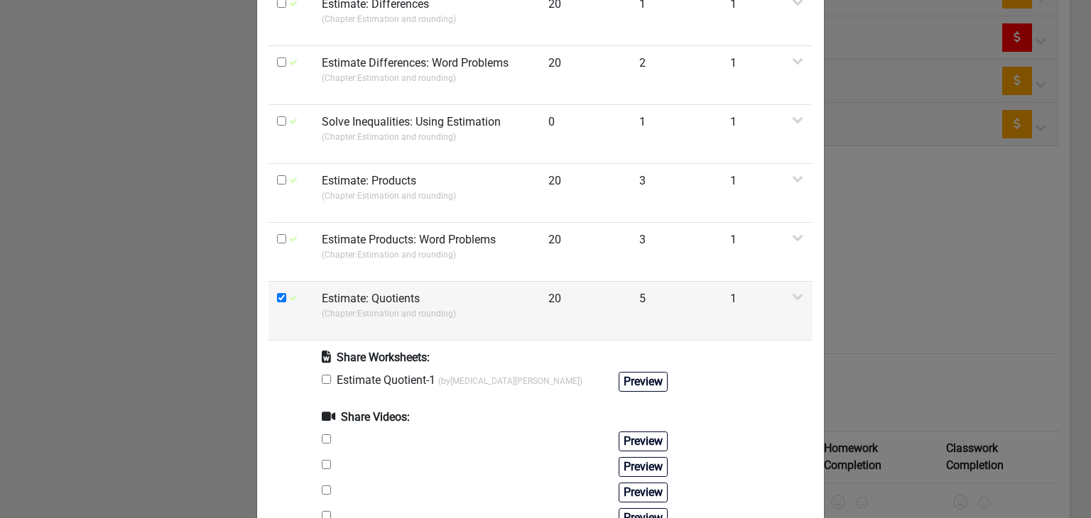
scroll to position [568, 0]
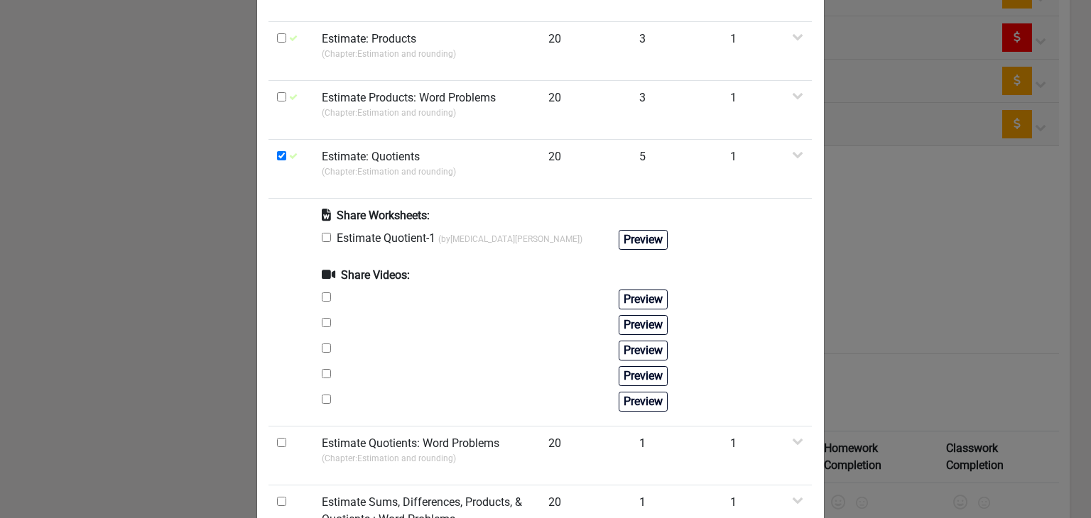
click at [322, 237] on input "checkbox" at bounding box center [326, 237] width 9 height 9
checkbox input "true"
click at [324, 318] on input "checkbox" at bounding box center [326, 322] width 9 height 9
checkbox input "true"
click at [324, 346] on input "checkbox" at bounding box center [326, 348] width 9 height 9
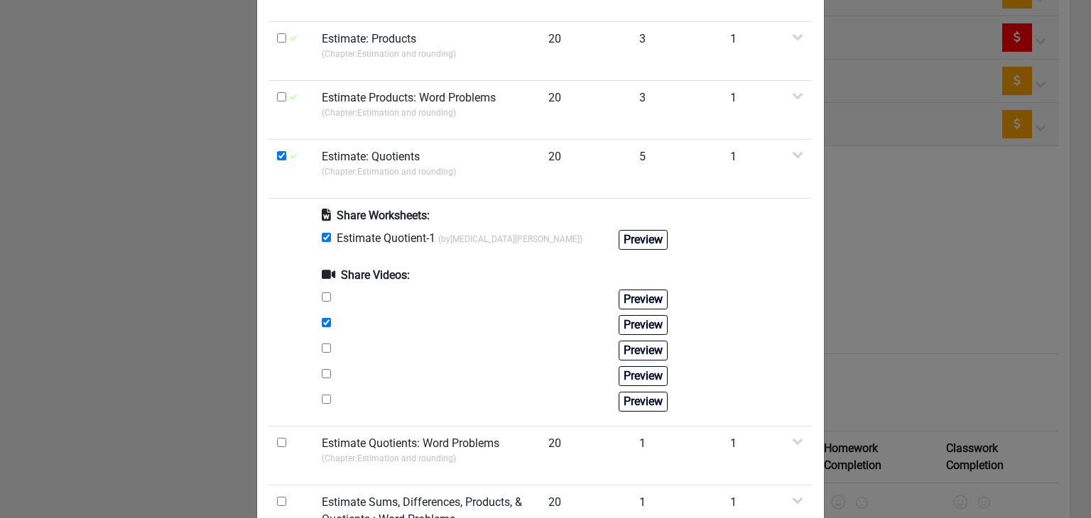
checkbox input "true"
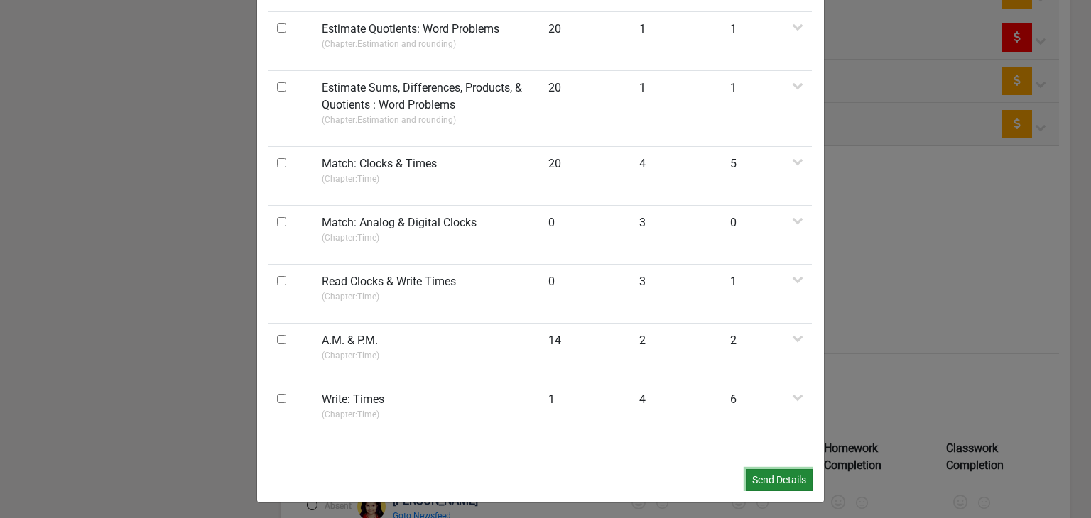
click at [777, 471] on button "Send Details" at bounding box center [778, 480] width 67 height 22
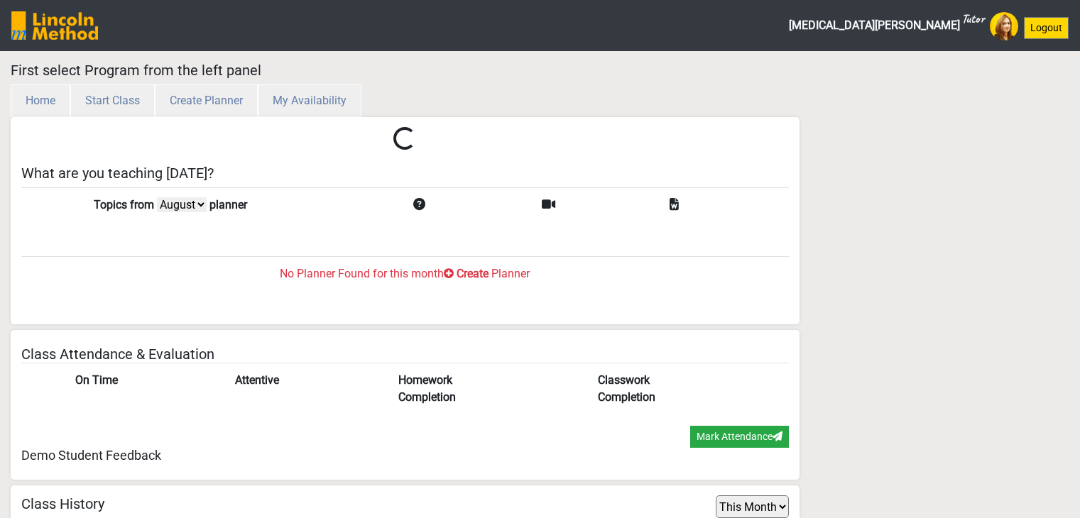
select select "month"
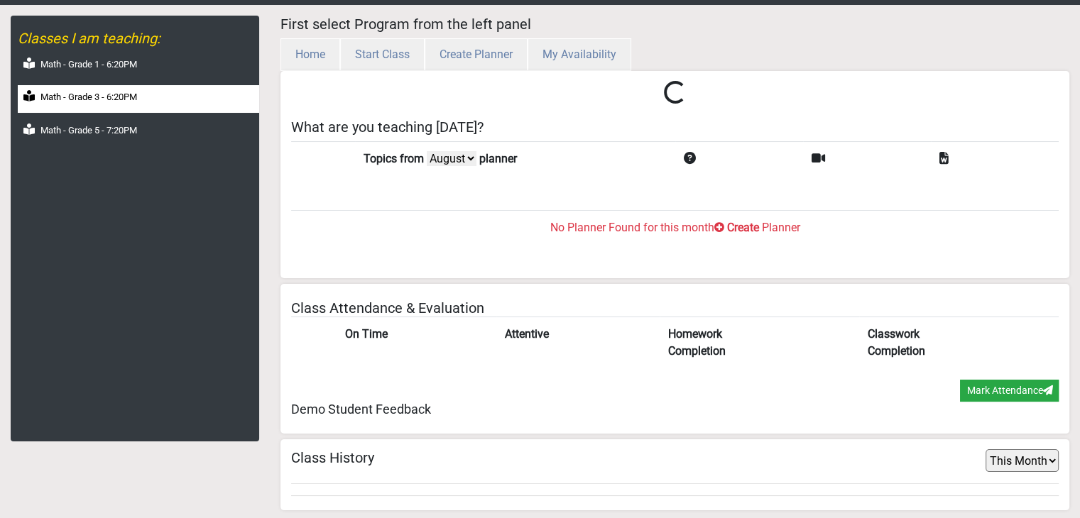
click at [137, 97] on label "Math - Grade 3 - 6:20PM" at bounding box center [88, 97] width 97 height 14
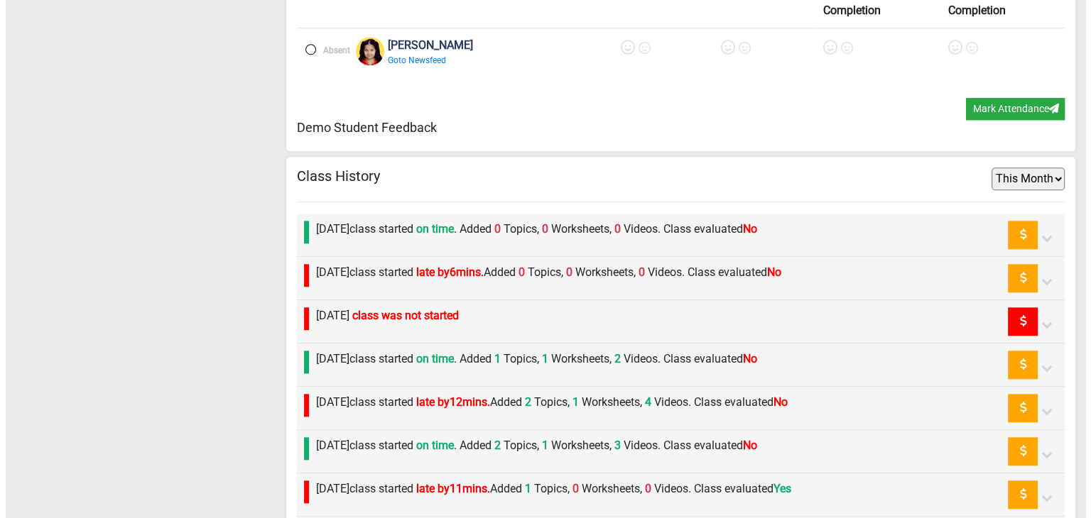
scroll to position [1611, 0]
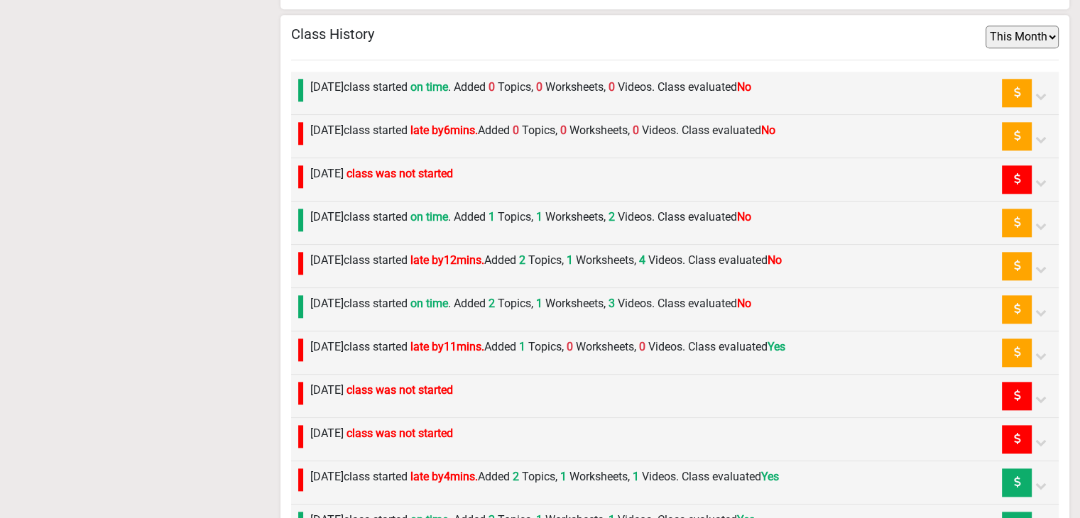
click at [409, 170] on label "[DATE] class was not started" at bounding box center [381, 173] width 143 height 17
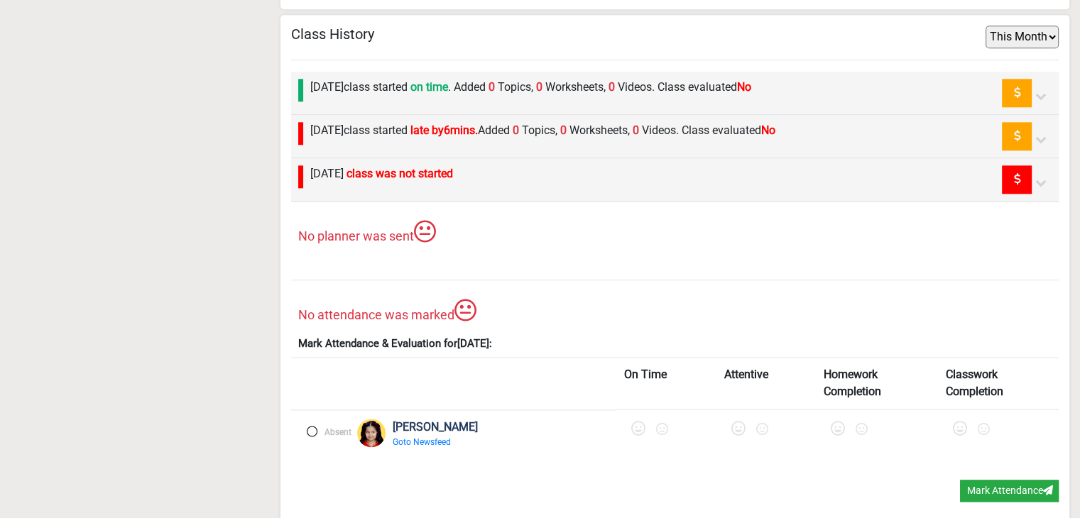
click at [453, 177] on div "[DATE] class was not started" at bounding box center [378, 179] width 150 height 28
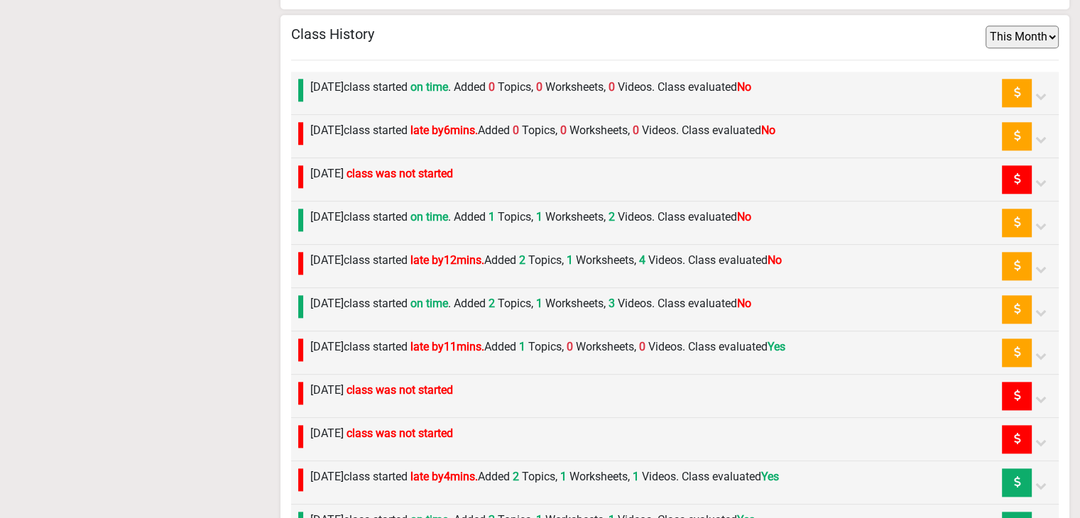
click at [428, 84] on label "Sunday 24th August class started on time . Added 0 Topics, 0 Worksheets, 0 Vide…" at bounding box center [530, 87] width 441 height 17
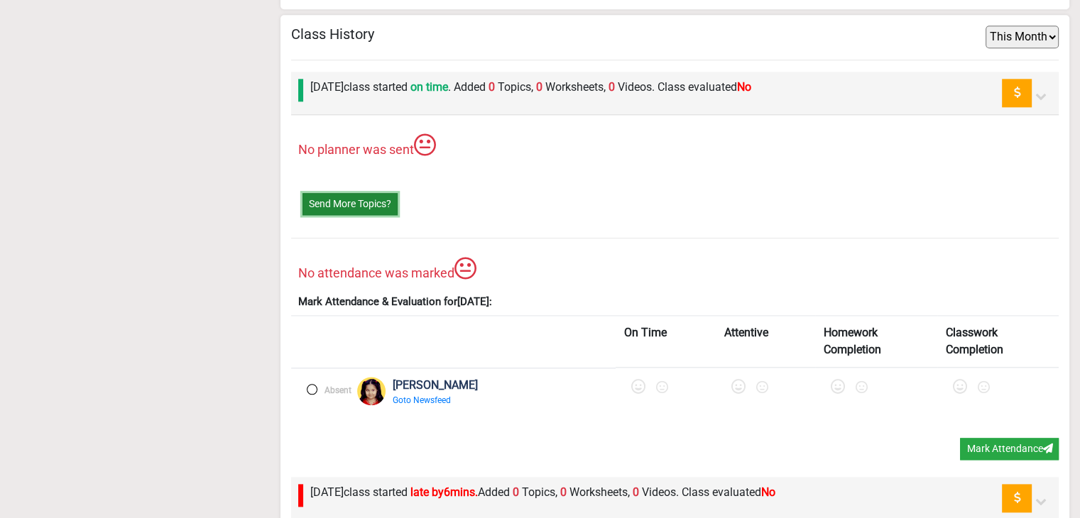
click at [357, 201] on button "Send More Topics?" at bounding box center [349, 204] width 95 height 22
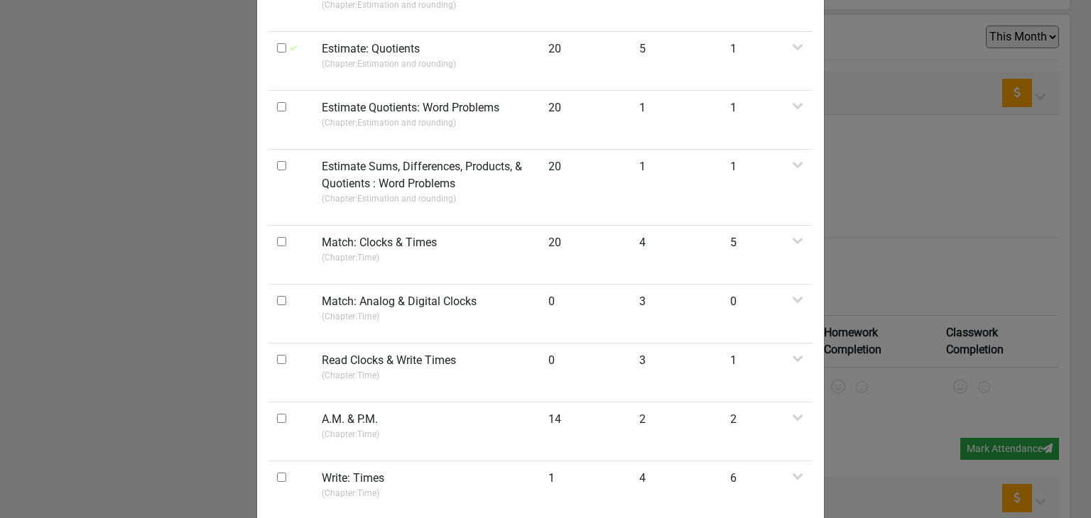
scroll to position [710, 0]
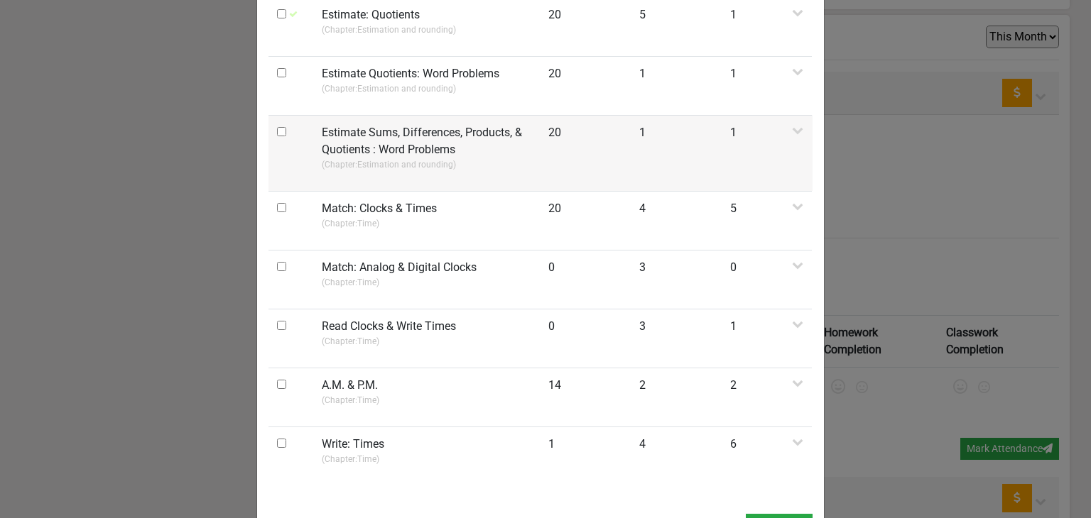
click at [277, 132] on input "checkbox" at bounding box center [281, 131] width 9 height 9
checkbox input "true"
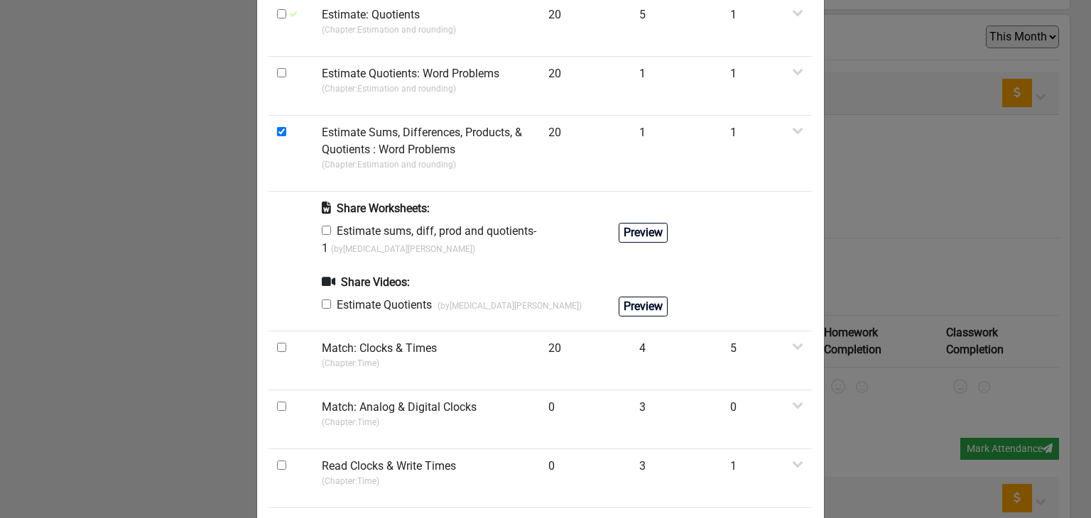
click at [323, 228] on input "checkbox" at bounding box center [326, 230] width 9 height 9
checkbox input "true"
click at [322, 302] on input "checkbox" at bounding box center [326, 304] width 9 height 9
checkbox input "true"
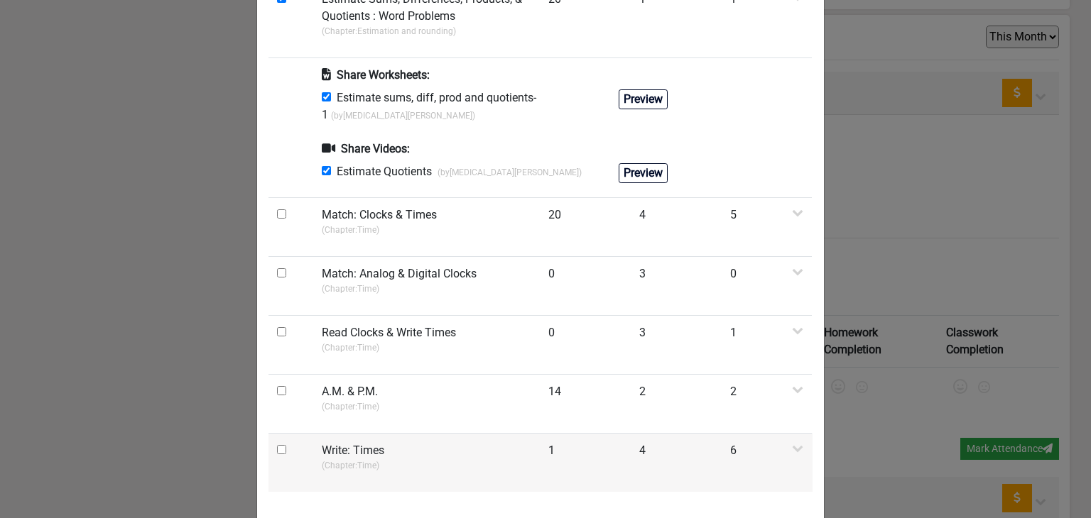
scroll to position [896, 0]
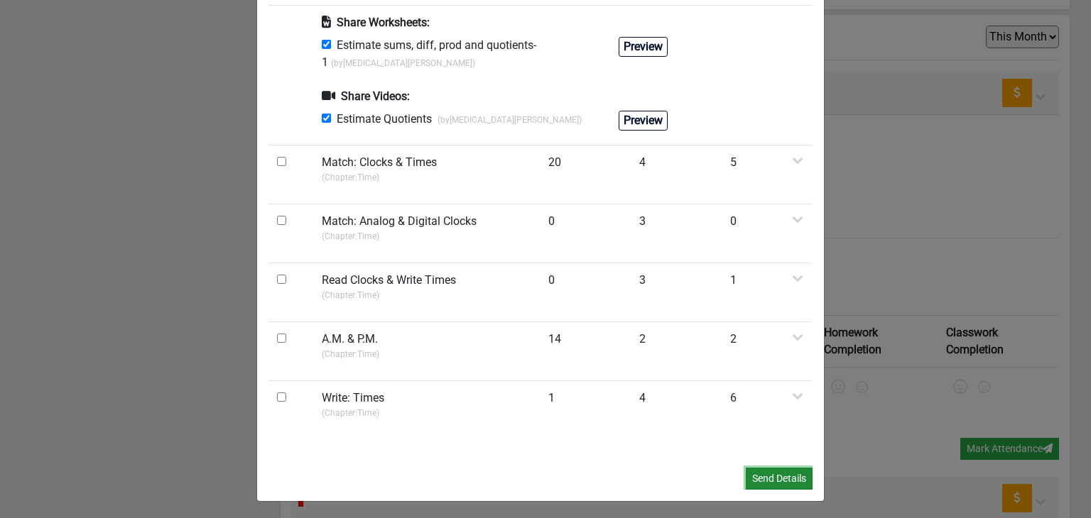
click at [753, 468] on button "Send Details" at bounding box center [778, 479] width 67 height 22
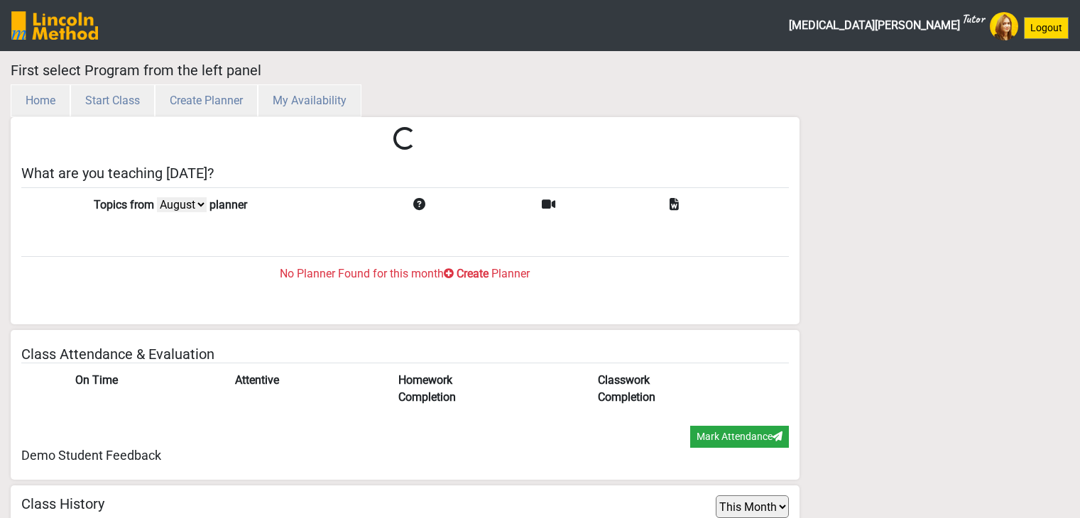
select select "month"
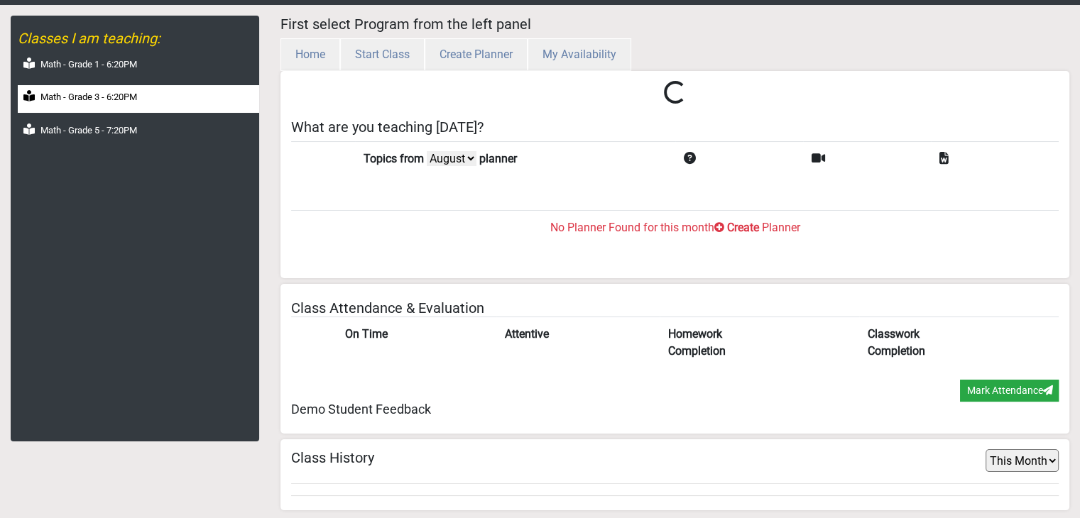
click at [111, 92] on label "Math - Grade 3 - 6:20PM" at bounding box center [88, 97] width 97 height 14
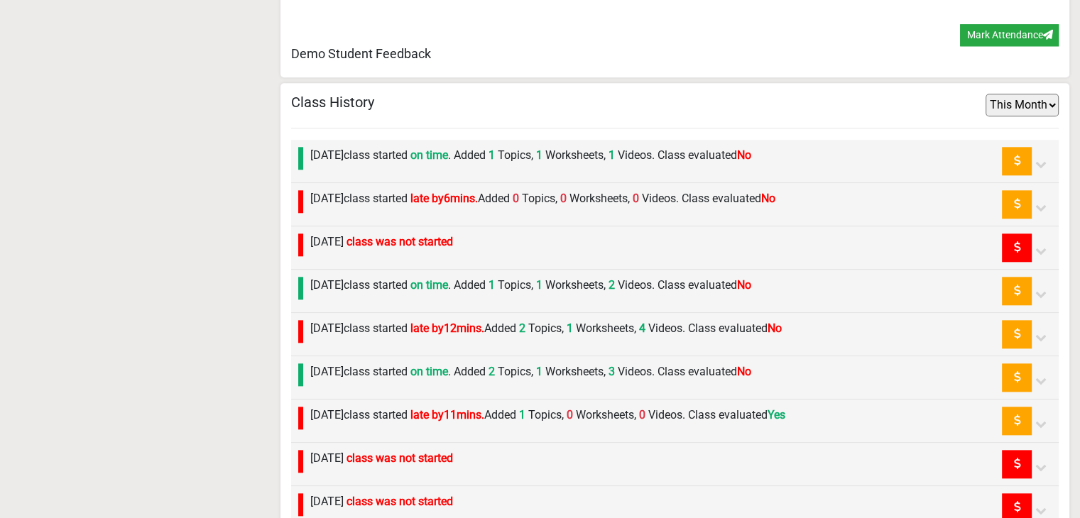
scroll to position [1608, 0]
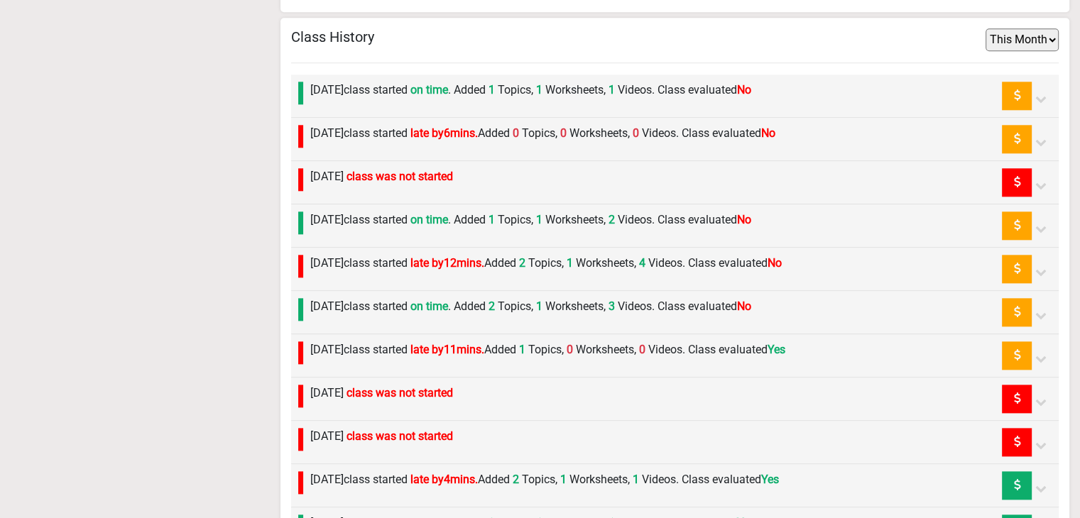
click at [449, 347] on label "Friday 15th August class started late by 11 mins. Added 1 Topics, 0 Worksheets,…" at bounding box center [547, 349] width 475 height 17
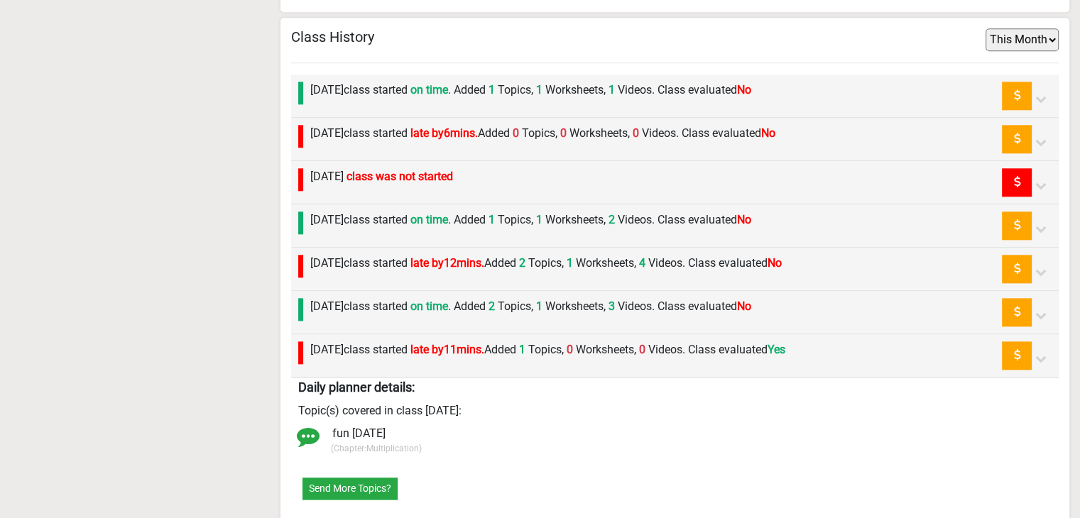
click at [449, 347] on label "Friday 15th August class started late by 11 mins. Added 1 Topics, 0 Worksheets,…" at bounding box center [547, 349] width 475 height 17
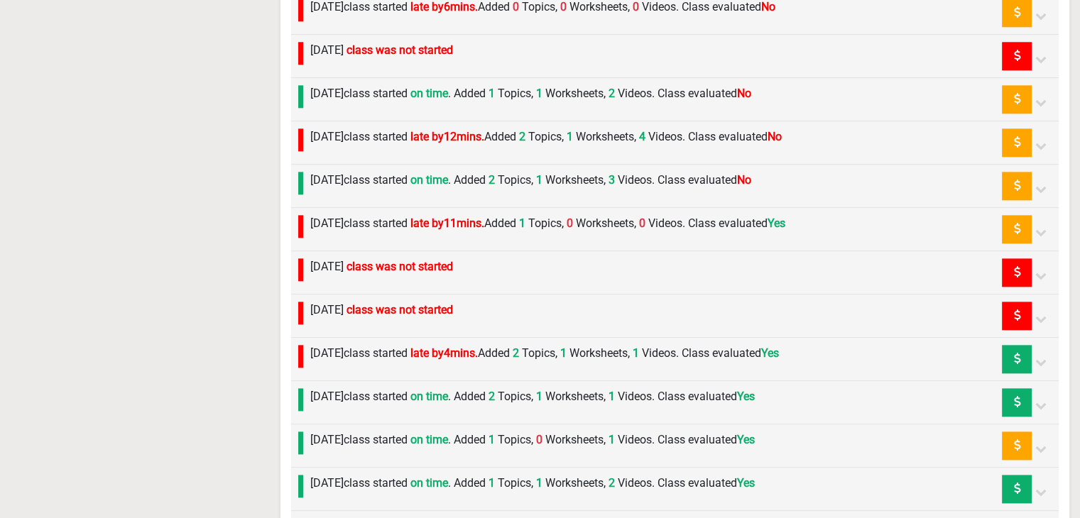
scroll to position [1750, 0]
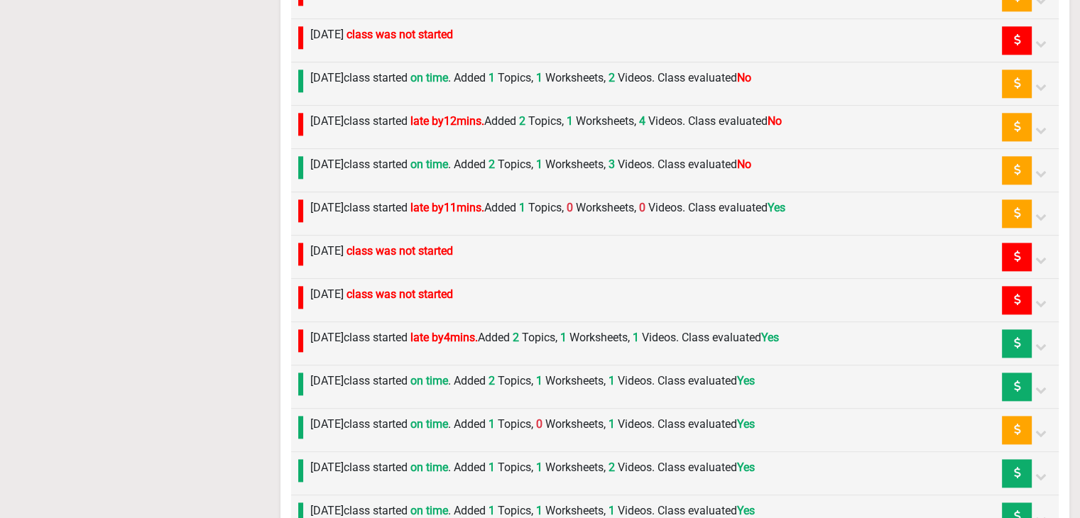
click at [442, 203] on label "Friday 15th August class started late by 11 mins. Added 1 Topics, 0 Worksheets,…" at bounding box center [547, 208] width 475 height 17
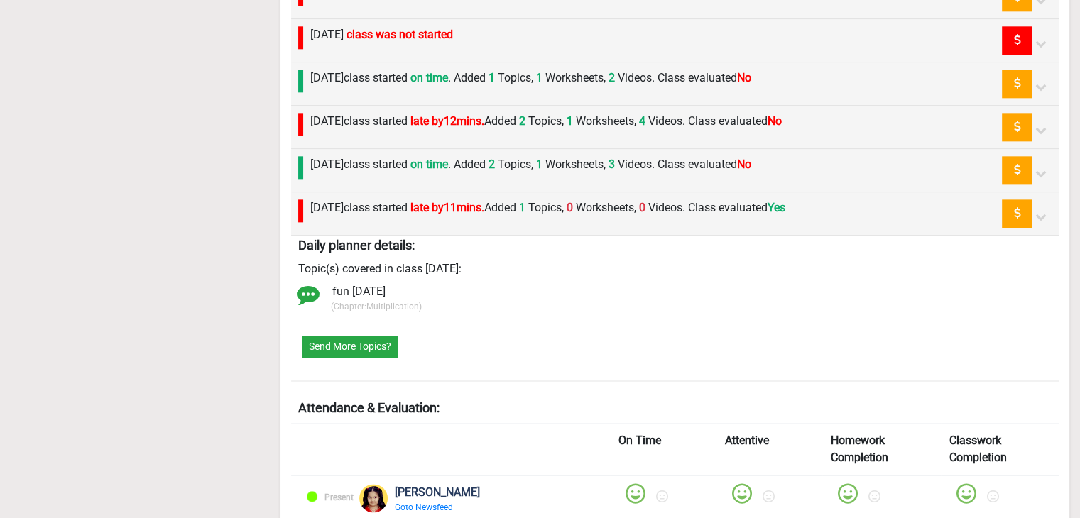
click at [413, 204] on label "Friday 15th August class started late by 11 mins. Added 1 Topics, 0 Worksheets,…" at bounding box center [547, 208] width 475 height 17
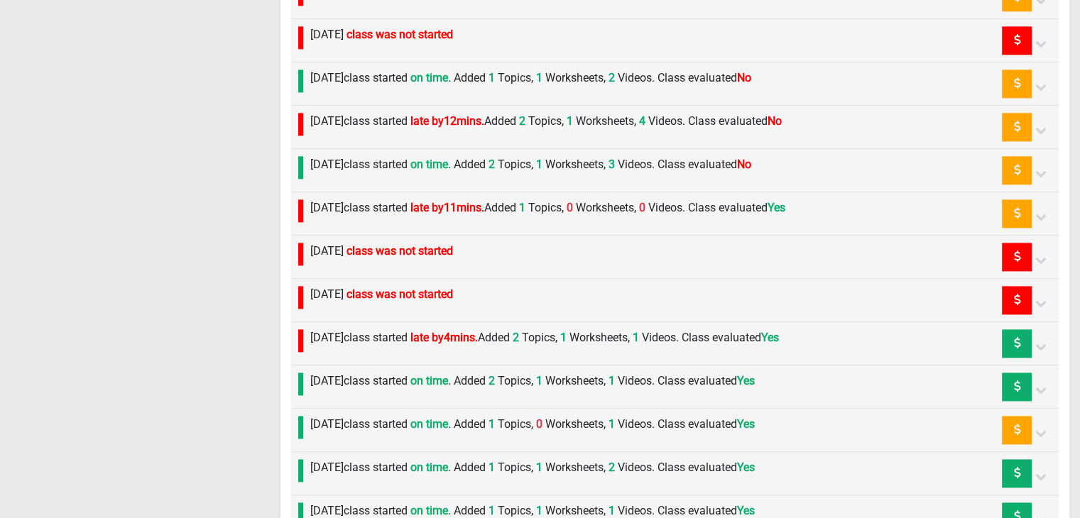
click at [412, 172] on div "Monday 18th August class started on time . Added 2 Topics, 1 Worksheets, 3 Vide…" at bounding box center [527, 170] width 448 height 28
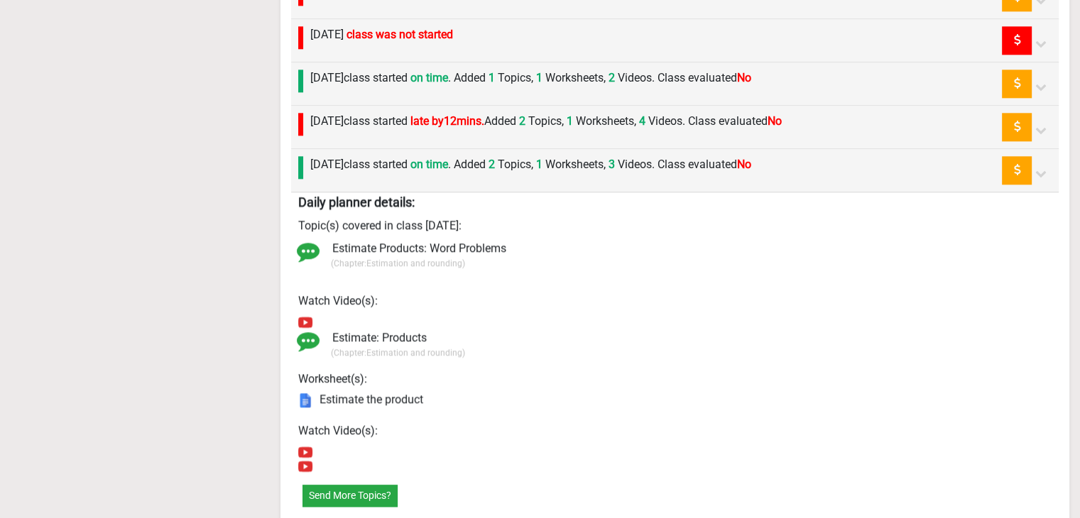
scroll to position [2034, 0]
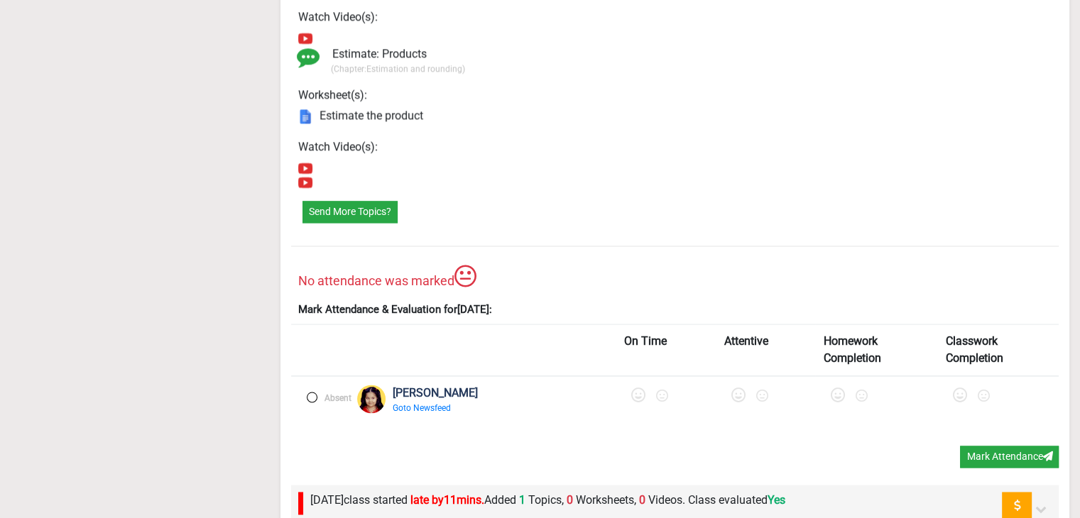
click at [309, 392] on label at bounding box center [312, 397] width 11 height 11
click at [633, 390] on icon at bounding box center [640, 395] width 14 height 14
click at [737, 394] on icon at bounding box center [744, 395] width 14 height 14
click at [838, 392] on icon at bounding box center [845, 395] width 14 height 14
click at [956, 395] on icon at bounding box center [963, 395] width 14 height 14
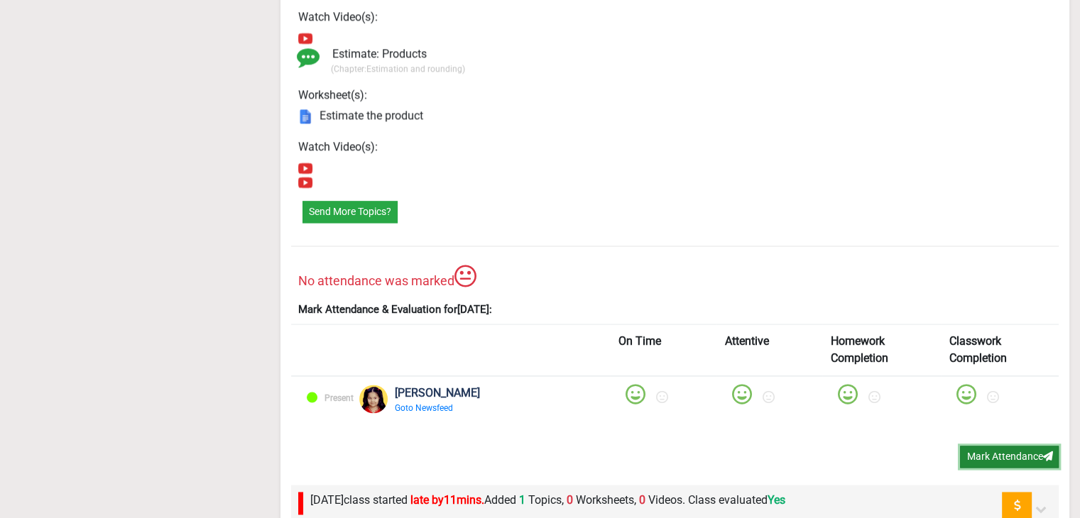
click at [1000, 446] on button "Mark Attendance" at bounding box center [1009, 457] width 99 height 22
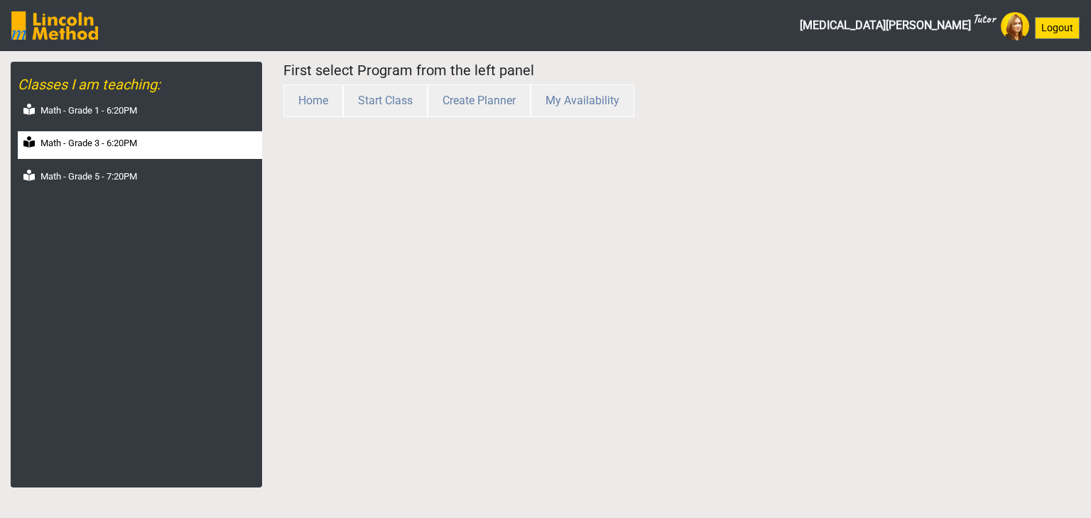
click at [131, 151] on div "Math - Grade 3 - 6:20PM" at bounding box center [140, 145] width 244 height 28
select select "month"
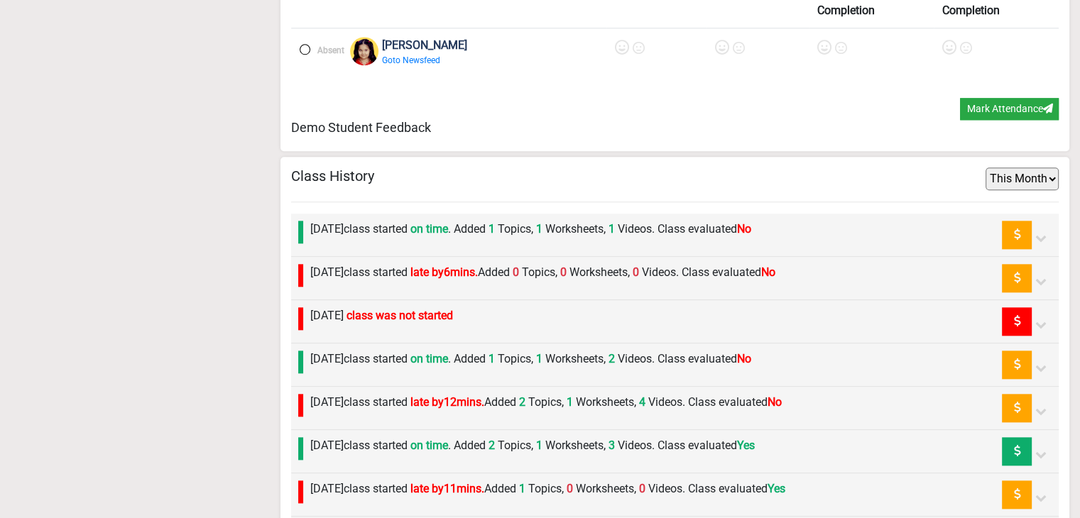
scroll to position [1611, 0]
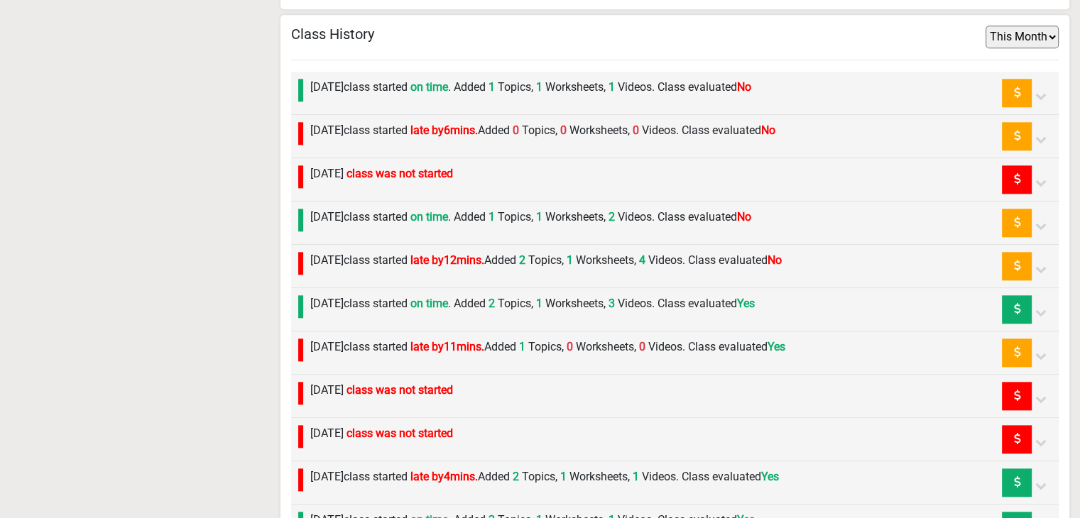
click at [436, 257] on label "Tuesday 19th August class started late by 12 mins. Added 2 Topics, 1 Worksheets…" at bounding box center [545, 260] width 471 height 17
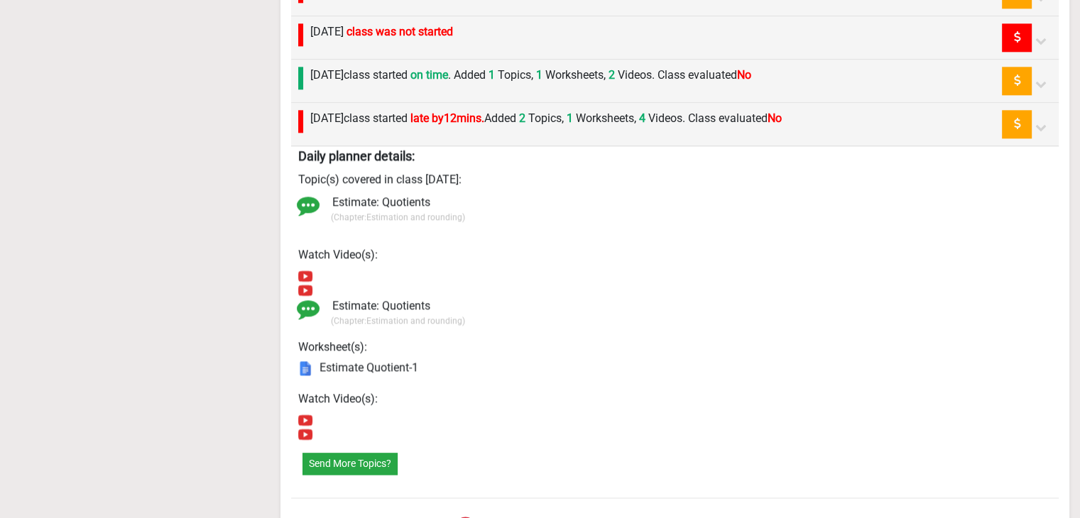
scroll to position [2037, 0]
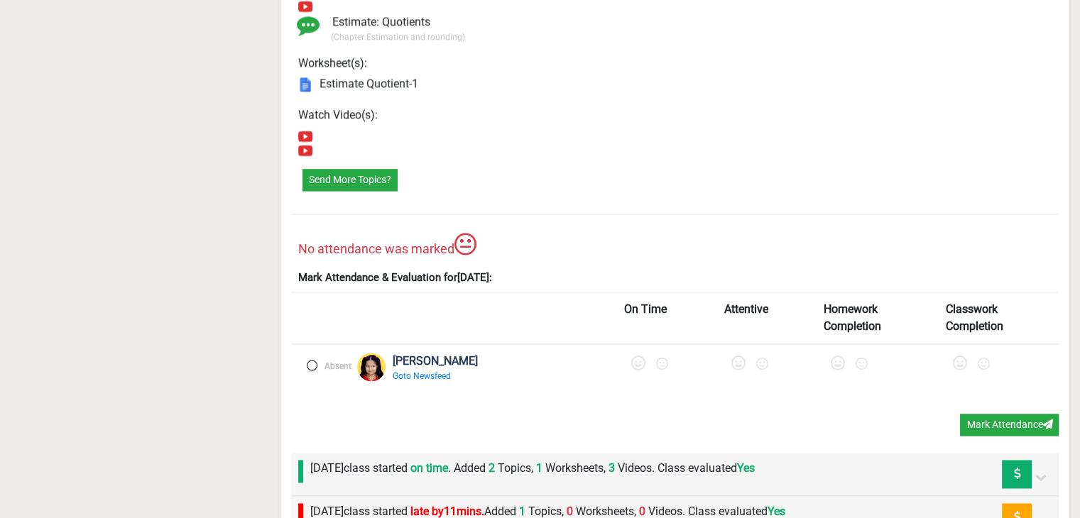
click at [314, 361] on label at bounding box center [312, 365] width 11 height 11
click at [733, 359] on icon at bounding box center [740, 363] width 14 height 14
click at [630, 359] on icon at bounding box center [637, 363] width 14 height 14
click at [956, 359] on icon at bounding box center [963, 363] width 14 height 14
click at [838, 356] on icon at bounding box center [845, 363] width 14 height 14
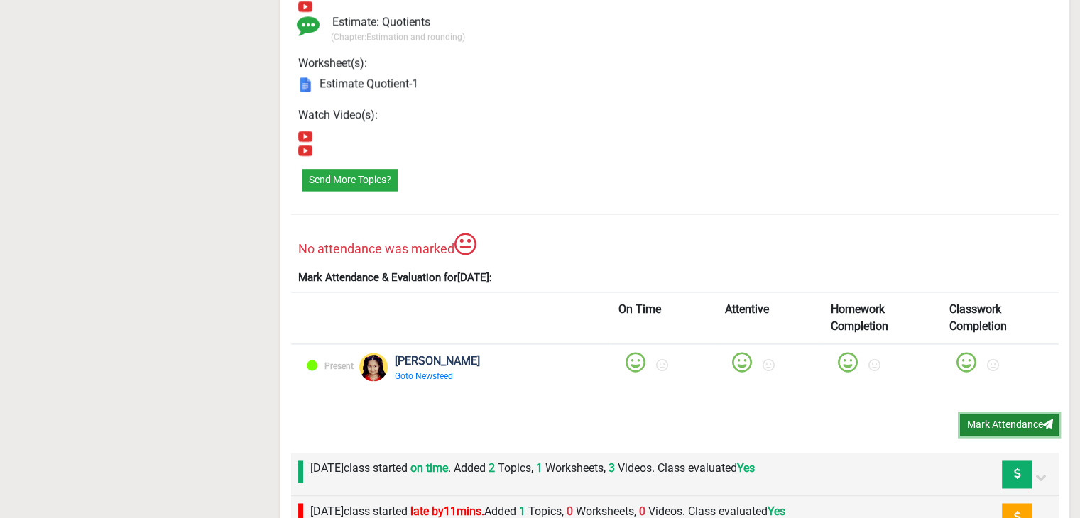
click at [1013, 418] on button "Mark Attendance" at bounding box center [1009, 425] width 99 height 22
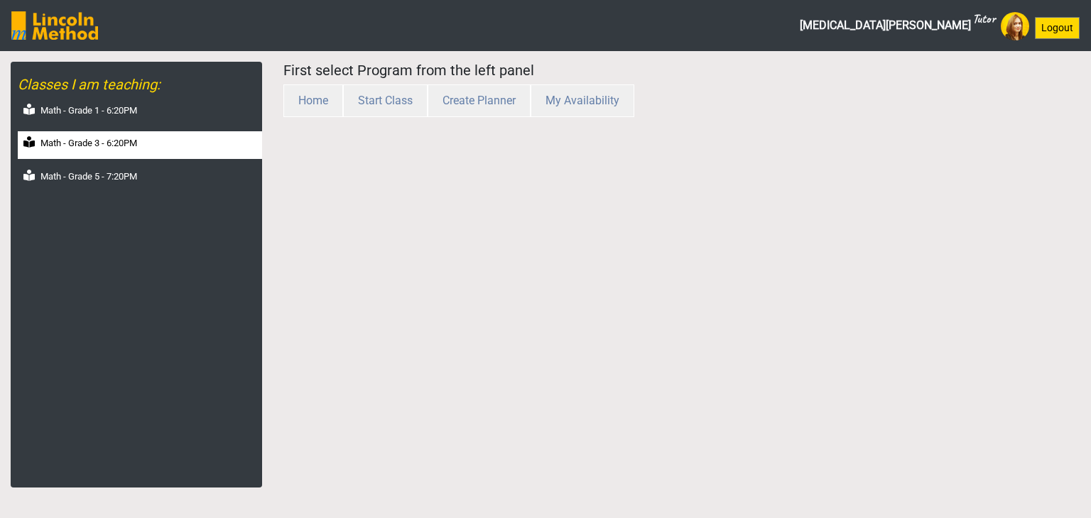
click at [137, 144] on label "Math - Grade 3 - 6:20PM" at bounding box center [88, 143] width 97 height 14
select select "month"
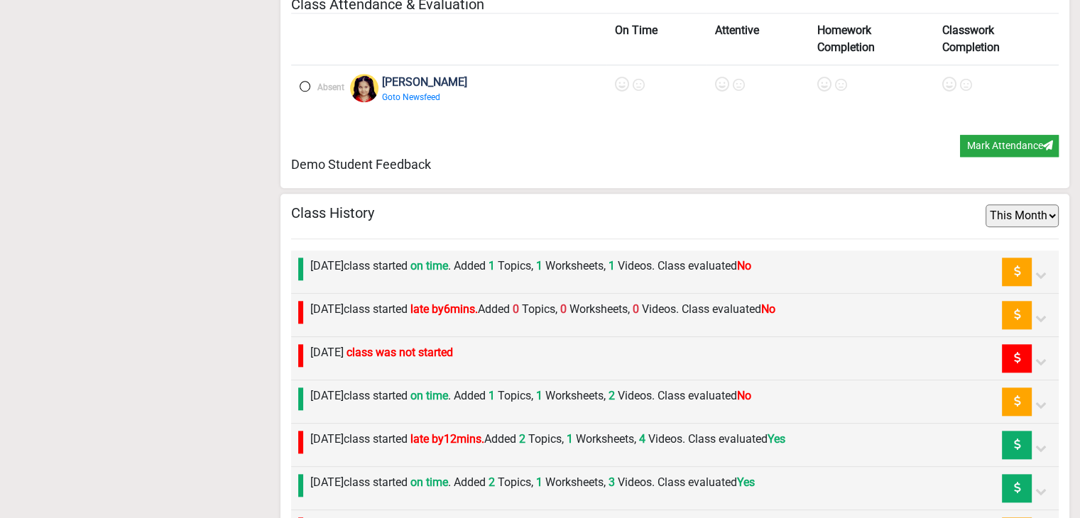
scroll to position [1469, 0]
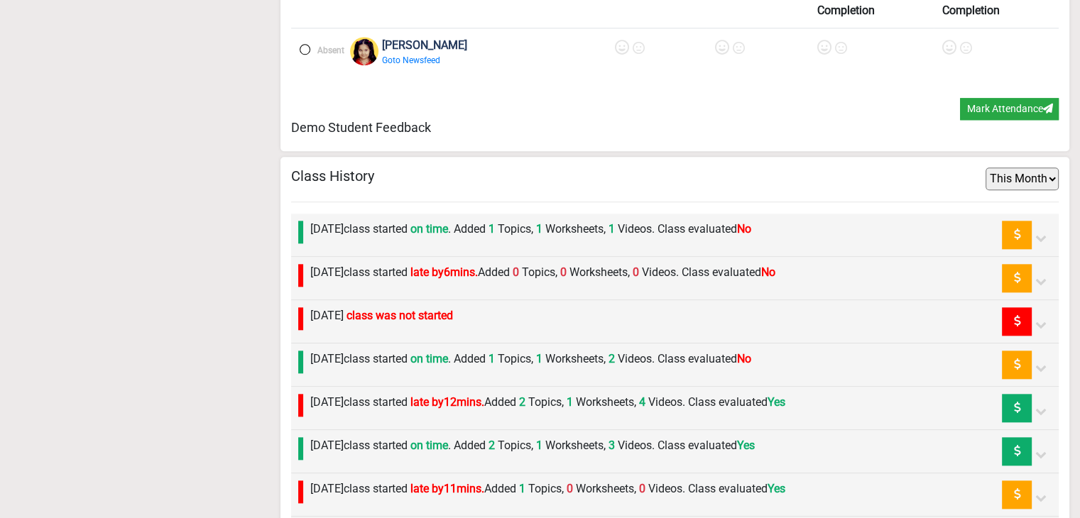
click at [380, 351] on label "[DATE] class started on time . Added 1 Topics, 1 Worksheets, 2 Videos. Class ev…" at bounding box center [530, 359] width 441 height 17
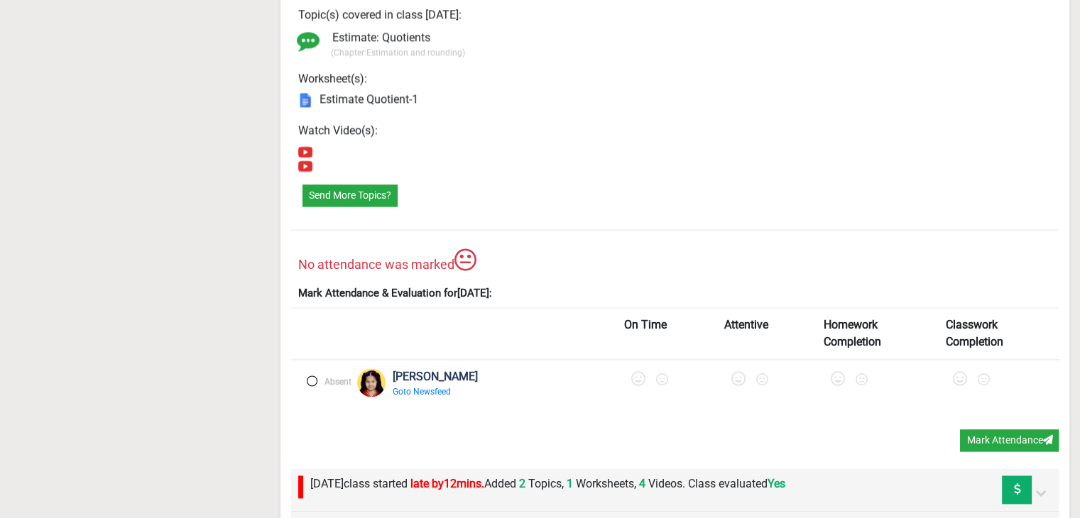
scroll to position [1895, 0]
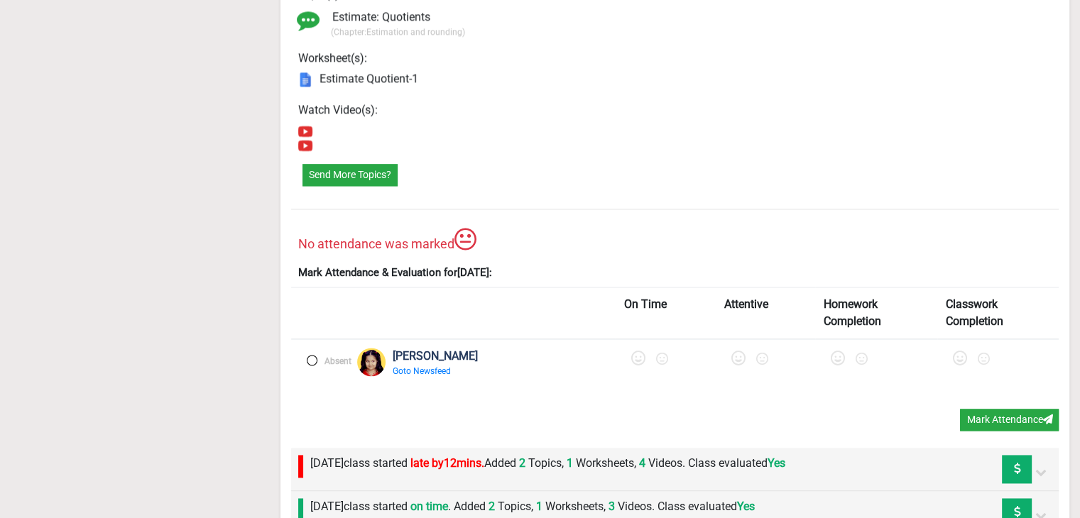
click at [309, 356] on label at bounding box center [312, 360] width 11 height 11
click at [633, 351] on icon at bounding box center [640, 358] width 14 height 14
click at [835, 351] on icon at bounding box center [842, 358] width 14 height 14
click at [737, 351] on icon at bounding box center [744, 358] width 14 height 14
click at [956, 356] on icon at bounding box center [963, 358] width 14 height 14
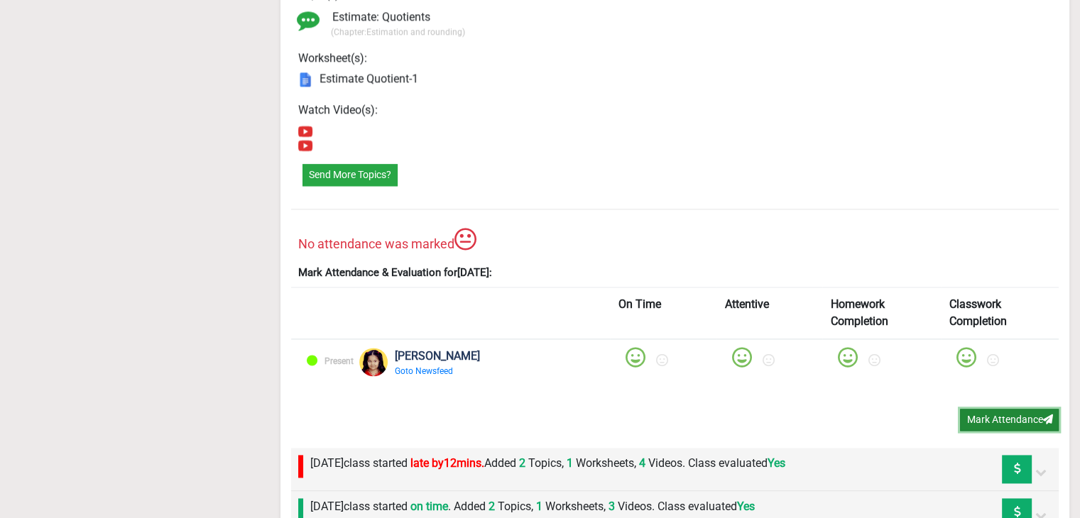
click at [978, 410] on button "Mark Attendance" at bounding box center [1009, 420] width 99 height 22
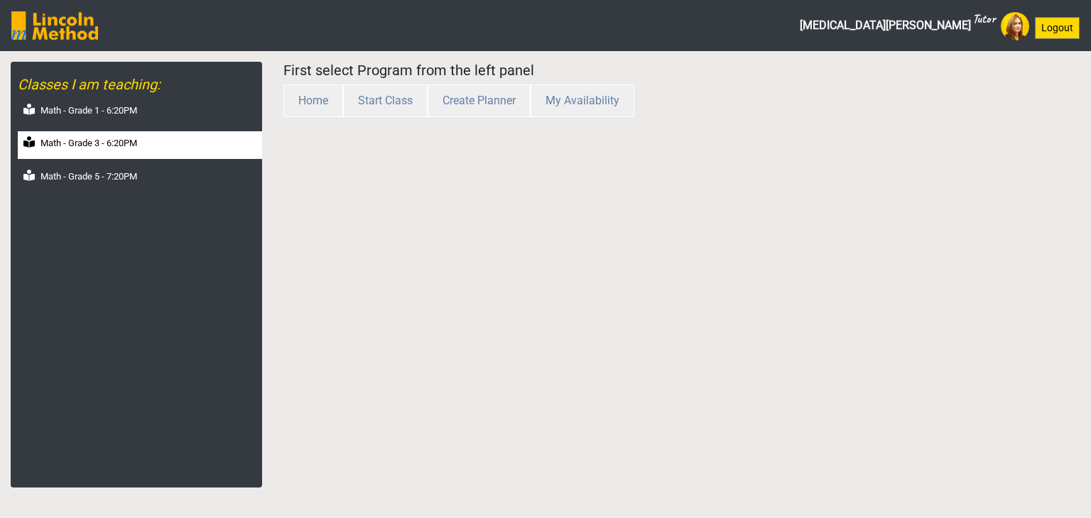
click at [136, 151] on div "Math - Grade 3 - 6:20PM" at bounding box center [140, 145] width 244 height 28
select select "month"
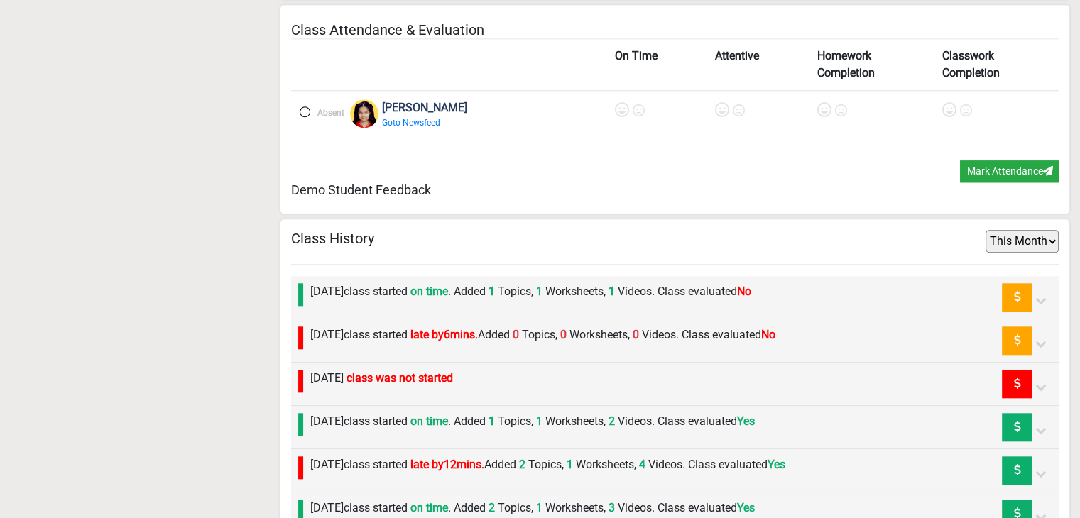
scroll to position [1469, 0]
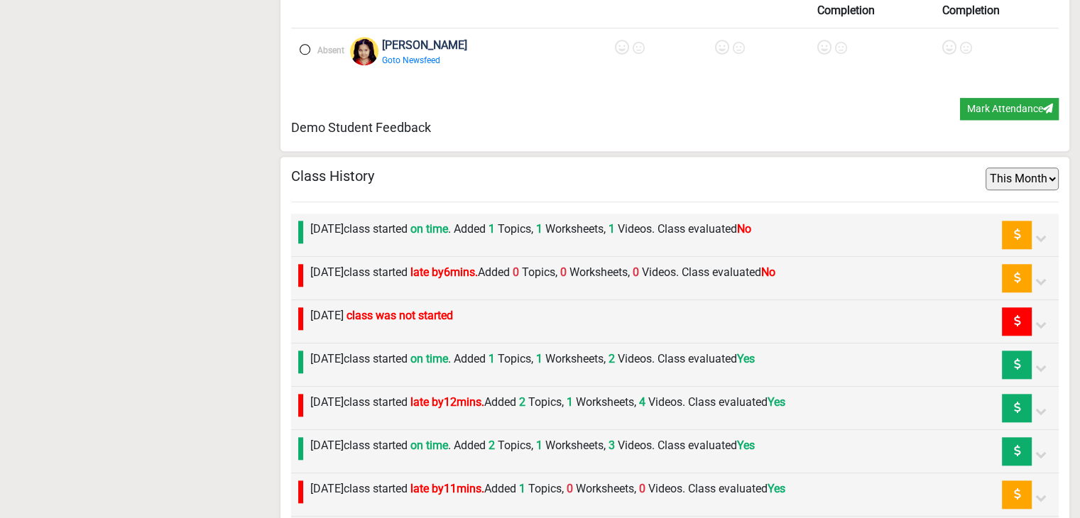
click at [400, 271] on label "Friday 22nd August class started late by 6 mins. Added 0 Topics, 0 Worksheets, …" at bounding box center [542, 272] width 465 height 17
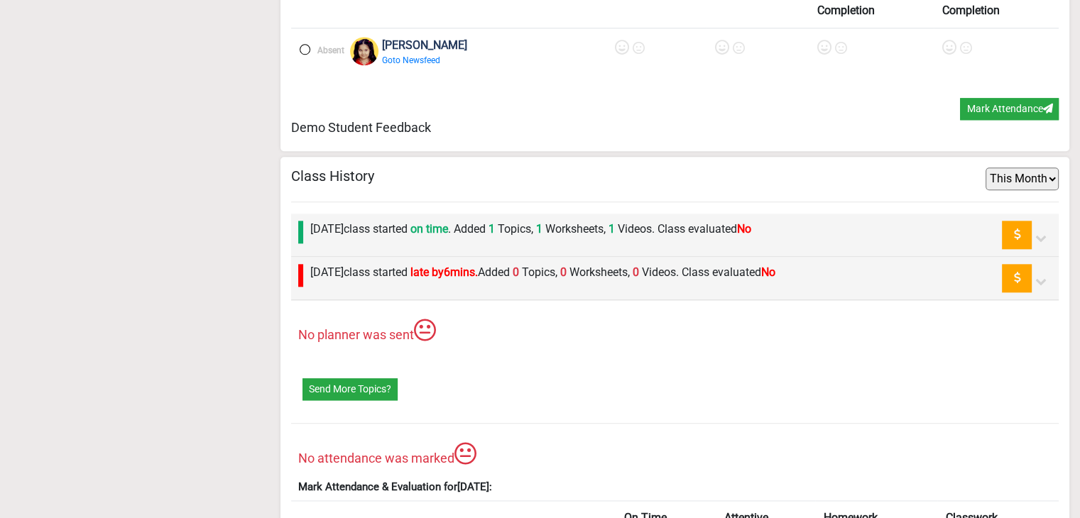
scroll to position [1611, 0]
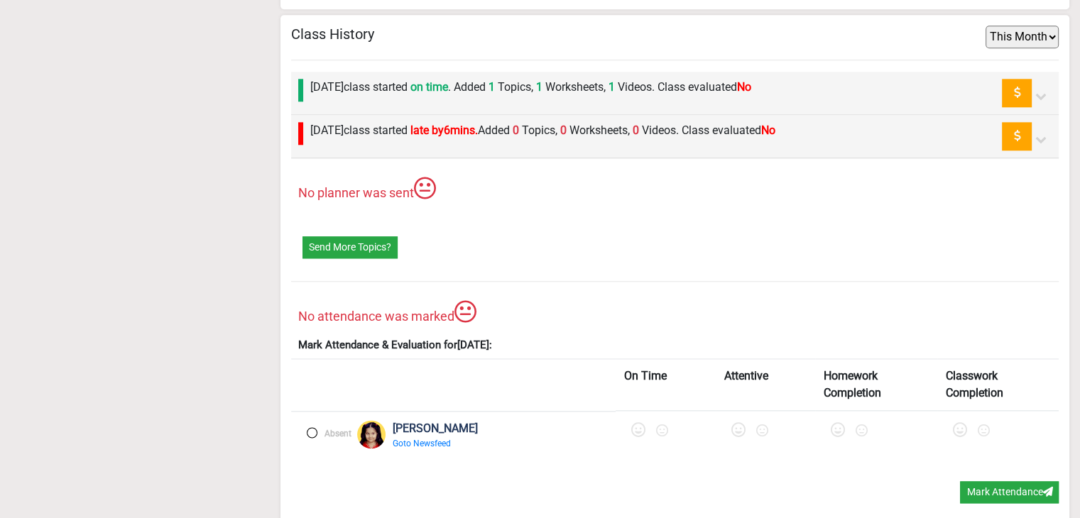
click at [310, 430] on label at bounding box center [312, 432] width 11 height 11
click at [733, 427] on icon at bounding box center [740, 430] width 14 height 14
click at [630, 427] on icon at bounding box center [637, 430] width 14 height 14
click at [838, 425] on icon at bounding box center [845, 430] width 14 height 14
click at [956, 424] on icon at bounding box center [963, 430] width 14 height 14
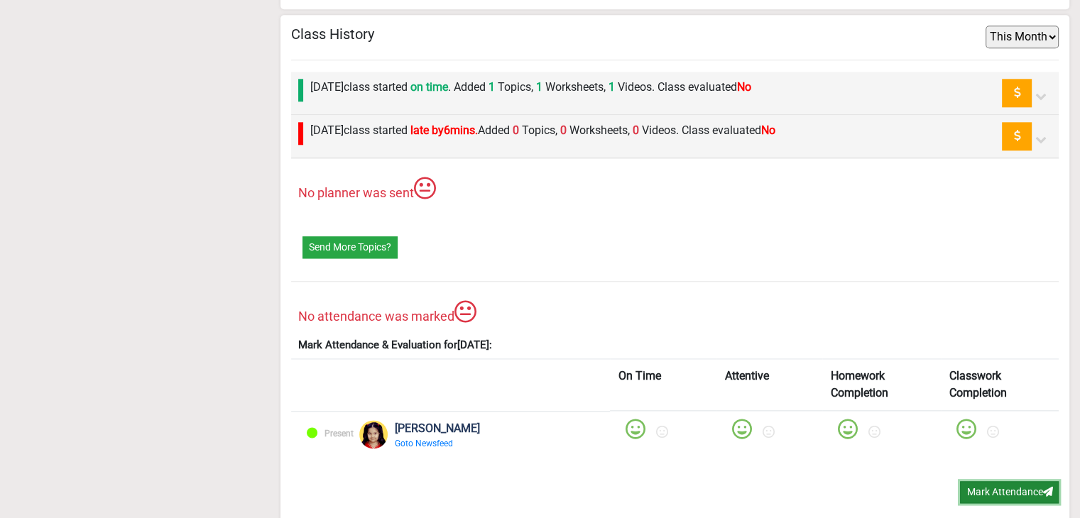
click at [993, 486] on button "Mark Attendance" at bounding box center [1009, 492] width 99 height 22
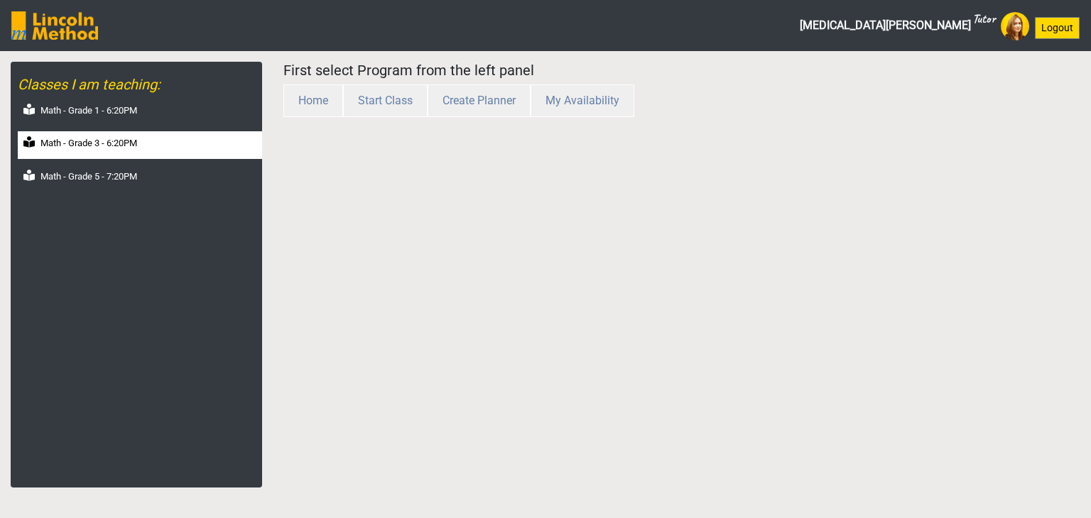
click at [100, 148] on label "Math - Grade 3 - 6:20PM" at bounding box center [88, 143] width 97 height 14
select select "month"
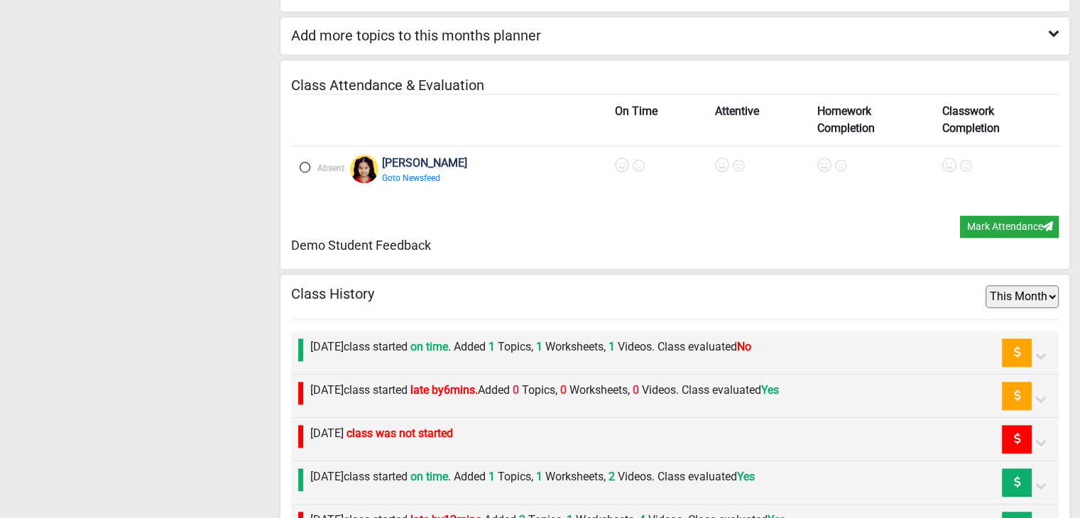
scroll to position [1327, 0]
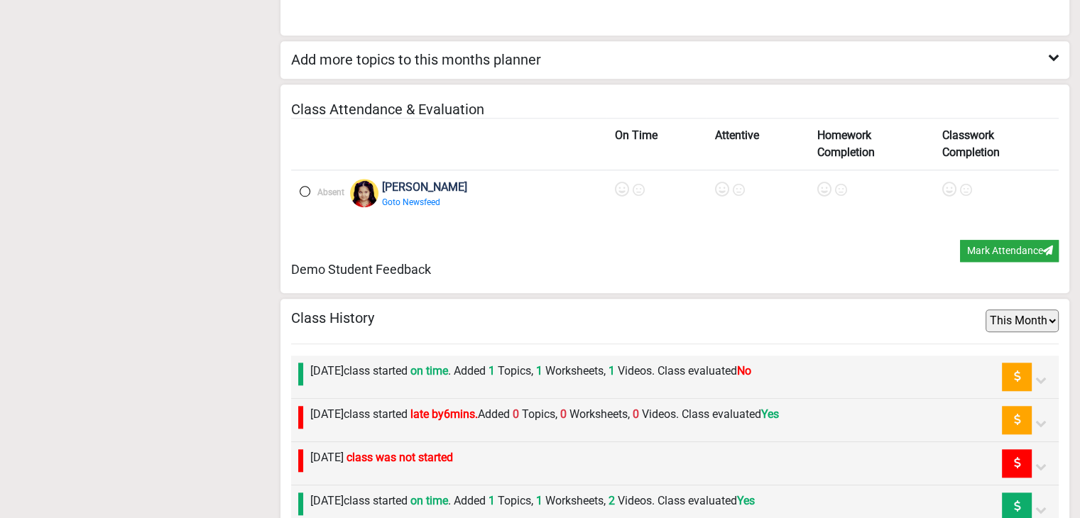
click at [304, 186] on label at bounding box center [305, 191] width 11 height 11
click at [617, 185] on icon at bounding box center [624, 189] width 14 height 14
click at [716, 183] on icon at bounding box center [723, 189] width 14 height 14
click at [819, 183] on icon at bounding box center [826, 189] width 14 height 14
click at [943, 186] on icon at bounding box center [950, 189] width 14 height 14
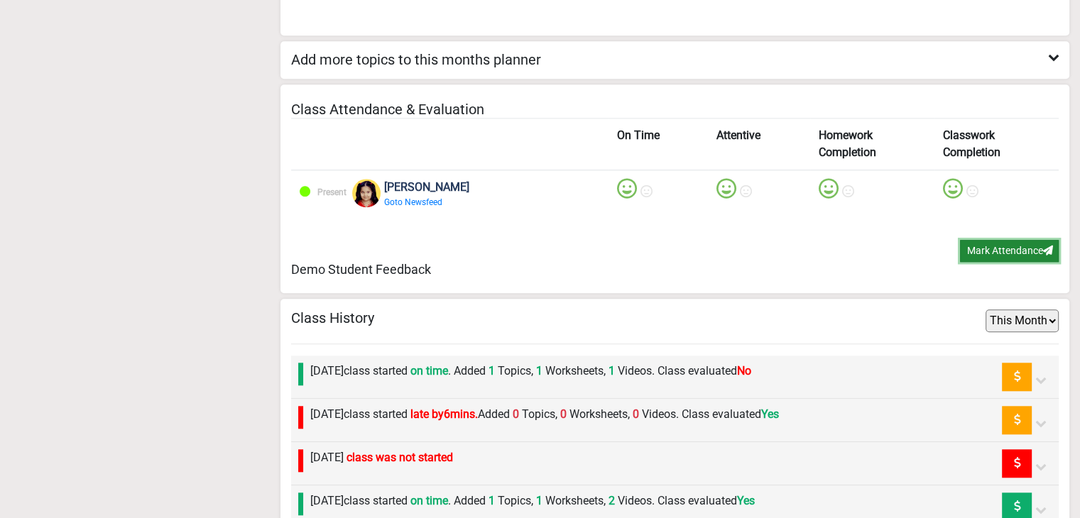
click at [992, 242] on button "Mark Attendance" at bounding box center [1009, 251] width 99 height 22
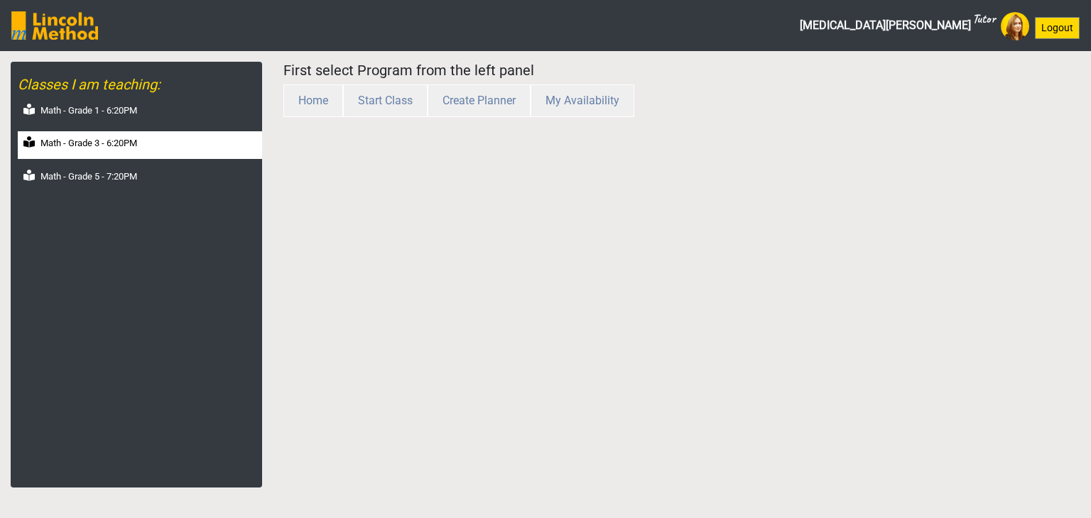
click at [124, 153] on div "Math - Grade 3 - 6:20PM" at bounding box center [140, 145] width 244 height 28
select select "month"
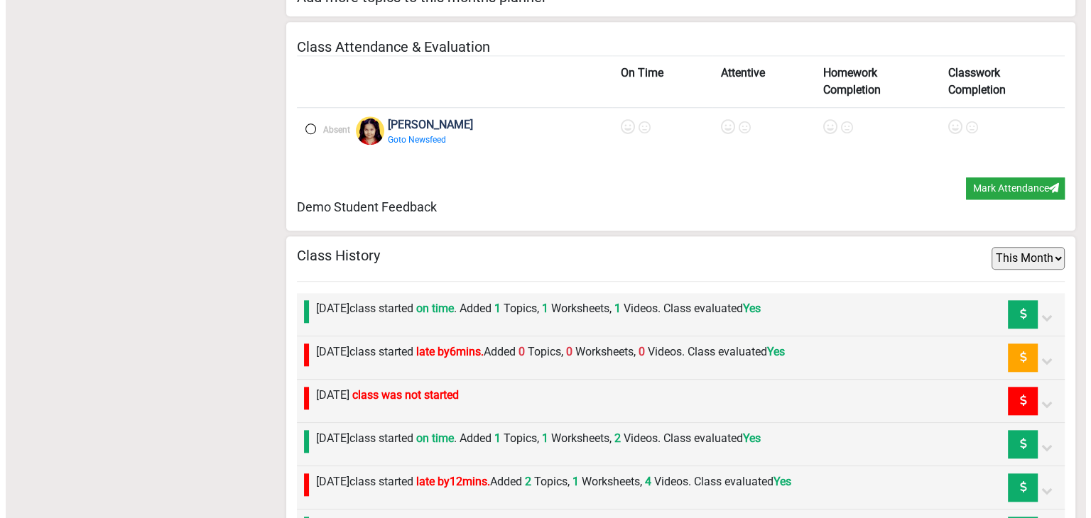
scroll to position [1611, 0]
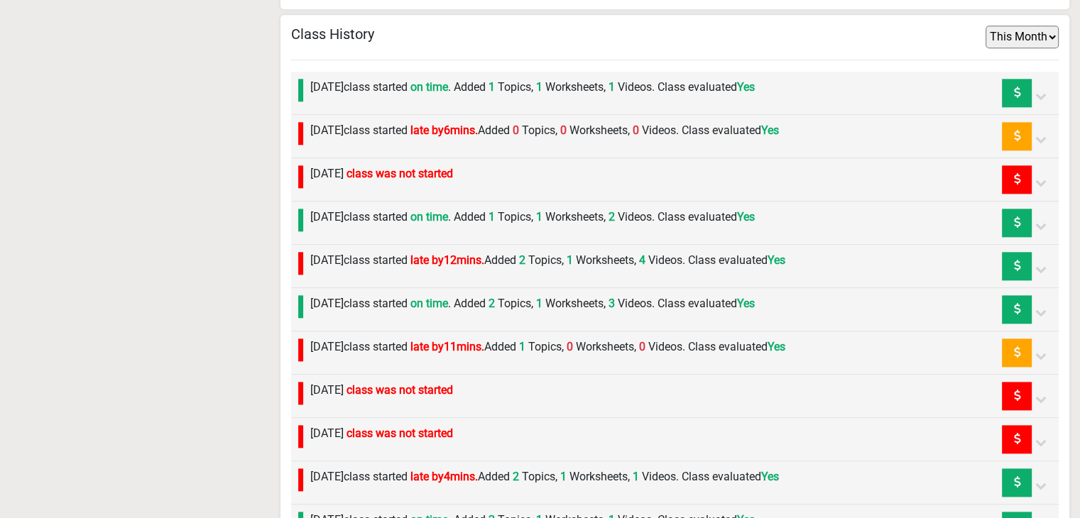
click at [295, 290] on div "[DATE] class started on time . Added 2 Topics, 1 Worksheets, 3 Videos. Class ev…" at bounding box center [675, 309] width 768 height 43
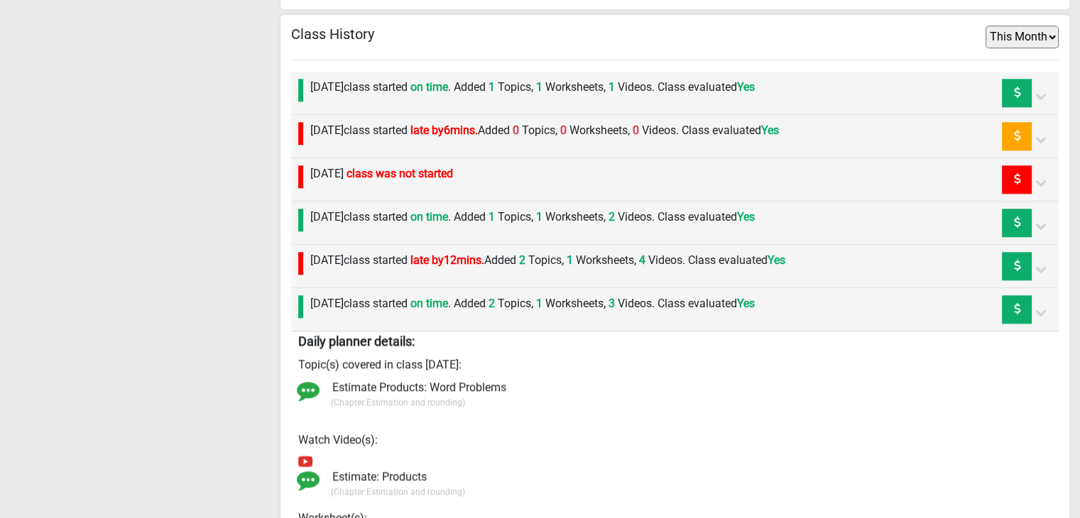
click at [413, 308] on div "[DATE] class started on time . Added 2 Topics, 1 Worksheets, 3 Videos. Class ev…" at bounding box center [529, 309] width 452 height 28
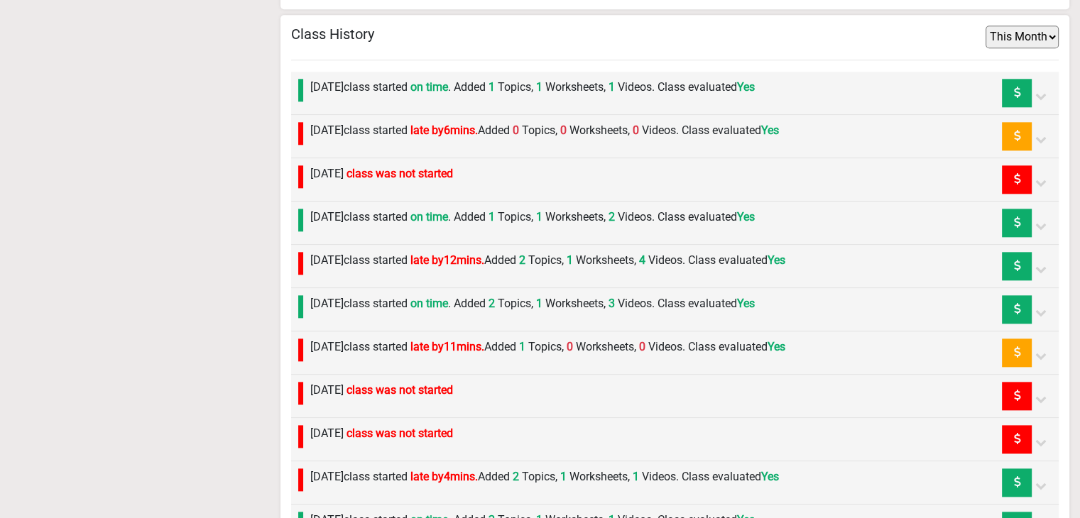
click at [358, 124] on label "[DATE] class started late by 6 mins. Added 0 Topics, 0 Worksheets, 0 Videos. Cl…" at bounding box center [544, 130] width 469 height 17
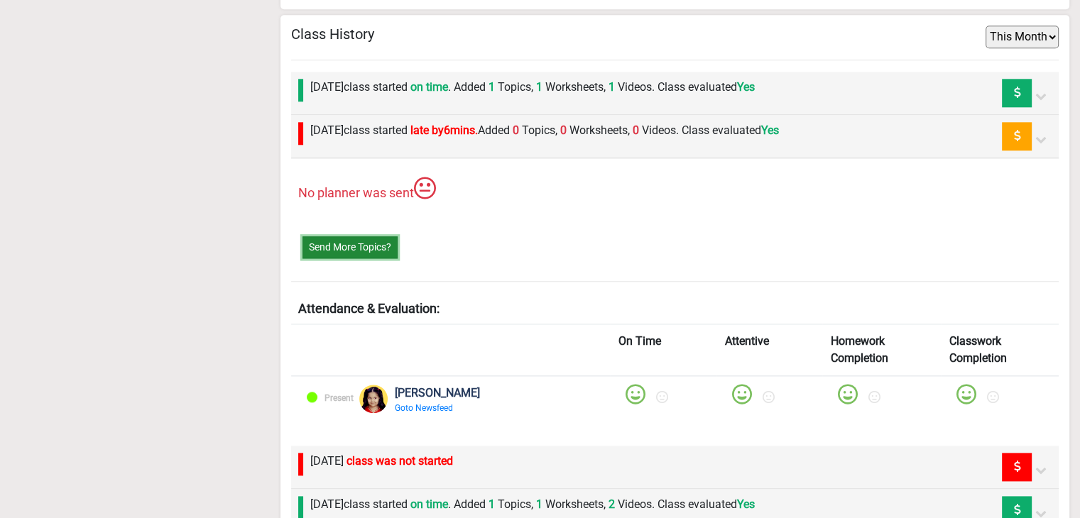
click at [350, 243] on button "Send More Topics?" at bounding box center [349, 247] width 95 height 22
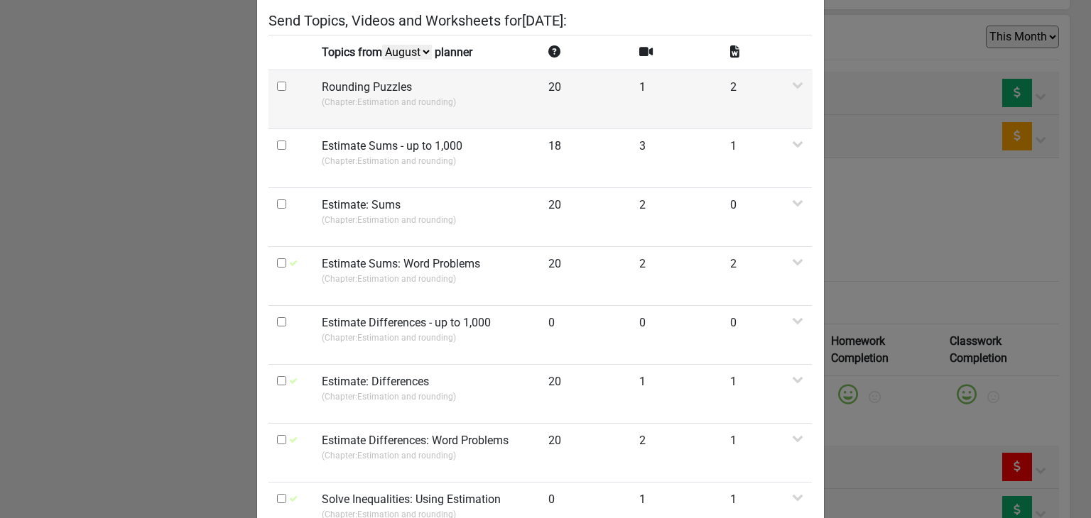
scroll to position [0, 0]
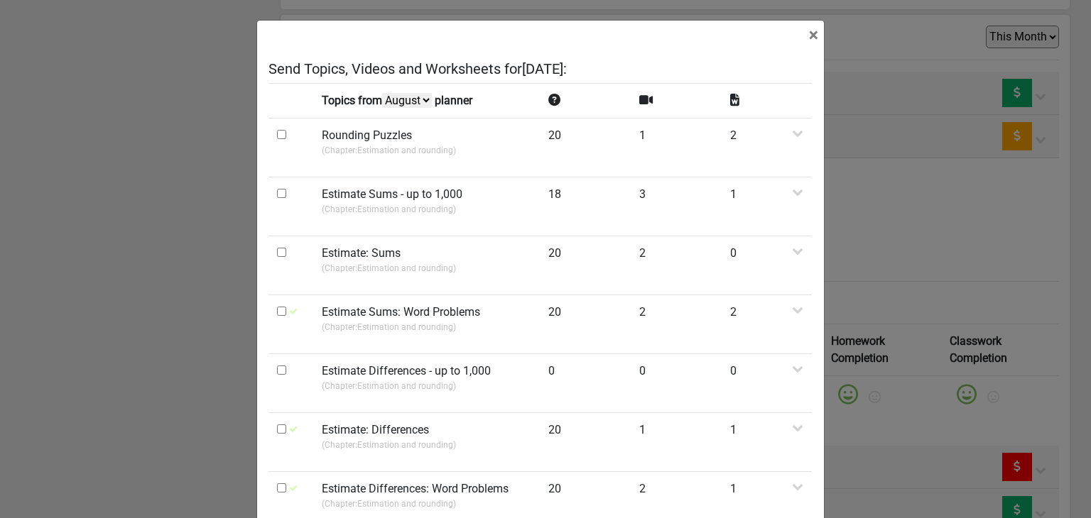
click at [400, 104] on select "August July June May" at bounding box center [407, 100] width 50 height 15
select select "May"
click at [384, 108] on select "August July June May" at bounding box center [407, 100] width 50 height 15
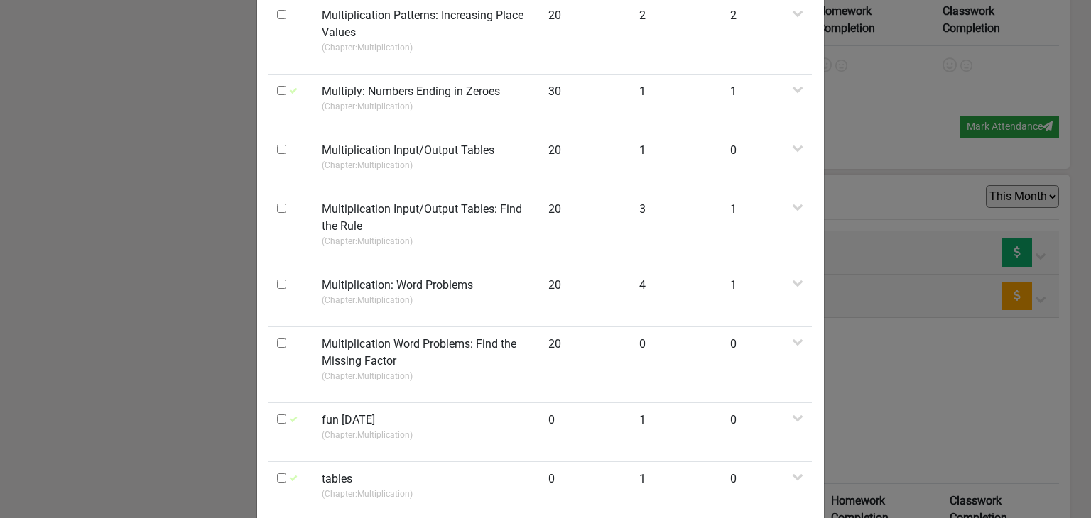
scroll to position [1018, 0]
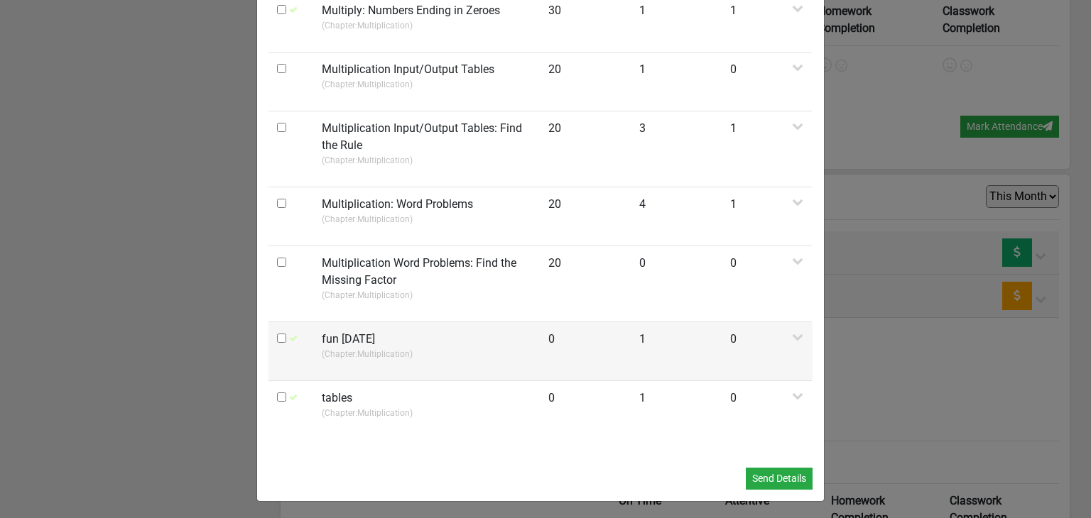
click at [277, 339] on input "checkbox" at bounding box center [281, 338] width 9 height 9
checkbox input "true"
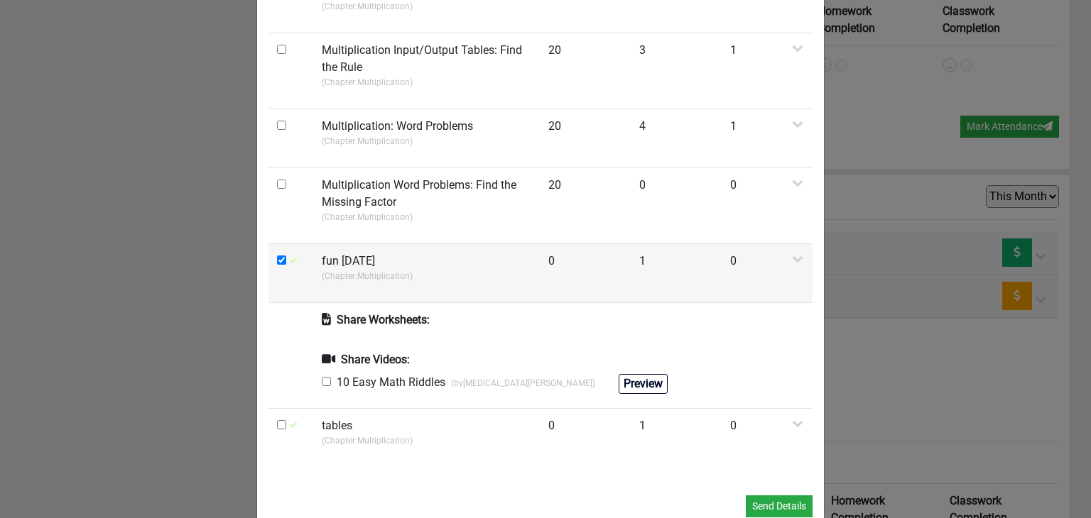
scroll to position [1123, 0]
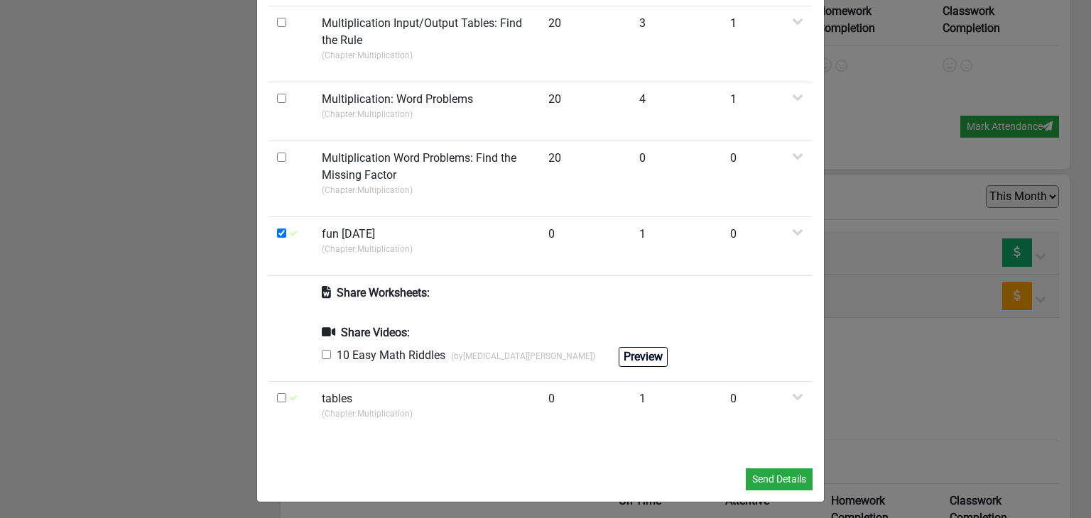
click at [322, 354] on input "checkbox" at bounding box center [326, 354] width 9 height 9
checkbox input "true"
click at [747, 471] on button "Send Details" at bounding box center [778, 480] width 67 height 22
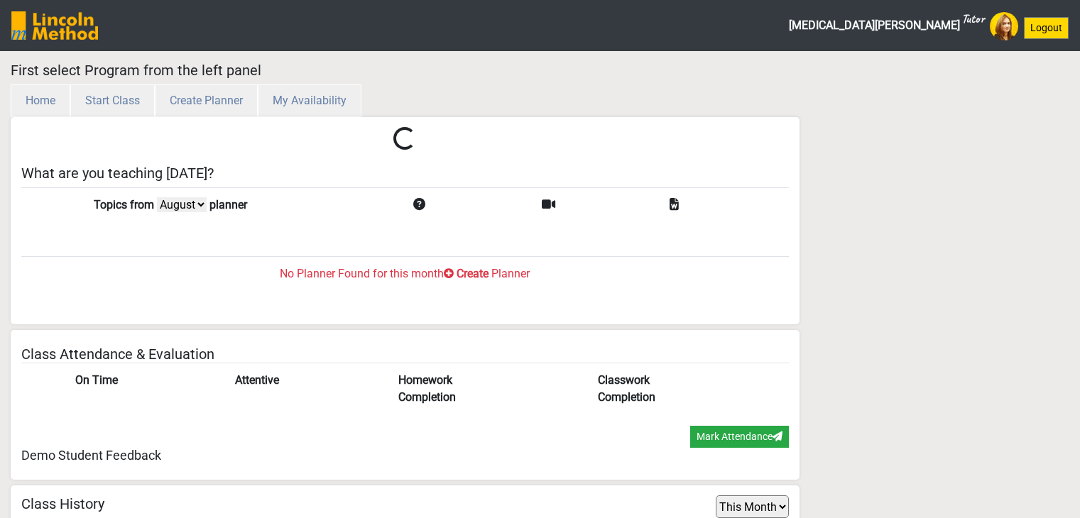
select select "month"
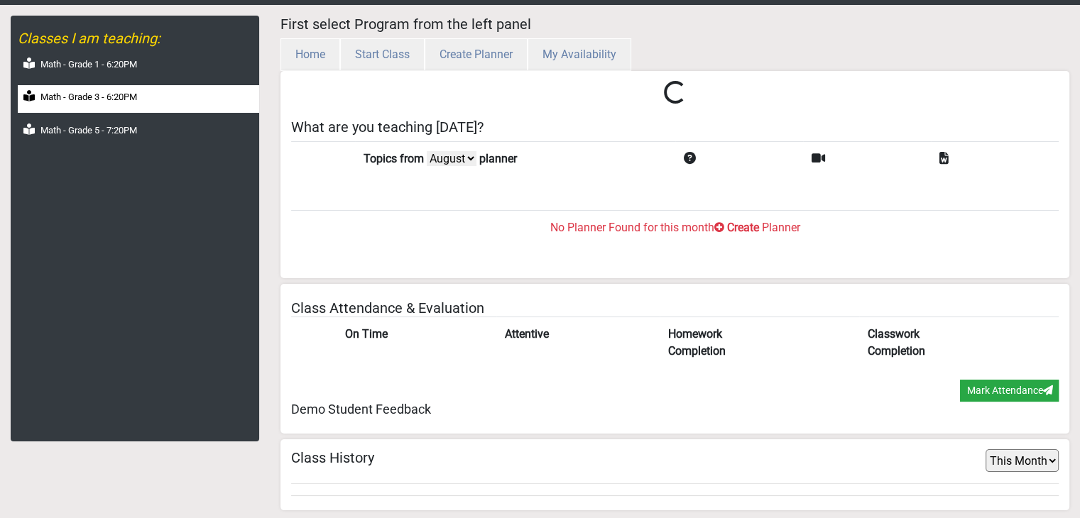
click at [128, 101] on label "Math - Grade 3 - 6:20PM" at bounding box center [88, 97] width 97 height 14
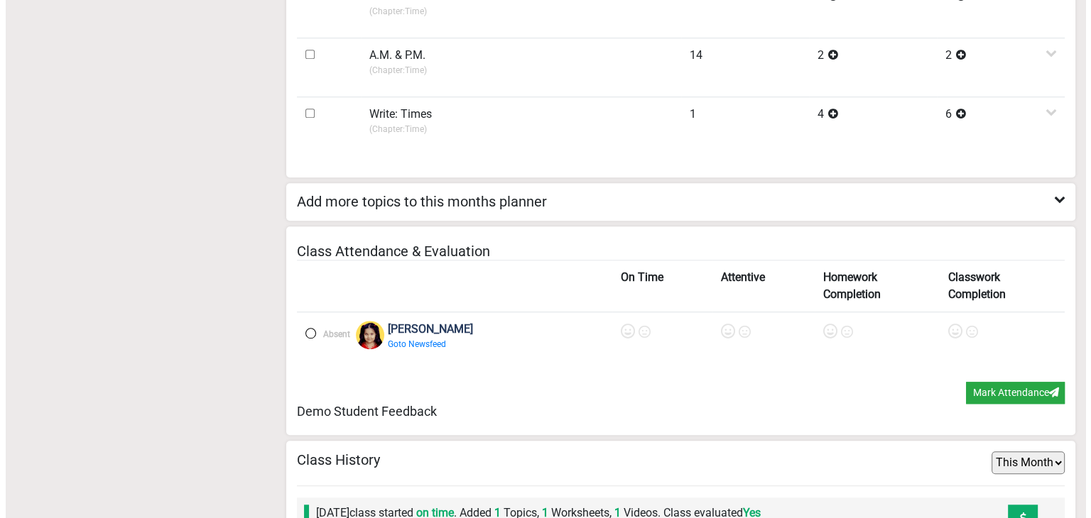
scroll to position [1753, 0]
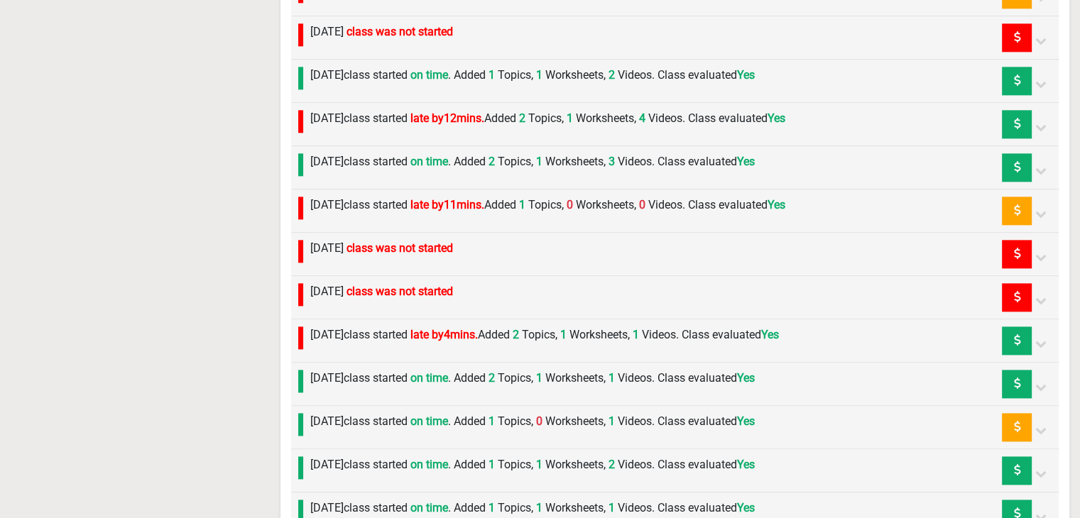
click at [454, 197] on label "[DATE] class started late by 11 mins. Added 1 Topics, 0 Worksheets, 0 Videos. C…" at bounding box center [547, 205] width 475 height 17
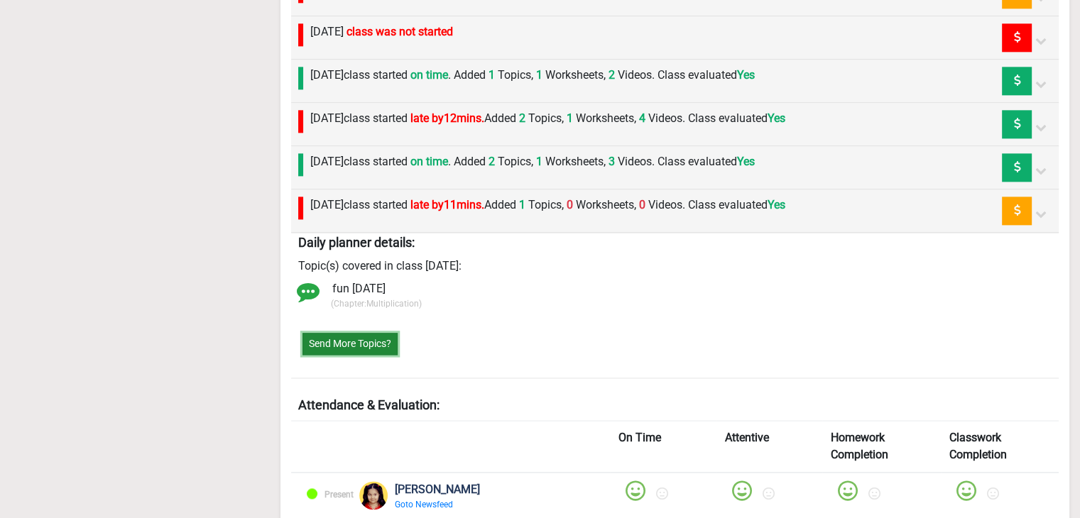
click at [365, 334] on button "Send More Topics?" at bounding box center [349, 344] width 95 height 22
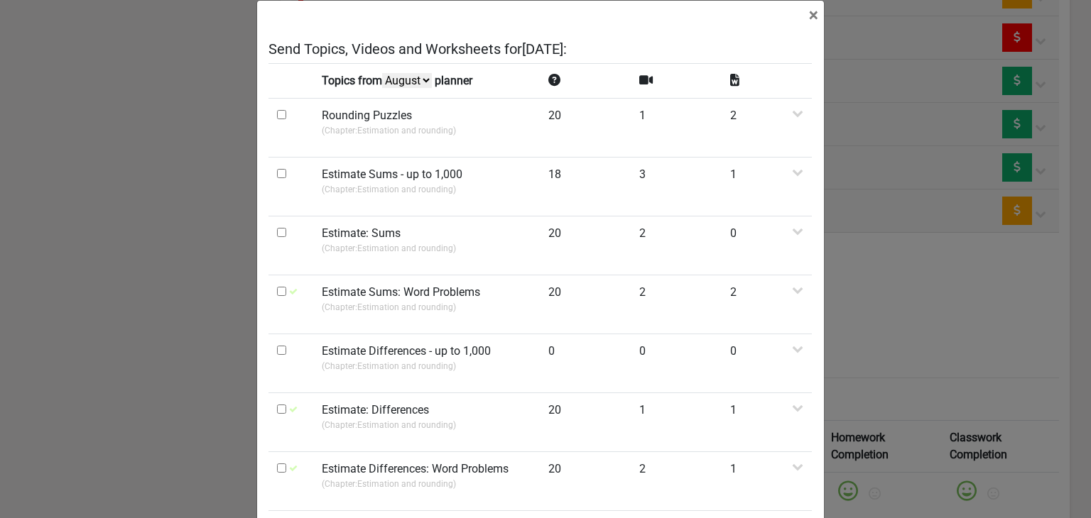
scroll to position [0, 0]
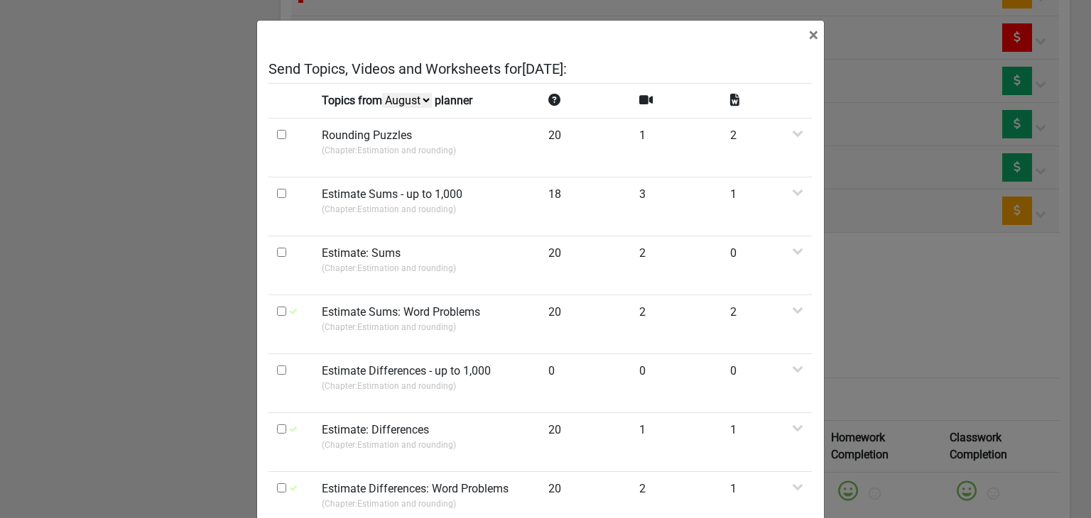
click at [383, 99] on select "August July June May" at bounding box center [407, 100] width 50 height 15
click at [384, 108] on select "August July June May" at bounding box center [407, 100] width 50 height 15
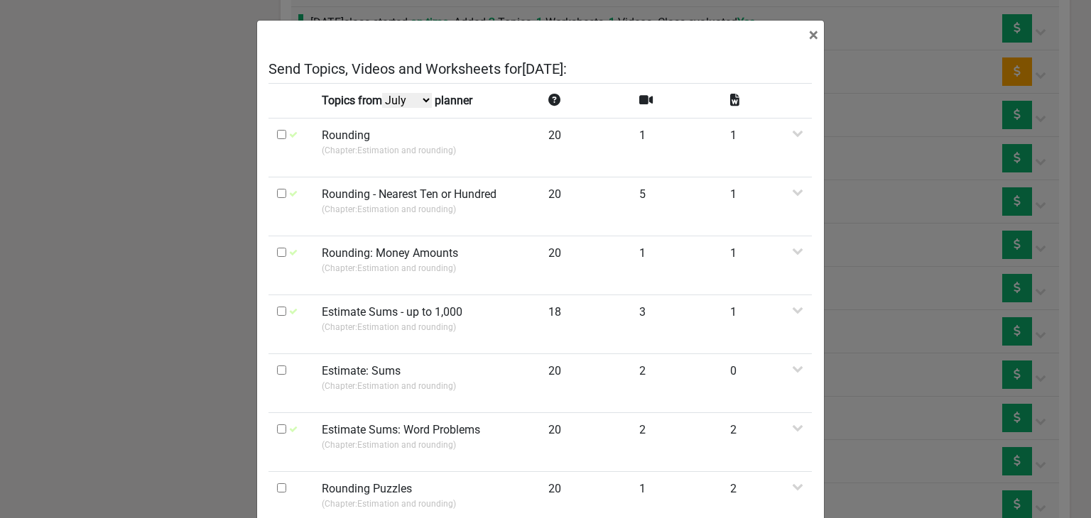
click at [408, 97] on select "August July June May" at bounding box center [407, 100] width 50 height 15
click at [384, 108] on select "August July June May" at bounding box center [407, 100] width 50 height 15
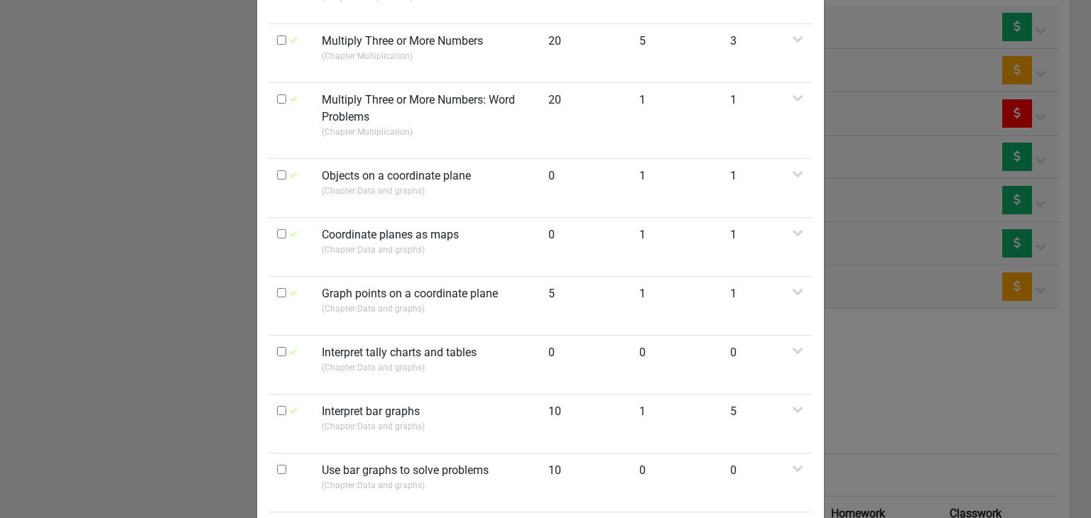
scroll to position [31, 0]
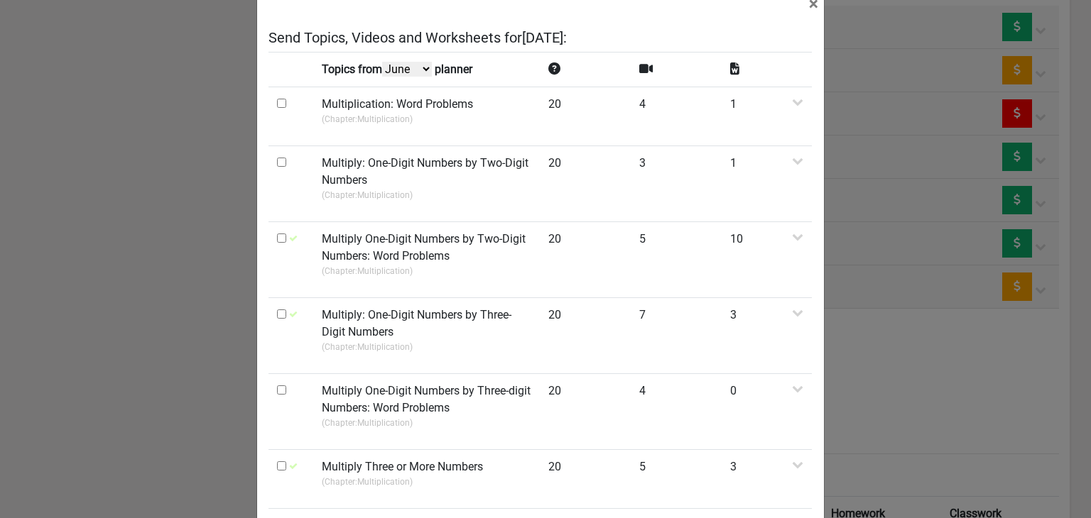
click at [420, 76] on td "Topics from August July June May planner" at bounding box center [426, 69] width 226 height 35
click at [406, 70] on select "August July June May" at bounding box center [407, 69] width 50 height 15
select select "May"
click at [384, 77] on select "August July June May" at bounding box center [407, 69] width 50 height 15
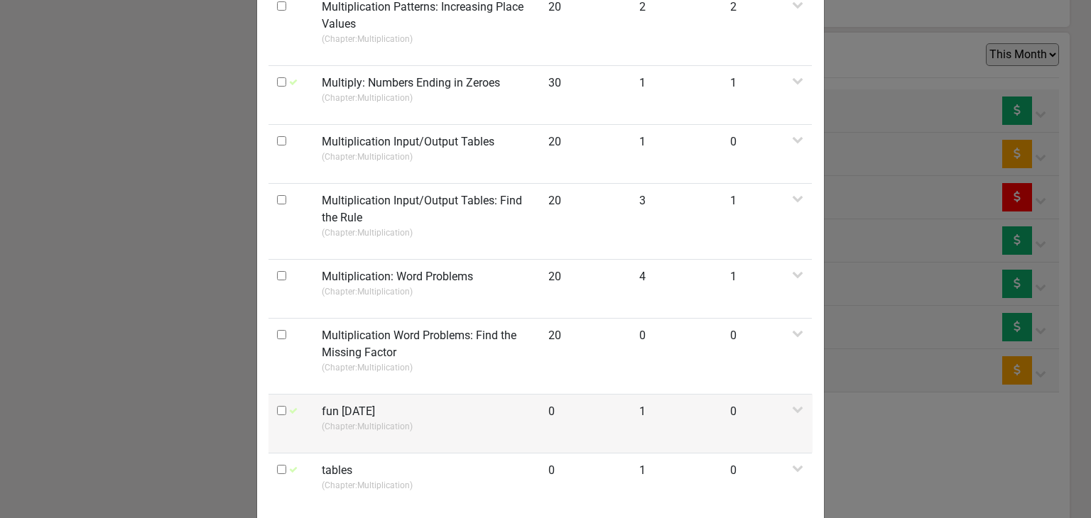
scroll to position [1018, 0]
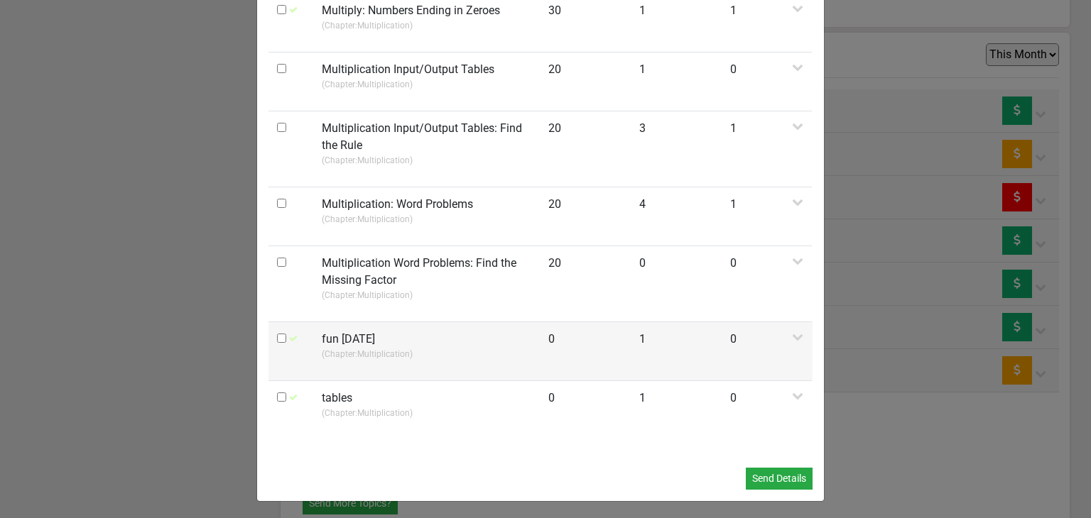
click at [274, 341] on td at bounding box center [290, 351] width 45 height 59
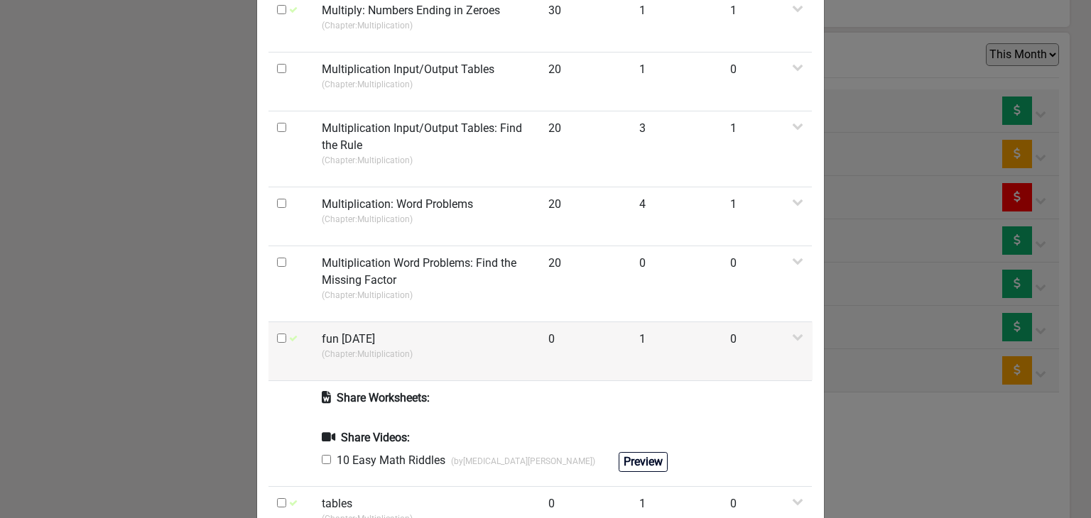
click at [277, 334] on input "checkbox" at bounding box center [281, 338] width 9 height 9
checkbox input "true"
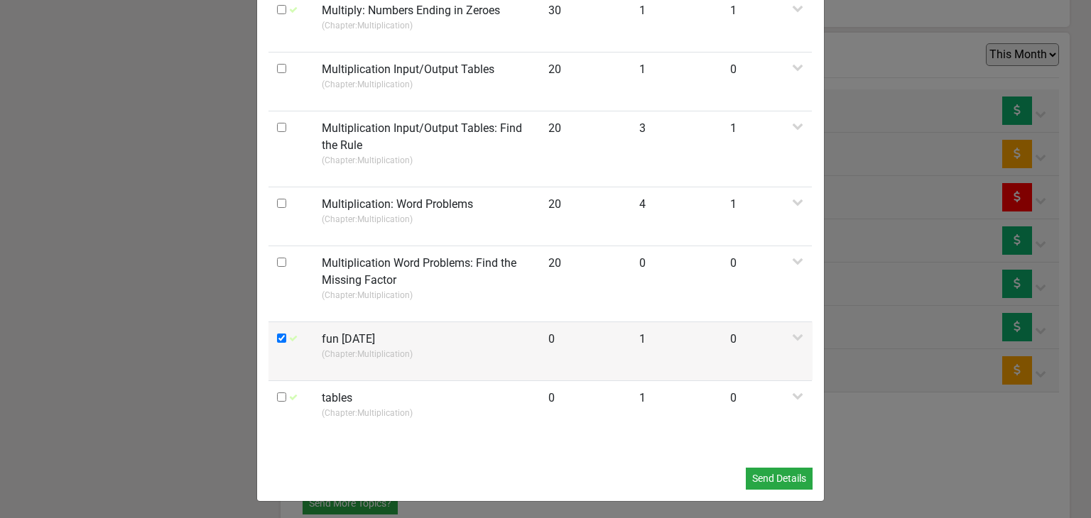
click at [329, 331] on label "fun [DATE]" at bounding box center [348, 339] width 53 height 17
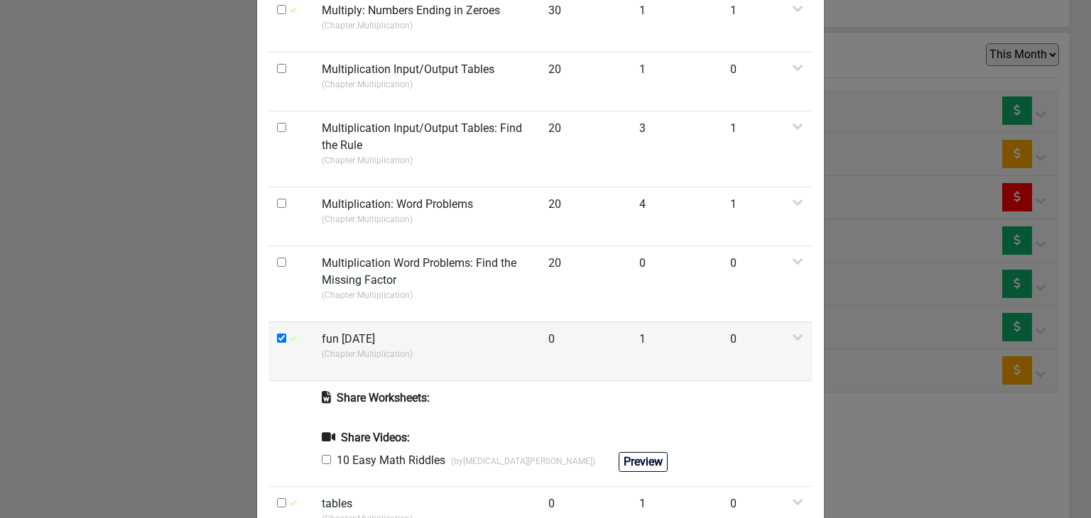
scroll to position [1123, 0]
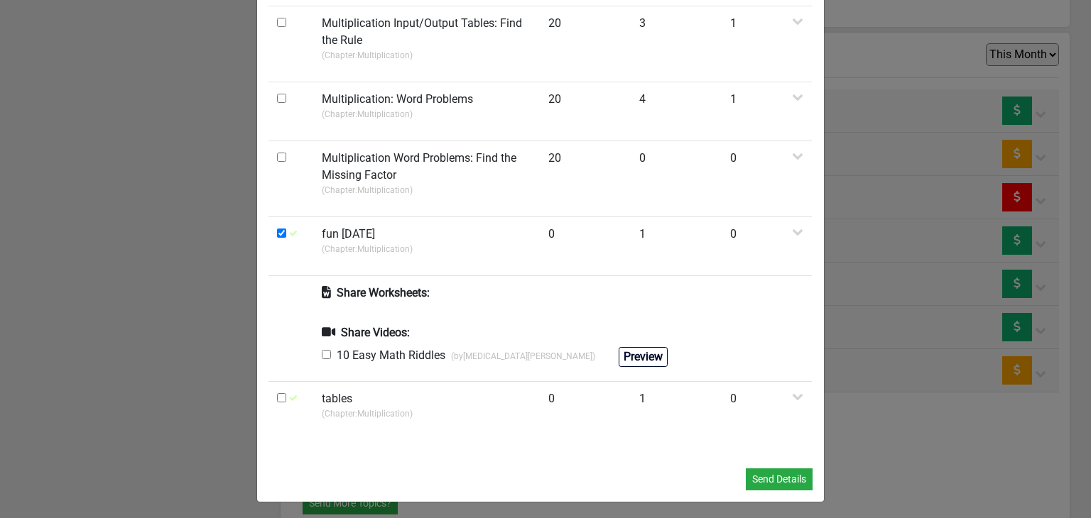
click at [322, 355] on input "checkbox" at bounding box center [326, 354] width 9 height 9
checkbox input "true"
click at [767, 469] on button "Send Details" at bounding box center [778, 480] width 67 height 22
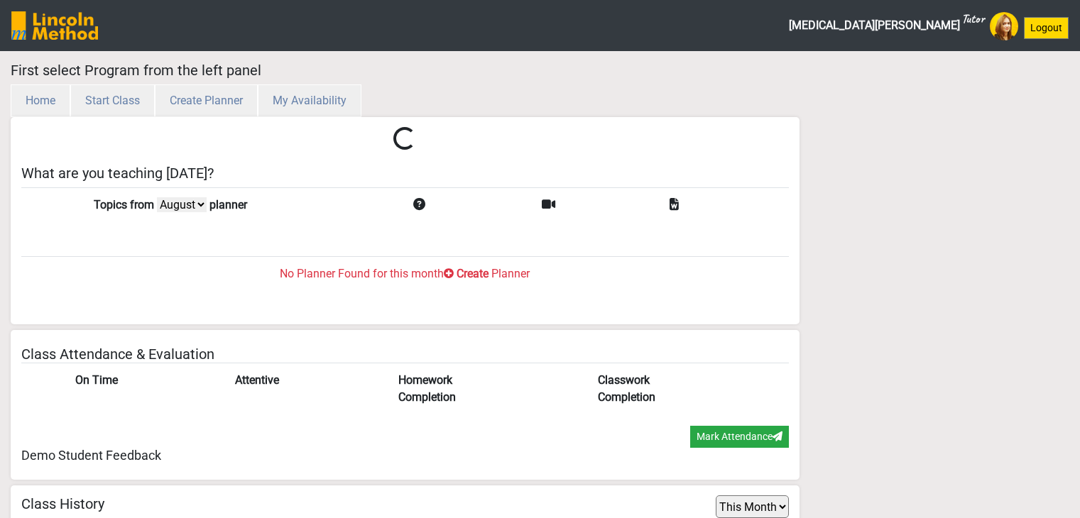
select select "month"
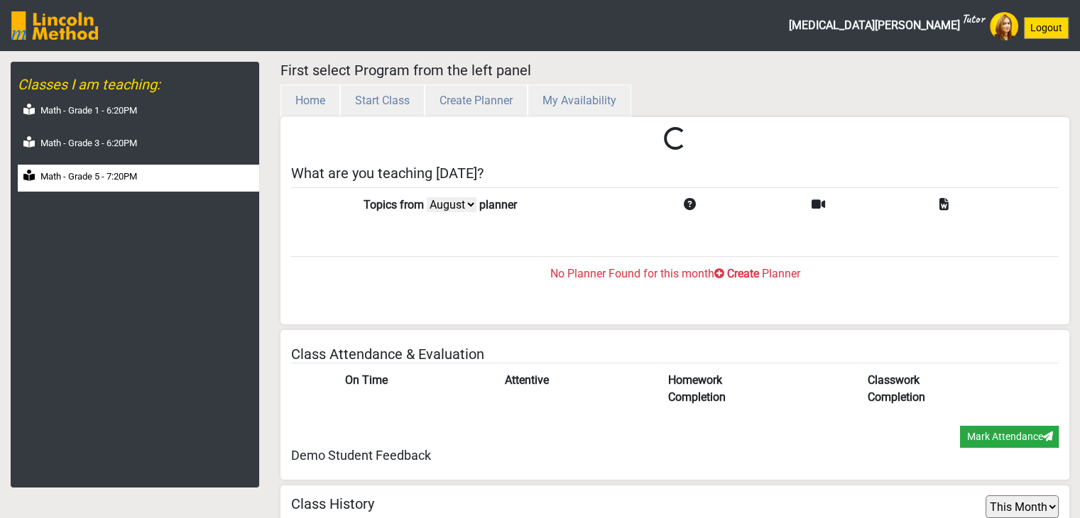
scroll to position [46, 0]
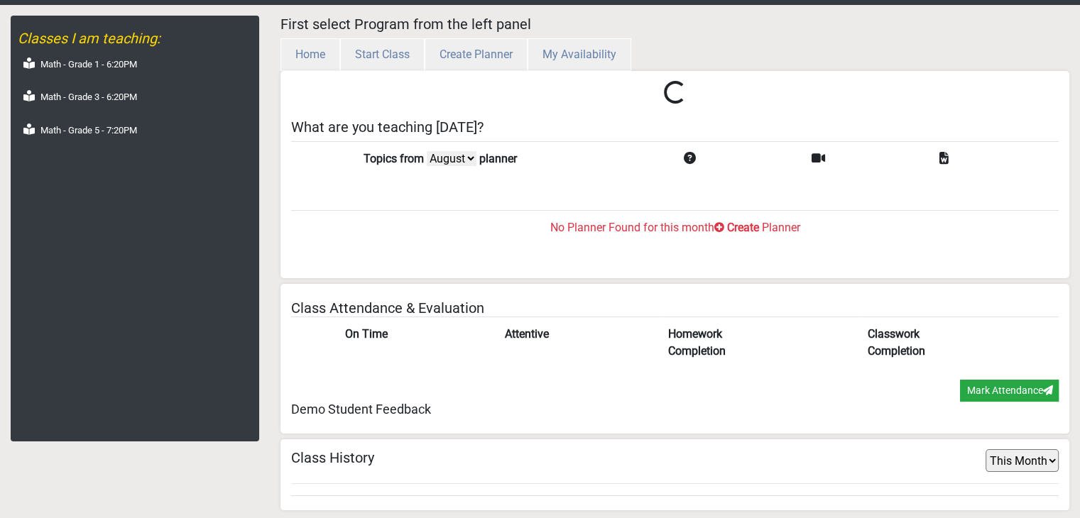
click at [108, 146] on div "Classes I am teaching: Math - Grade 1 - 6:20PM Math - Grade 3 - 6:20PM Math - G…" at bounding box center [135, 229] width 248 height 426
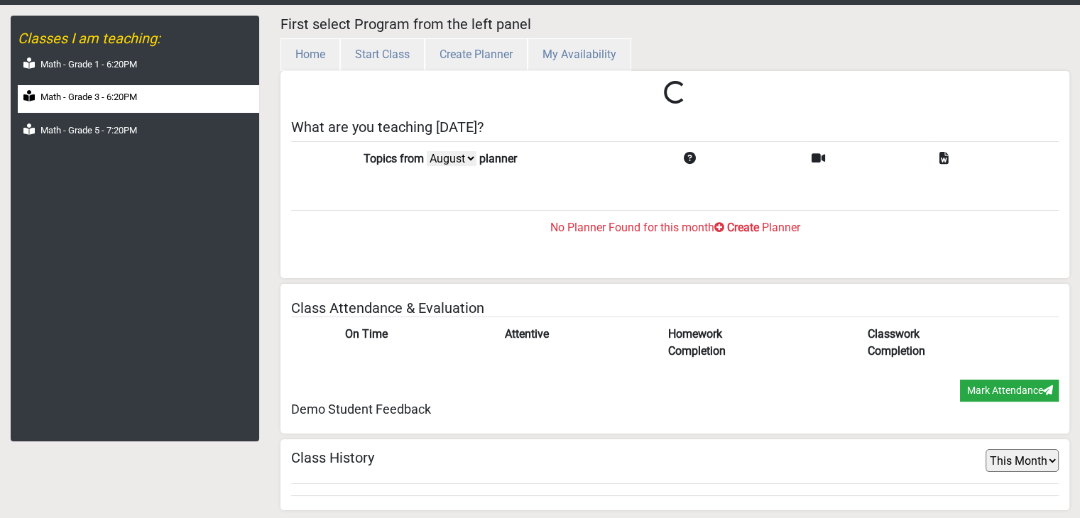
click at [104, 92] on label "Math - Grade 3 - 6:20PM" at bounding box center [88, 97] width 97 height 14
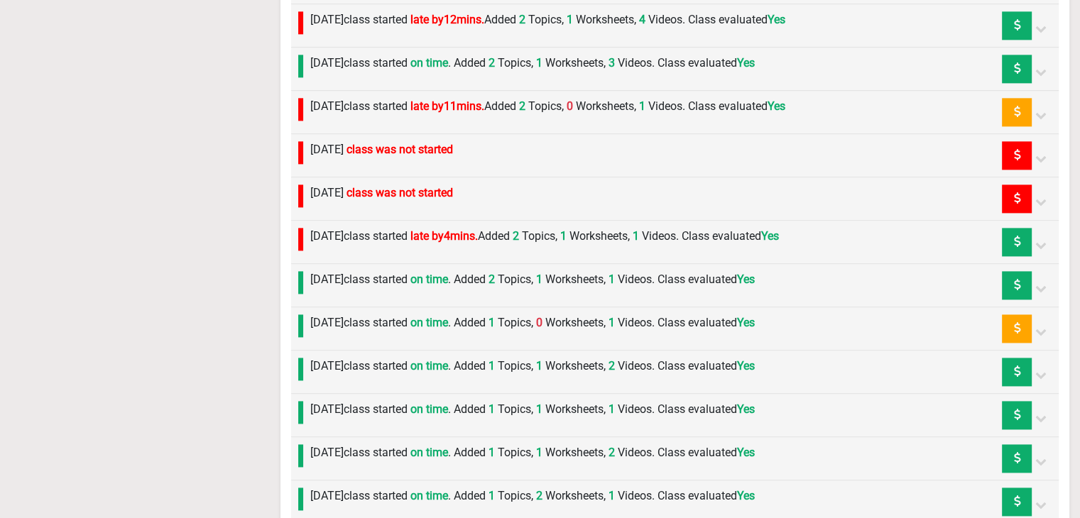
scroll to position [1895, 0]
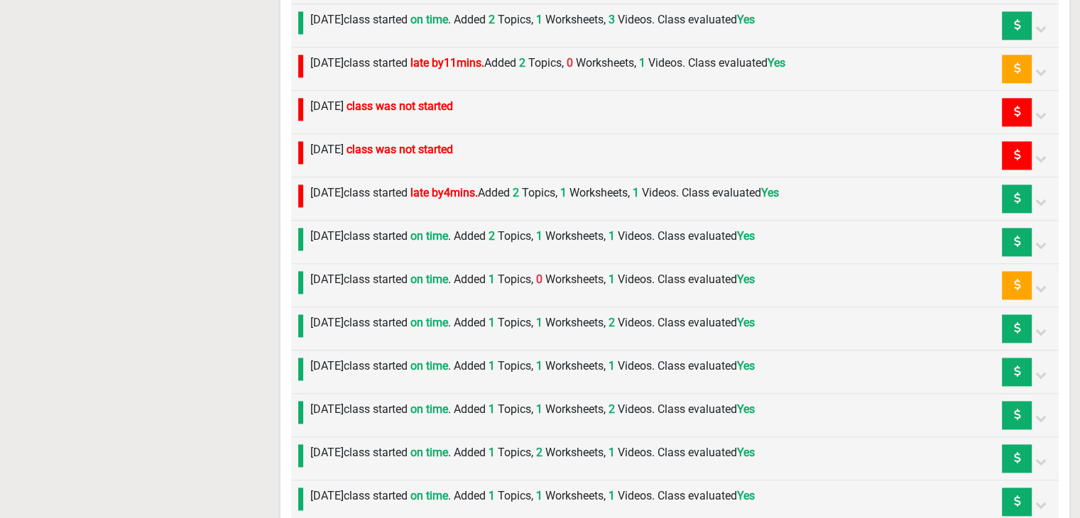
click at [483, 281] on label "[DATE] class started on time . Added 1 Topics, 0 Worksheets, 1 Videos. Class ev…" at bounding box center [532, 279] width 444 height 17
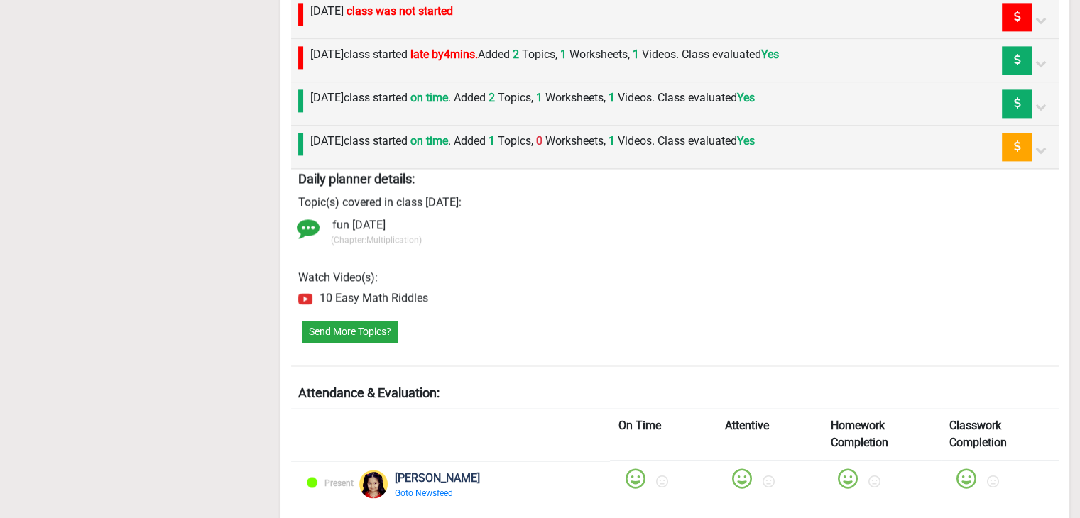
scroll to position [2179, 0]
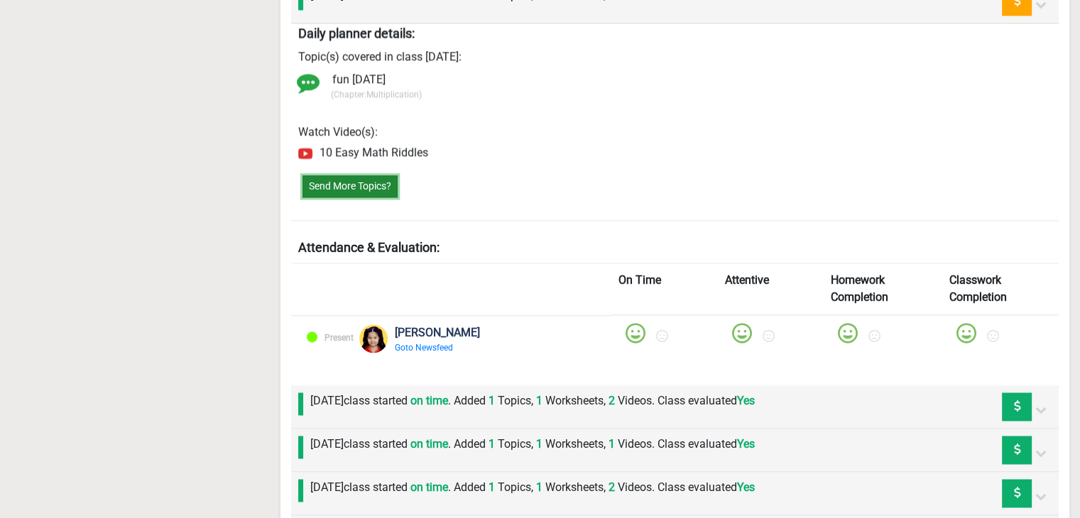
click at [361, 175] on button "Send More Topics?" at bounding box center [349, 186] width 95 height 22
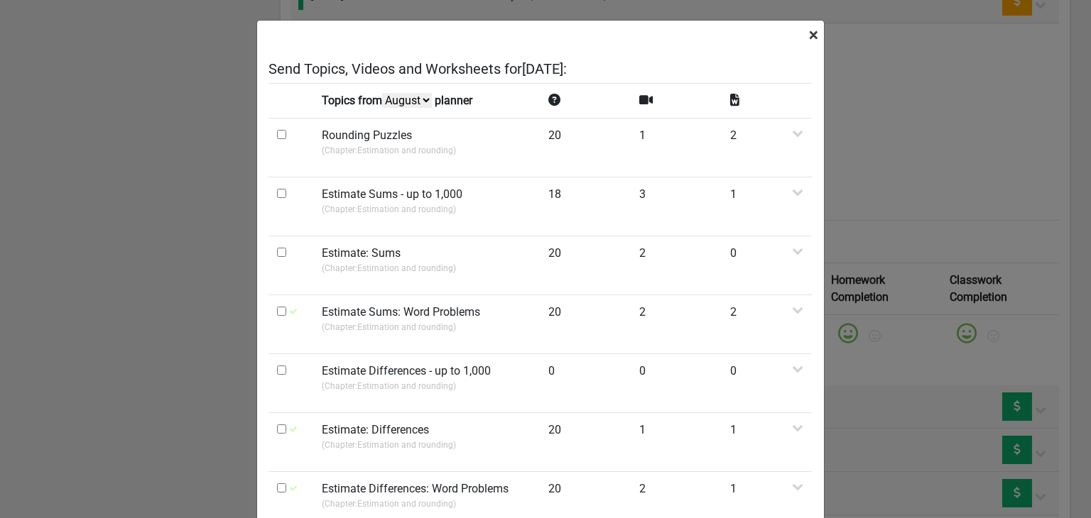
click at [809, 42] on span "×" at bounding box center [813, 35] width 9 height 20
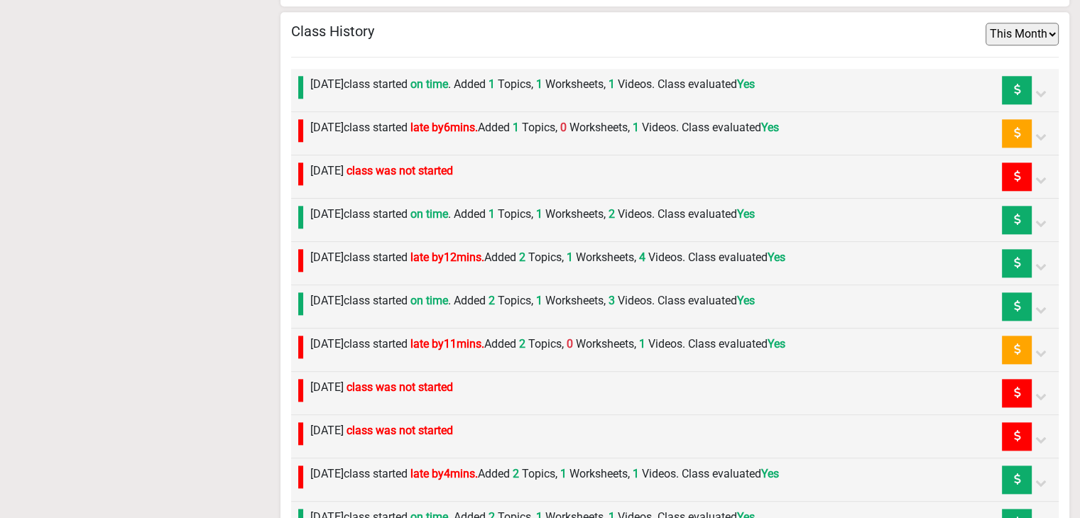
scroll to position [1611, 0]
